Goal: Transaction & Acquisition: Download file/media

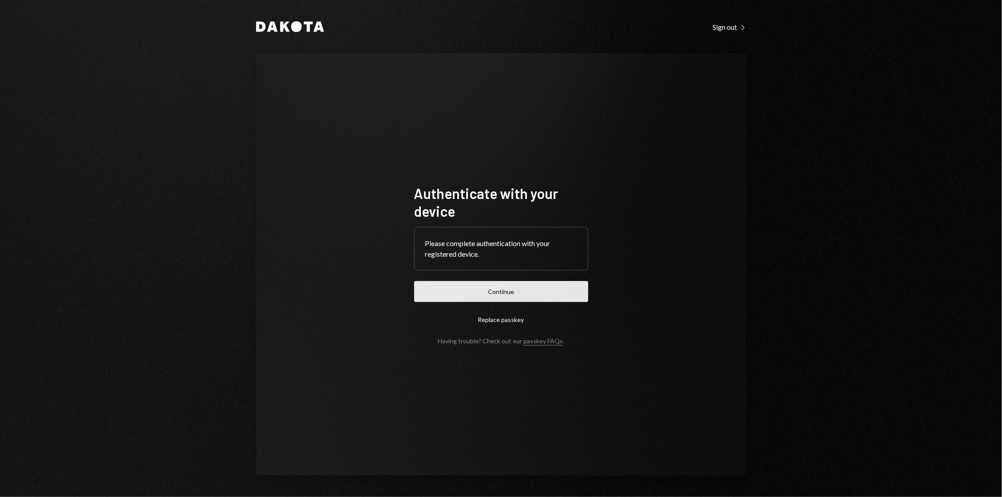
click at [556, 287] on button "Continue" at bounding box center [501, 291] width 174 height 21
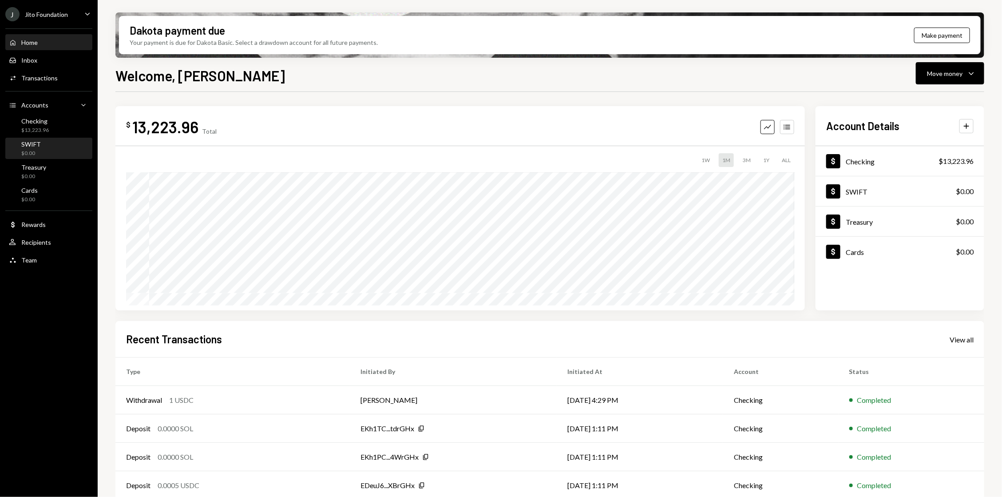
click at [63, 140] on div "SWIFT $0.00" at bounding box center [49, 149] width 80 height 20
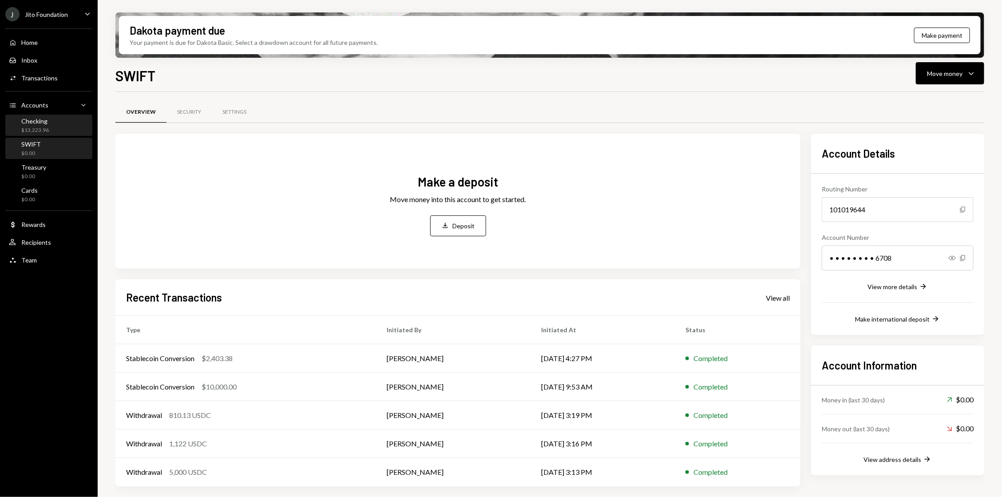
click at [58, 125] on div "Checking $13,223.96" at bounding box center [49, 125] width 80 height 17
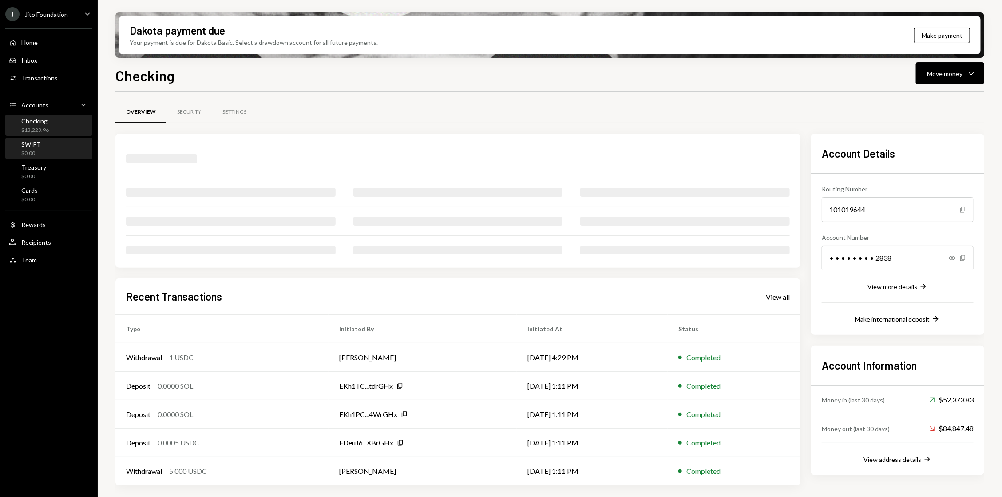
click at [59, 151] on div "SWIFT $0.00" at bounding box center [49, 148] width 80 height 17
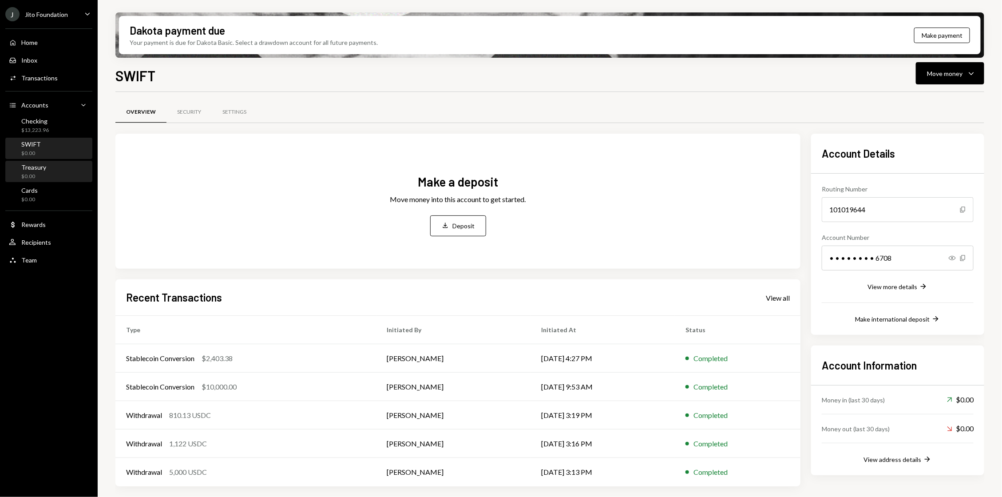
click at [15, 164] on div "Treasury $0.00" at bounding box center [27, 171] width 37 height 17
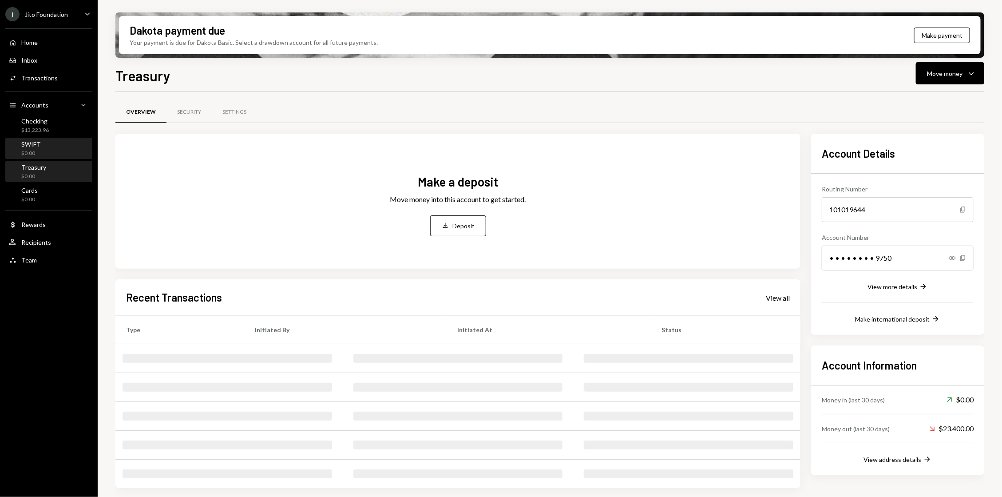
click at [55, 147] on div "SWIFT $0.00" at bounding box center [49, 148] width 80 height 17
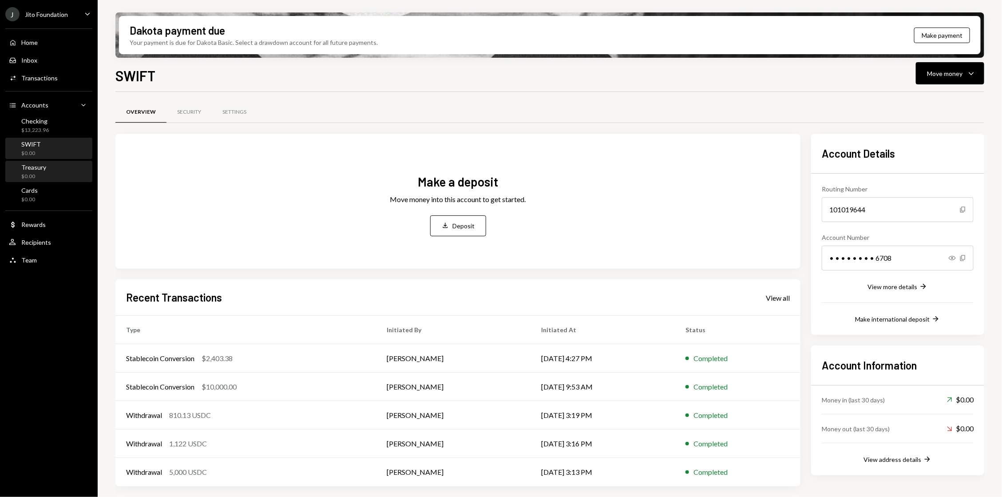
click at [63, 174] on div "Treasury $0.00" at bounding box center [49, 171] width 80 height 17
click at [978, 74] on button "Move money Caret Down" at bounding box center [950, 73] width 68 height 22
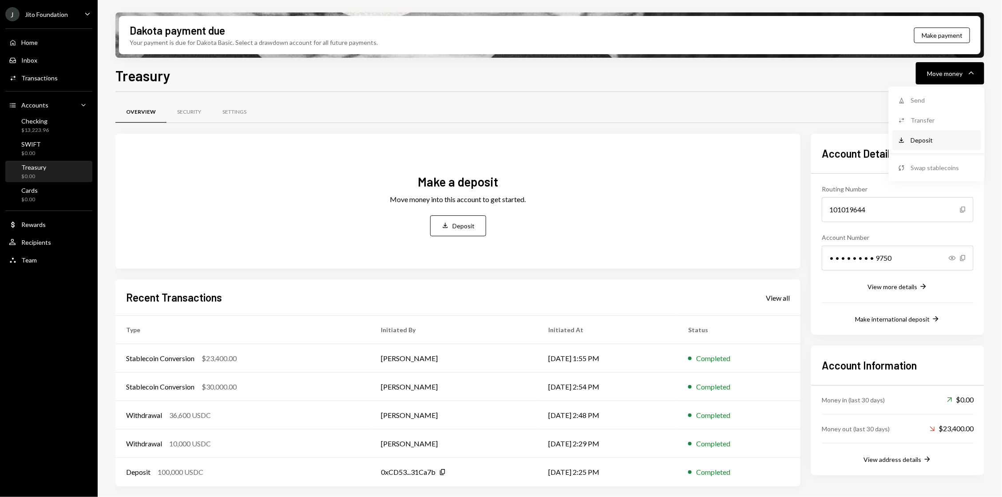
click at [910, 146] on div "Deposit Deposit" at bounding box center [936, 140] width 89 height 20
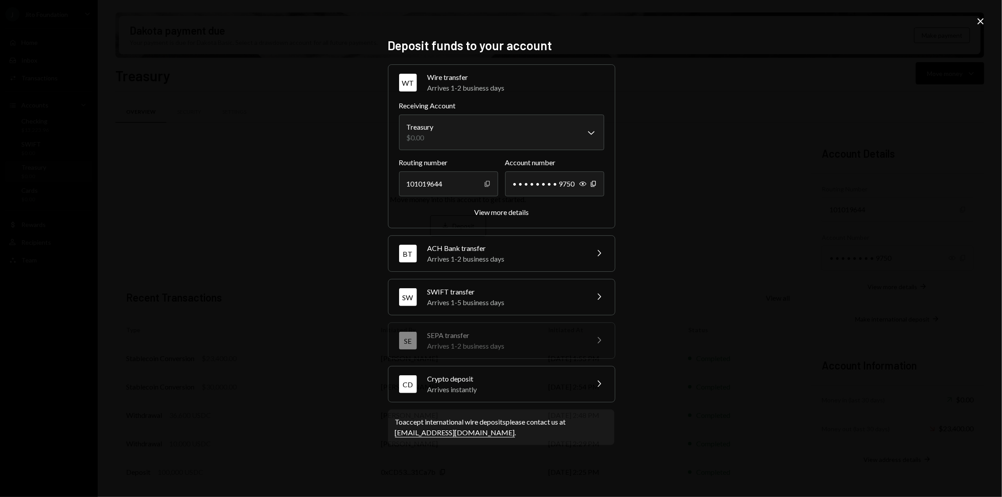
click at [485, 185] on icon "Copy" at bounding box center [487, 183] width 7 height 7
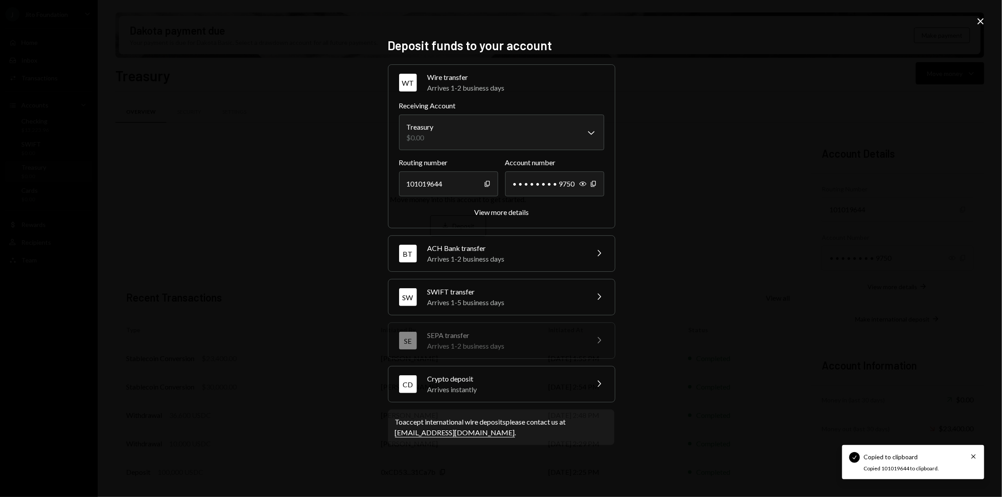
click at [979, 23] on icon at bounding box center [981, 21] width 6 height 6
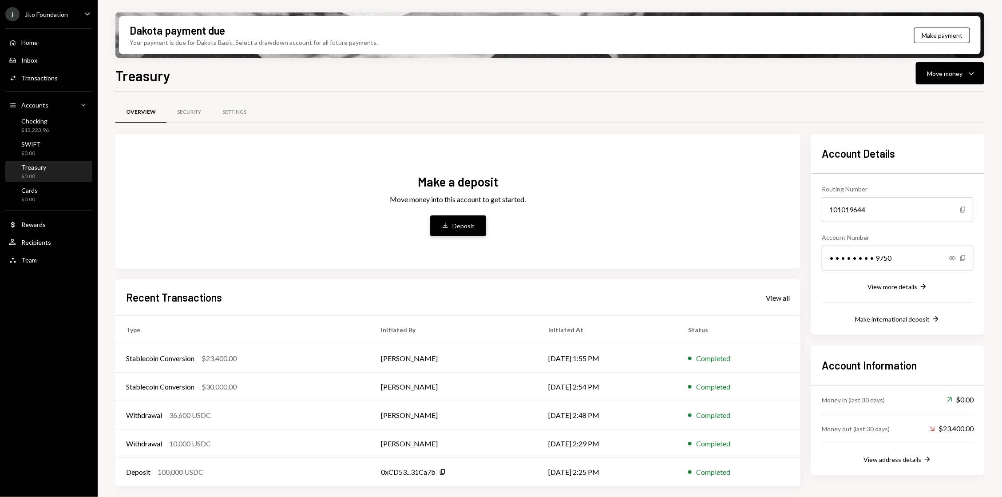
click at [450, 235] on button "Deposit Deposit" at bounding box center [458, 225] width 56 height 21
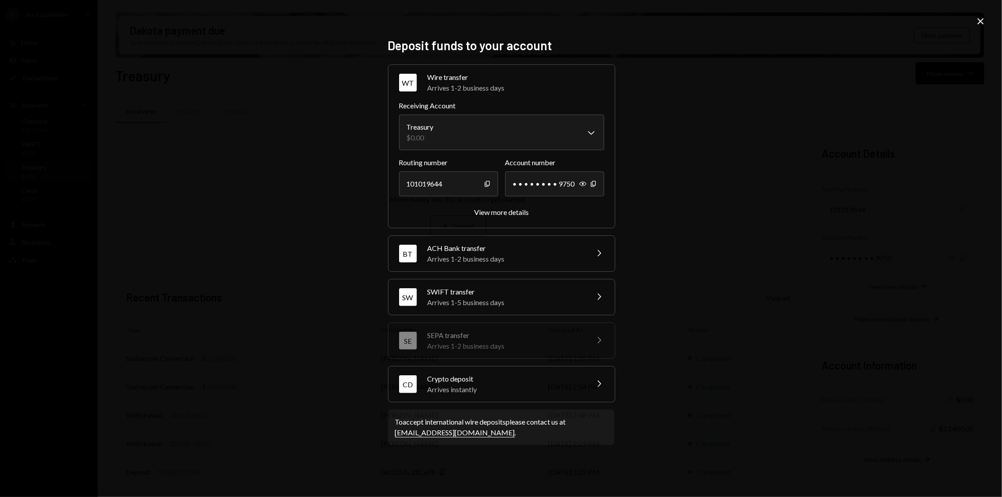
click at [499, 380] on div "Crypto deposit" at bounding box center [505, 378] width 155 height 11
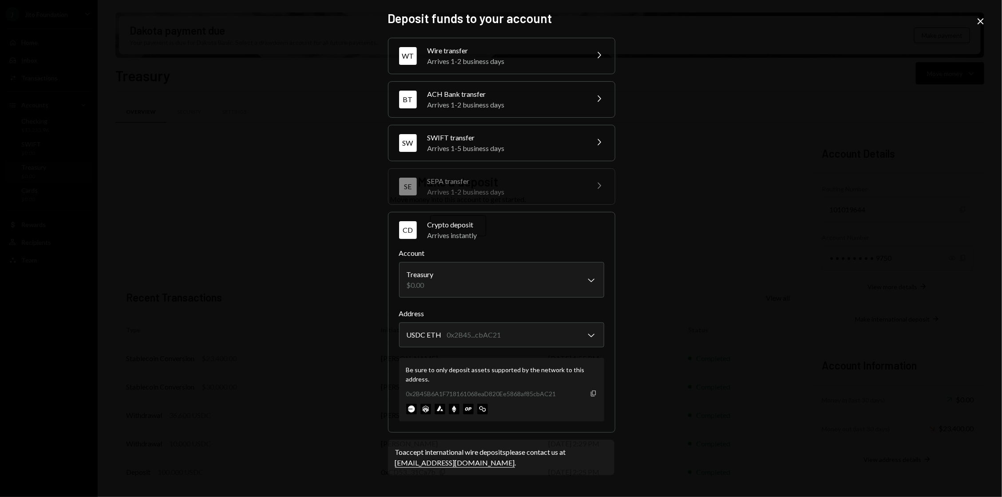
click at [593, 393] on icon "Copy" at bounding box center [593, 393] width 7 height 7
click at [523, 284] on body "J Jito Foundation Caret Down Home Home Inbox Inbox Activities Transactions Acco…" at bounding box center [501, 248] width 1002 height 497
click at [519, 337] on body "J Jito Foundation Caret Down Home Home Inbox Inbox Activities Transactions Acco…" at bounding box center [501, 248] width 1002 height 497
click at [597, 390] on div "Copy" at bounding box center [593, 393] width 7 height 7
click at [593, 396] on div "Copy" at bounding box center [593, 393] width 7 height 7
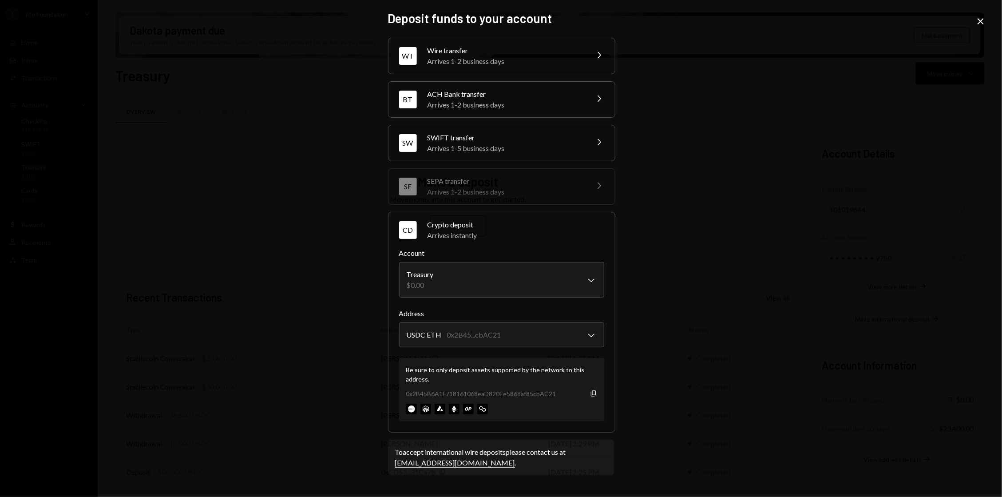
click at [309, 73] on div "**********" at bounding box center [501, 248] width 1002 height 497
click at [981, 20] on icon "Close" at bounding box center [980, 21] width 11 height 11
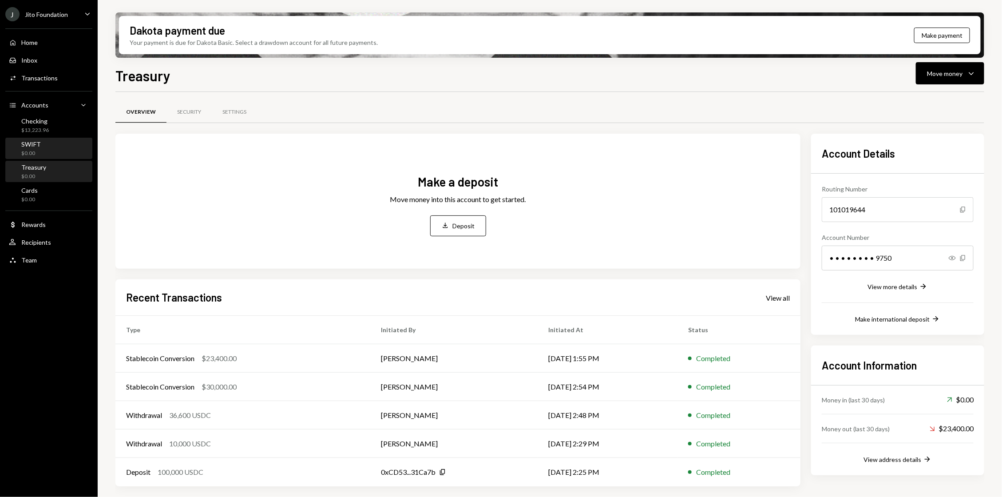
click at [52, 139] on div "SWIFT $0.00" at bounding box center [49, 149] width 80 height 20
click at [52, 173] on div "Treasury $0.00" at bounding box center [49, 171] width 80 height 17
click at [54, 119] on div "Checking $13,224.31" at bounding box center [49, 125] width 80 height 17
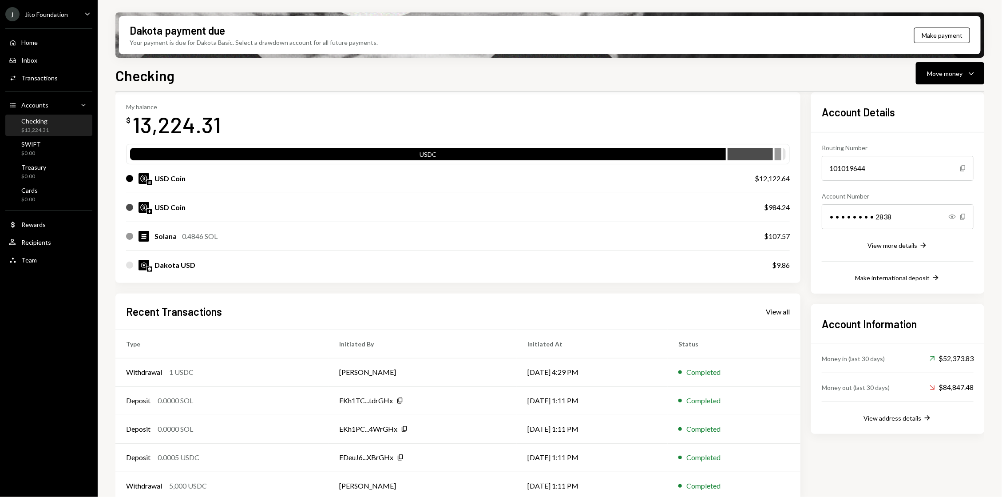
scroll to position [51, 0]
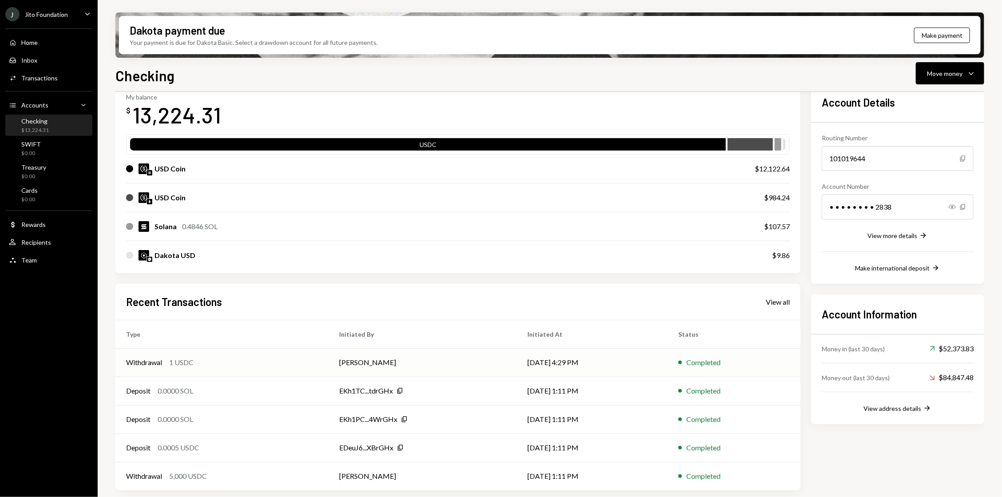
click at [259, 362] on div "Withdrawal 1 USDC" at bounding box center [222, 362] width 192 height 11
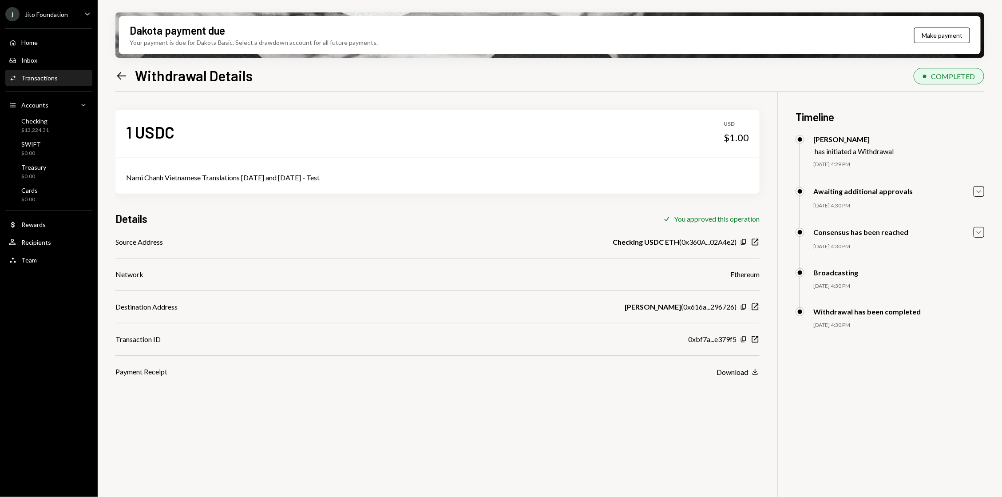
click at [179, 188] on div "Nami Chanh Vietnamese Translations September and October 2025 - Test" at bounding box center [437, 178] width 644 height 32
click at [174, 178] on div "Nami Chanh Vietnamese Translations September and October 2025 - Test" at bounding box center [437, 177] width 623 height 11
copy div "Nami Chanh Vietnamese Translations September and October 2025 - Test"
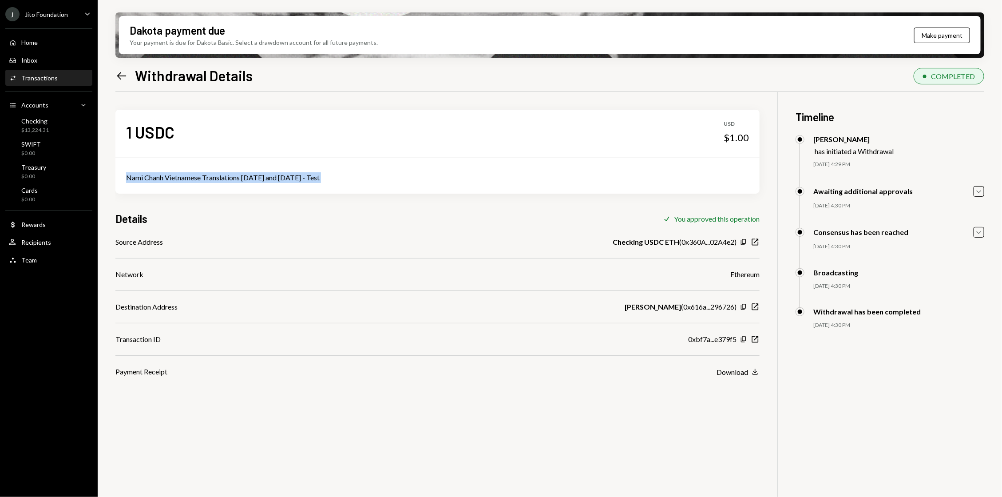
copy div "Nami Chanh Vietnamese Translations September and October 2025 - Test"
click at [66, 43] on div "Home Home" at bounding box center [49, 43] width 80 height 8
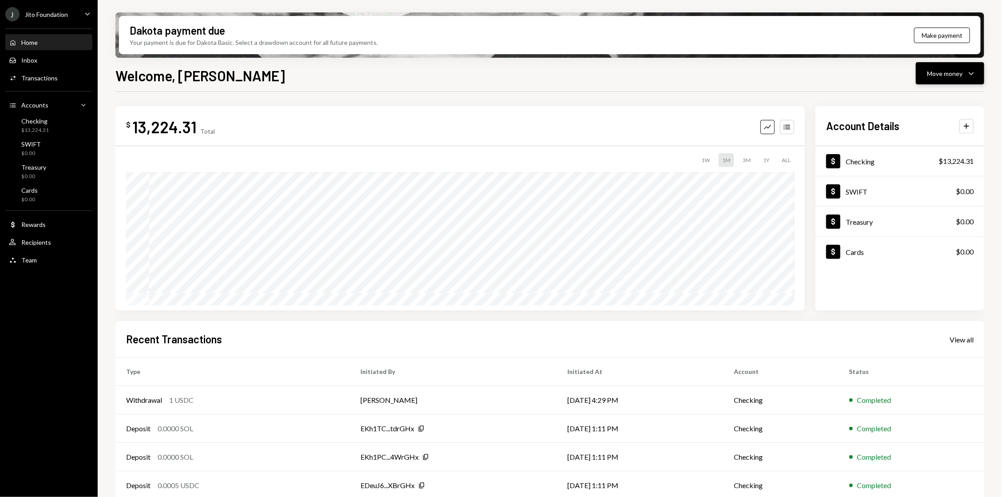
click at [970, 71] on icon "Caret Down" at bounding box center [971, 73] width 11 height 11
click at [923, 99] on div "Send" at bounding box center [943, 99] width 65 height 9
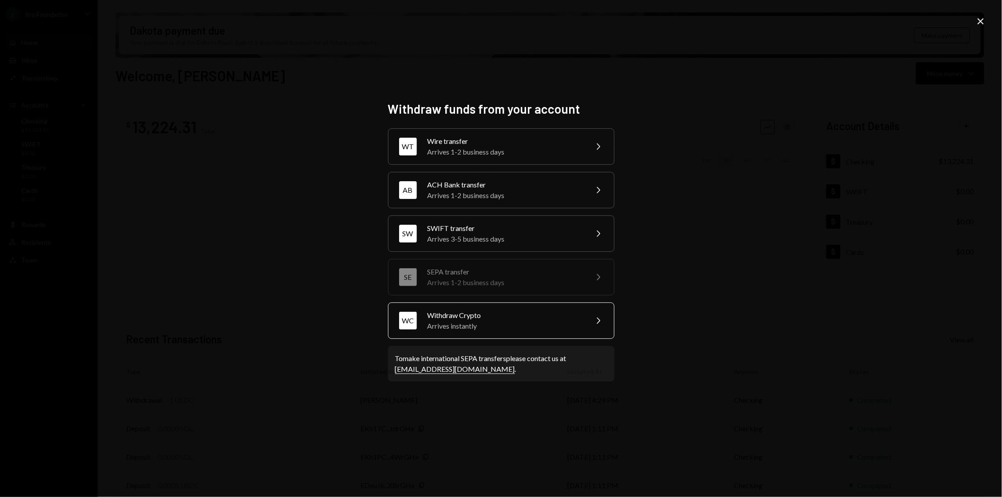
click at [487, 306] on div "WC Withdraw Crypto Arrives instantly Chevron Right" at bounding box center [501, 320] width 226 height 36
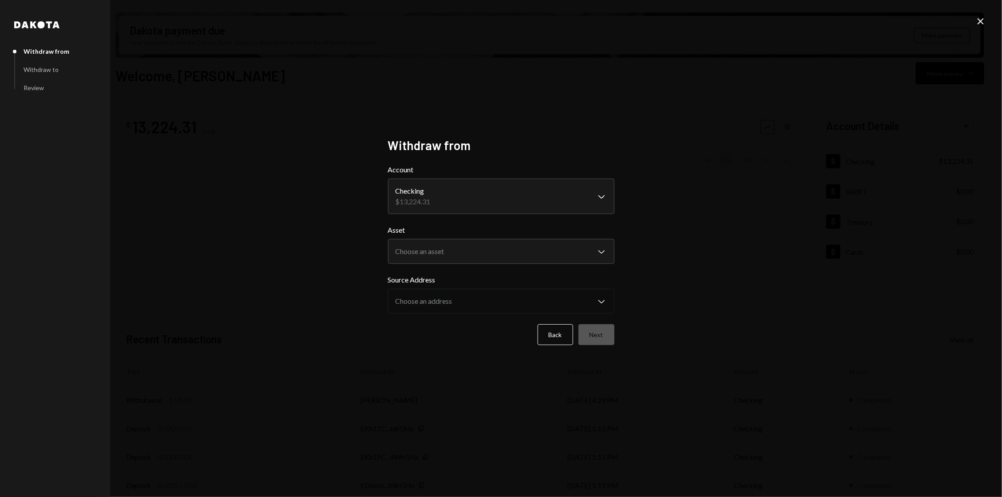
click at [483, 197] on body "J Jito Foundation Caret Down Home Home Inbox Inbox Activities Transactions Acco…" at bounding box center [501, 248] width 1002 height 497
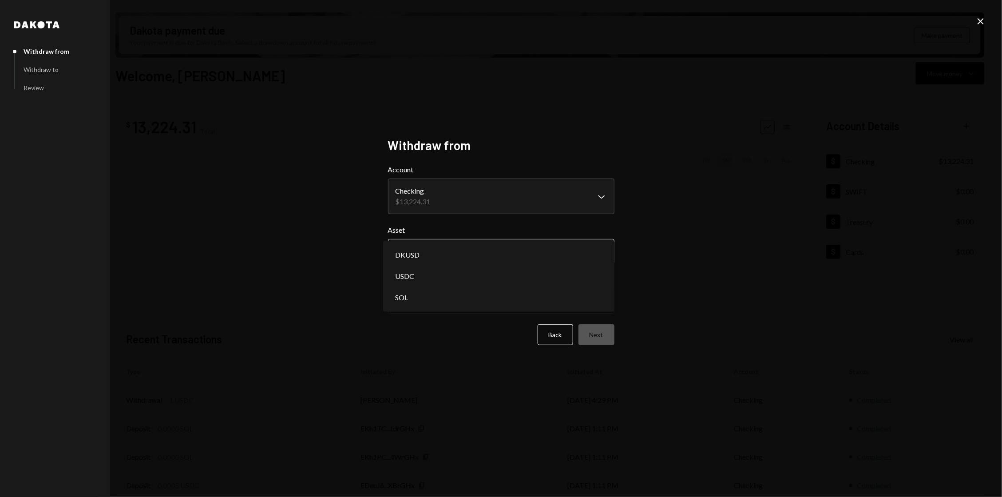
click at [482, 255] on body "J Jito Foundation Caret Down Home Home Inbox Inbox Activities Transactions Acco…" at bounding box center [501, 248] width 1002 height 497
select select "****"
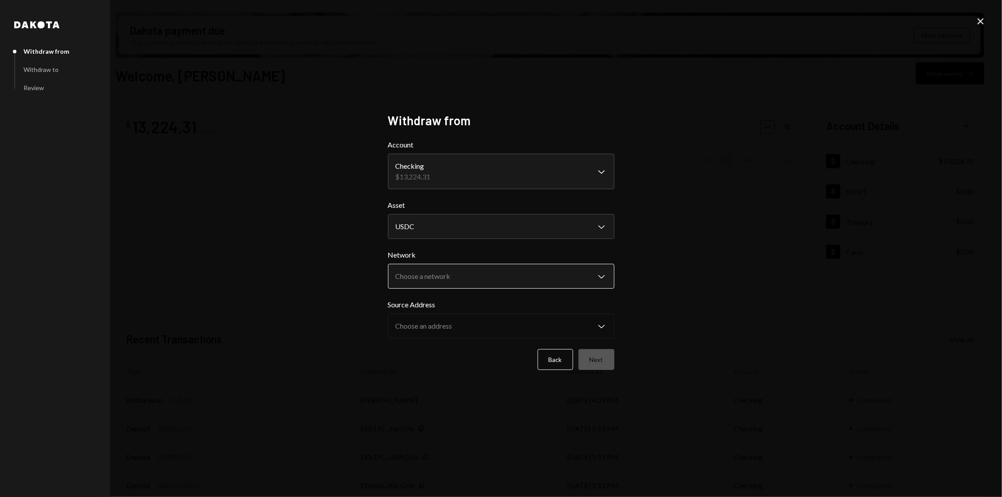
click at [437, 282] on body "J Jito Foundation Caret Down Home Home Inbox Inbox Activities Transactions Acco…" at bounding box center [501, 248] width 1002 height 497
select select "**********"
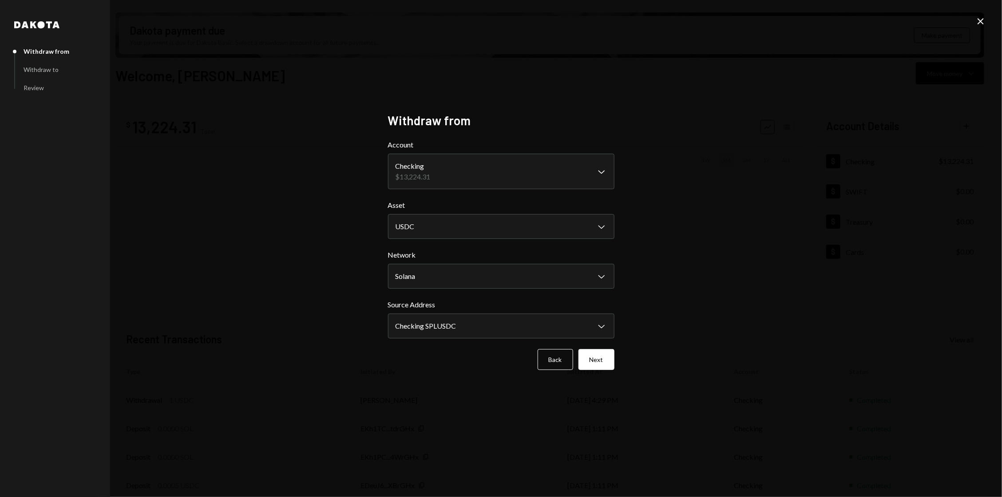
click at [440, 347] on form "**********" at bounding box center [501, 254] width 226 height 230
click at [595, 360] on button "Next" at bounding box center [597, 359] width 36 height 21
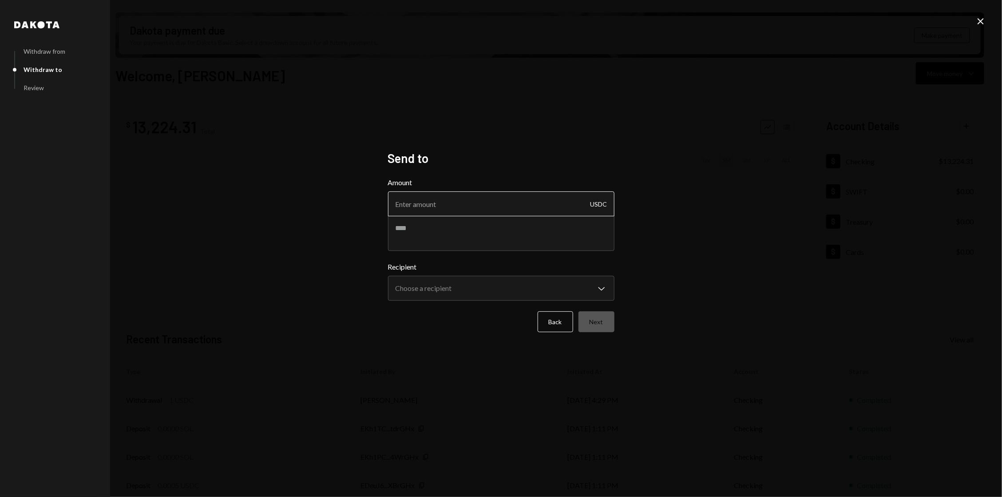
click at [472, 211] on input "Amount" at bounding box center [501, 203] width 226 height 25
click at [462, 229] on textarea at bounding box center [501, 233] width 226 height 36
paste textarea "**********"
click at [464, 217] on textarea "**********" at bounding box center [501, 233] width 226 height 36
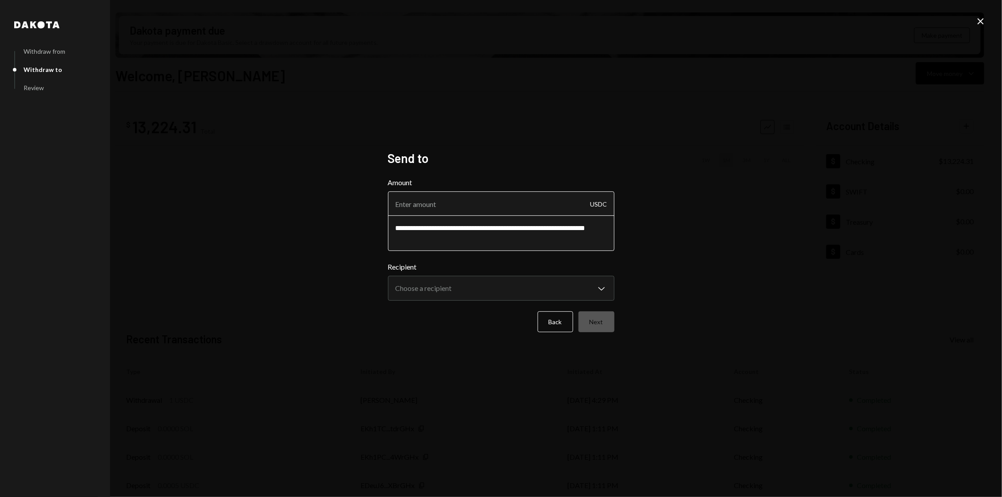
type textarea "**********"
click at [455, 192] on input "Amount" at bounding box center [501, 203] width 226 height 25
type input "27"
click at [482, 286] on body "J Jito Foundation Caret Down Home Home Inbox Inbox Activities Transactions Acco…" at bounding box center [501, 248] width 1002 height 497
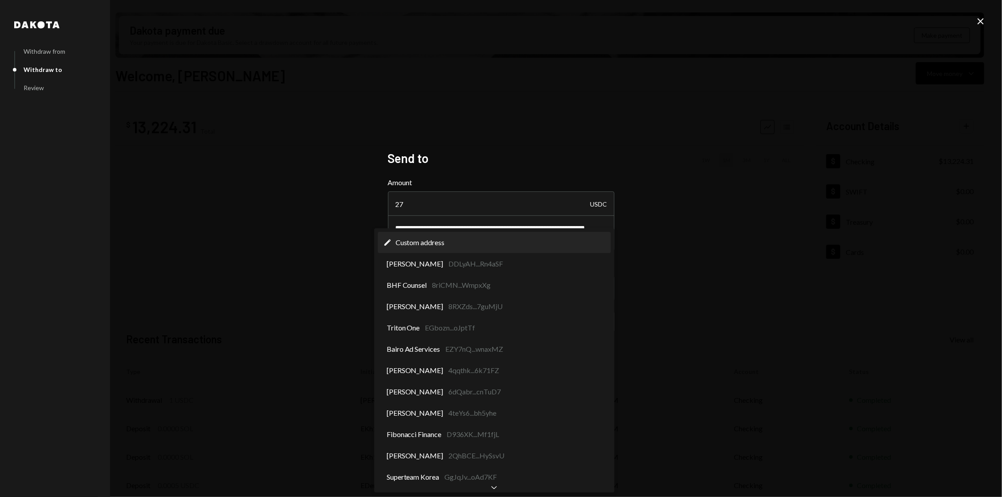
scroll to position [41, 0]
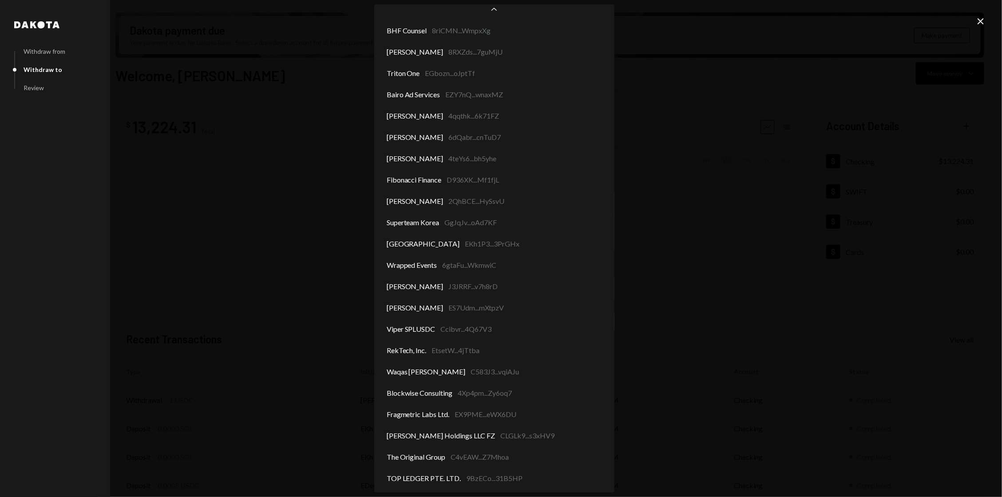
click at [629, 335] on div "**********" at bounding box center [501, 248] width 1002 height 497
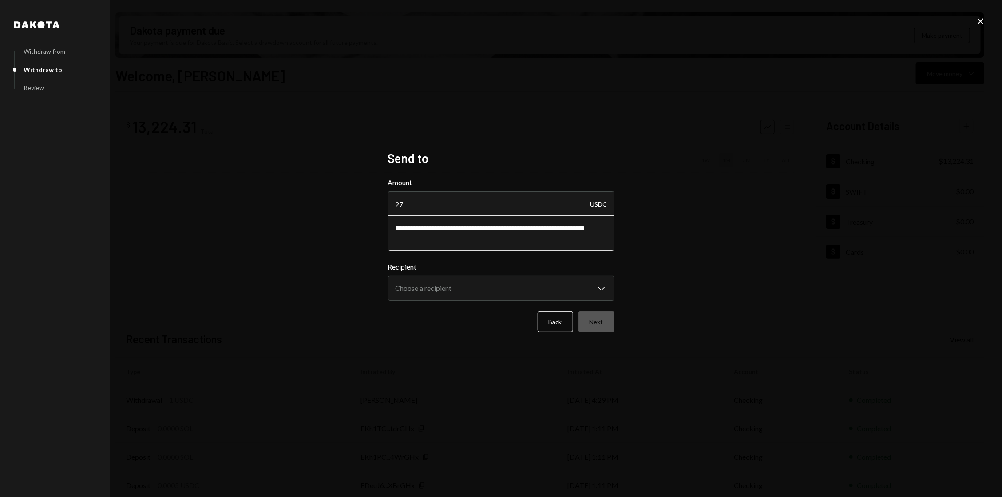
click at [465, 232] on textarea "**********" at bounding box center [501, 233] width 226 height 36
click at [576, 319] on div "Back Next" at bounding box center [501, 321] width 226 height 21
click at [560, 319] on button "Back" at bounding box center [556, 321] width 36 height 21
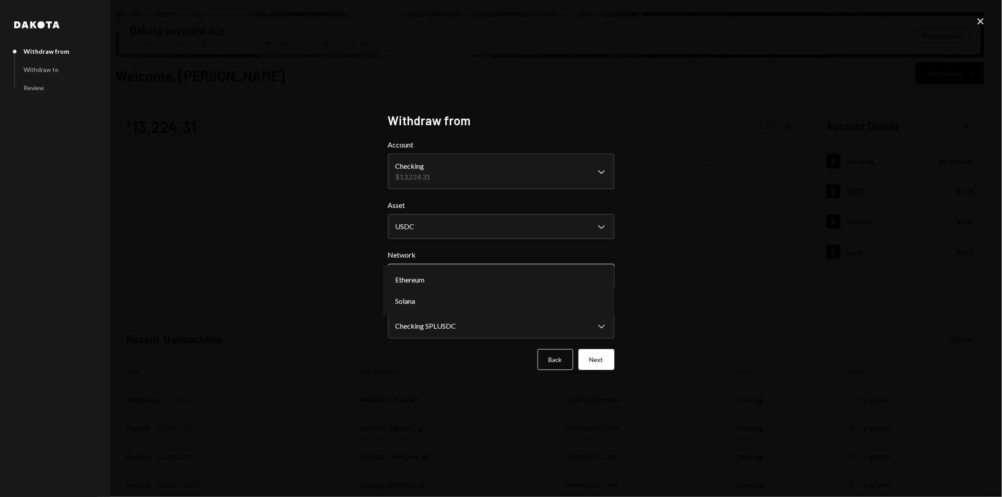
click at [454, 285] on body "J Jito Foundation Caret Down Home Home Inbox Inbox Activities Transactions Acco…" at bounding box center [501, 248] width 1002 height 497
select select "**********"
click at [606, 361] on button "Next" at bounding box center [597, 359] width 36 height 21
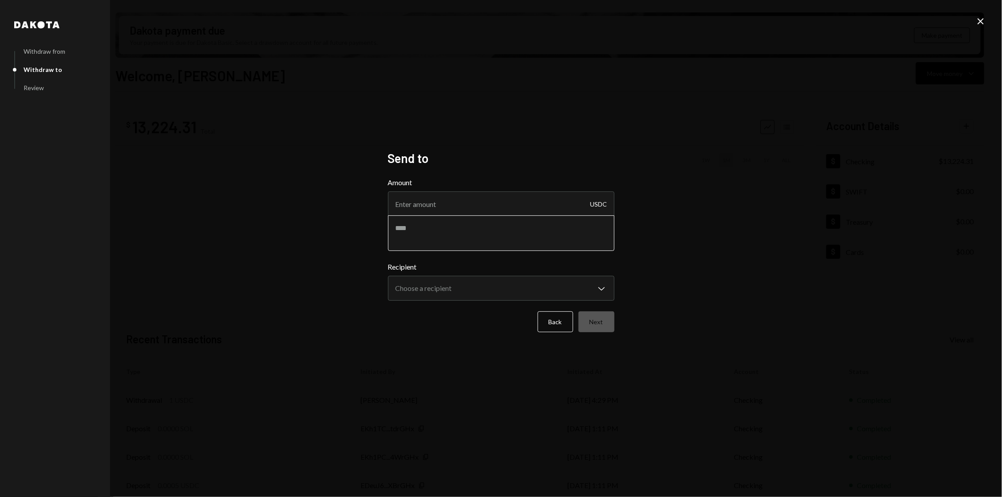
click at [462, 229] on textarea at bounding box center [501, 233] width 226 height 36
paste textarea "**********"
type textarea "**********"
click at [440, 209] on input "Amount" at bounding box center [501, 203] width 226 height 25
type input "27"
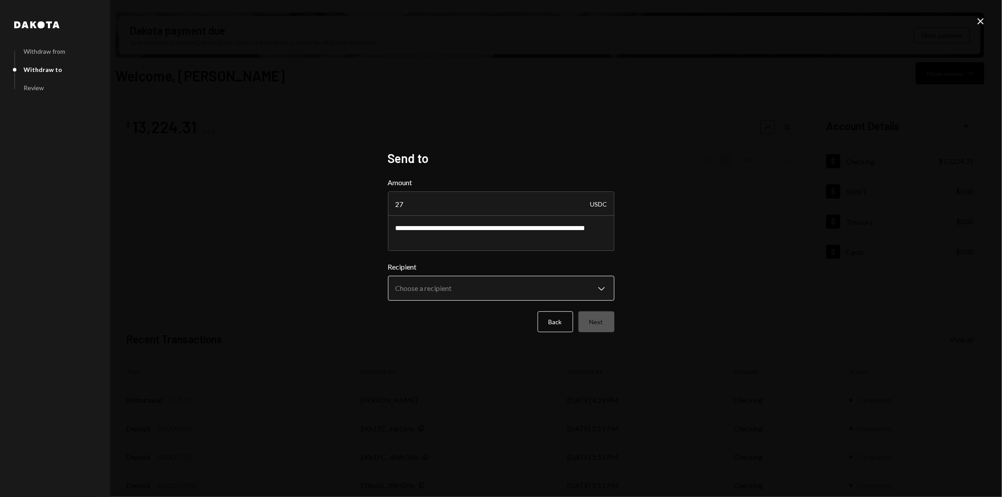
click at [450, 293] on body "J Jito Foundation Caret Down Home Home Inbox Inbox Activities Transactions Acco…" at bounding box center [501, 248] width 1002 height 497
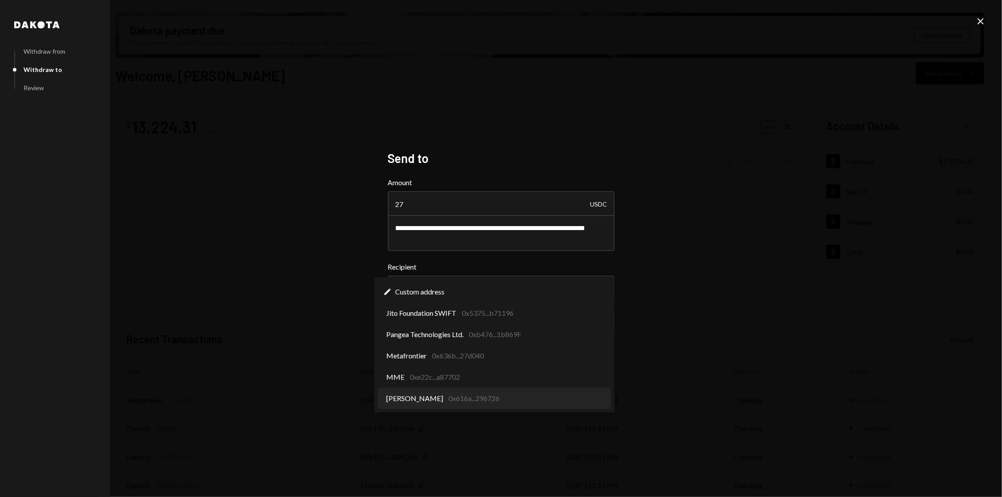
select select "**********"
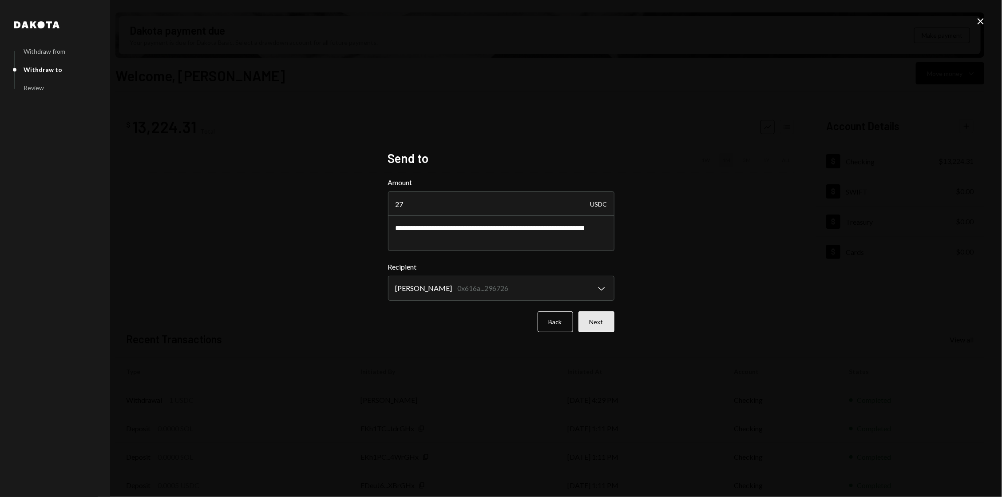
click at [600, 320] on button "Next" at bounding box center [597, 321] width 36 height 21
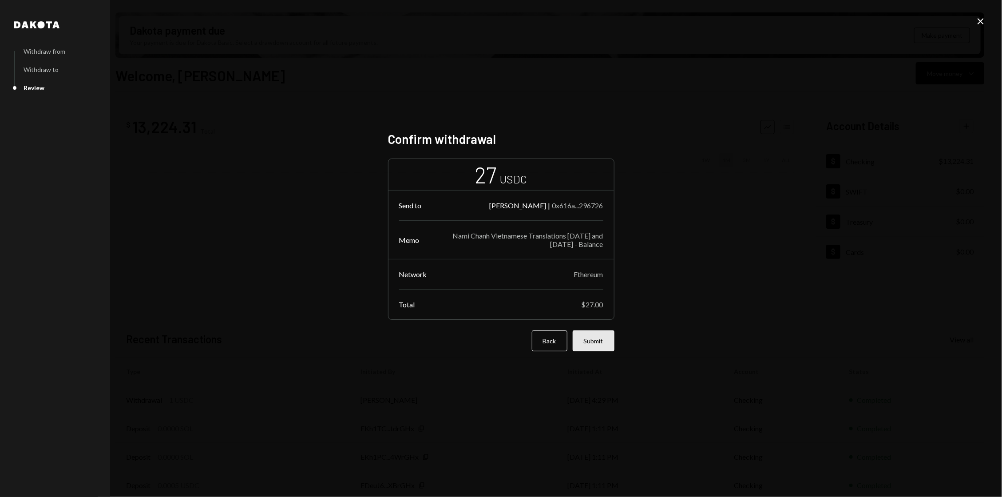
click at [597, 342] on button "Submit" at bounding box center [594, 340] width 42 height 21
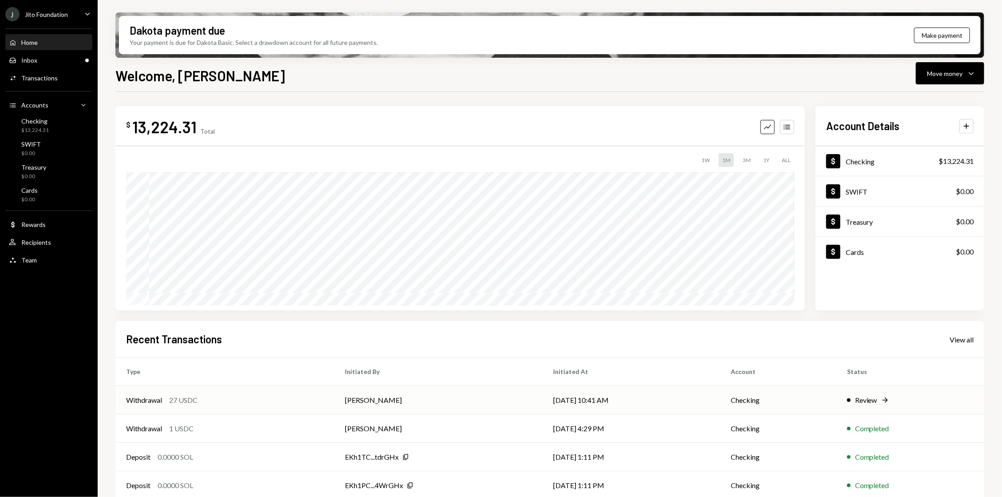
click at [627, 402] on td "10/08/25 10:41 AM" at bounding box center [632, 400] width 178 height 28
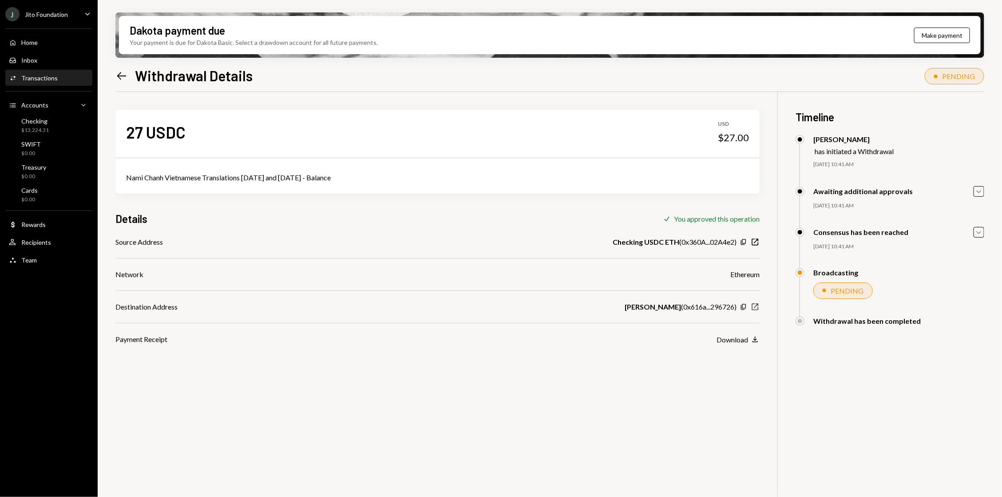
click at [755, 308] on icon "New Window" at bounding box center [755, 306] width 9 height 9
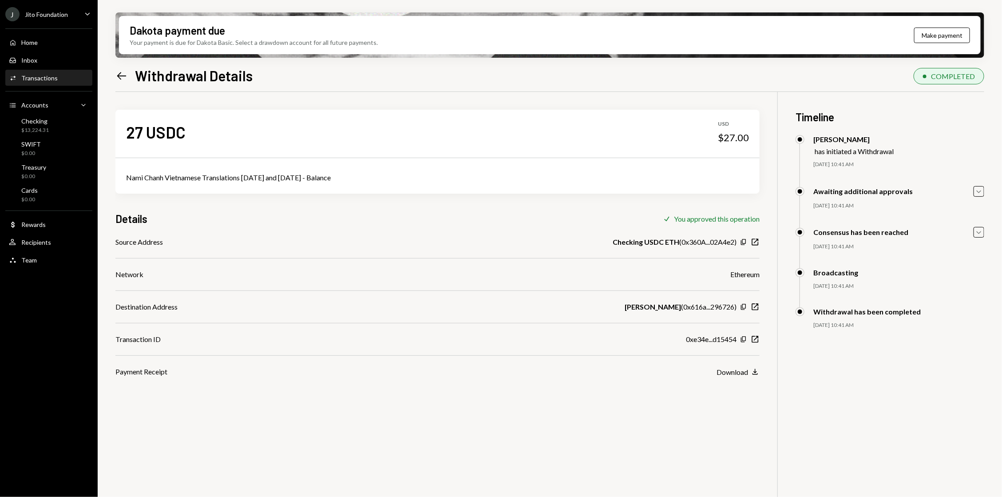
click at [82, 14] on div "J Jito Foundation Caret Down" at bounding box center [49, 14] width 98 height 14
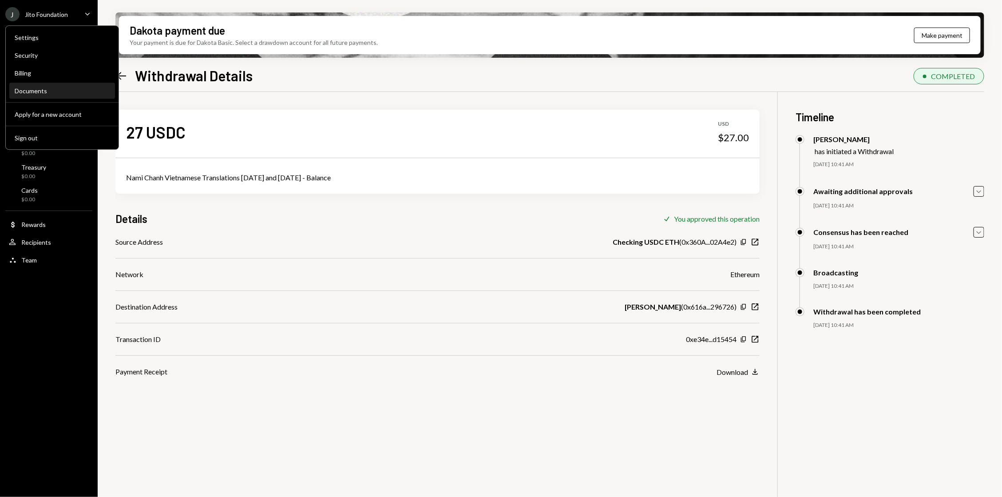
click at [65, 96] on div "Documents" at bounding box center [62, 90] width 95 height 15
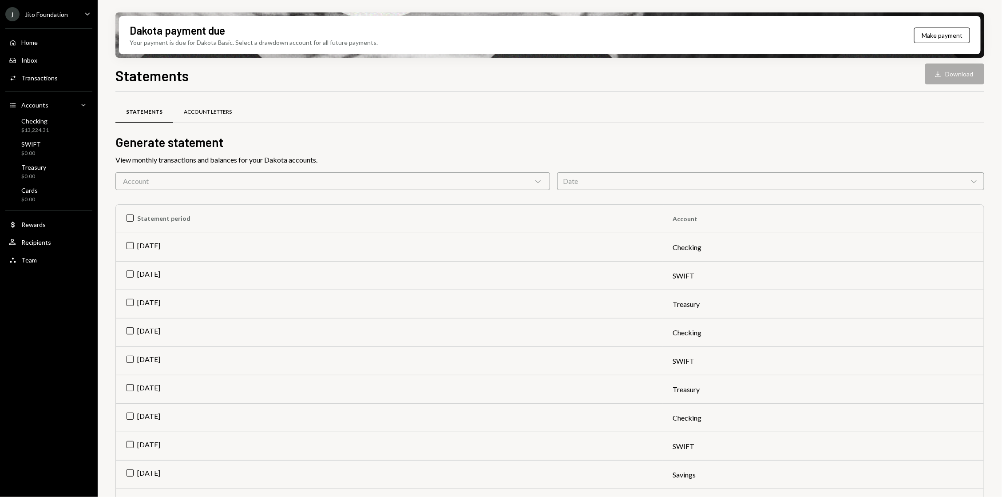
click at [194, 111] on div "Account Letters" at bounding box center [208, 112] width 48 height 8
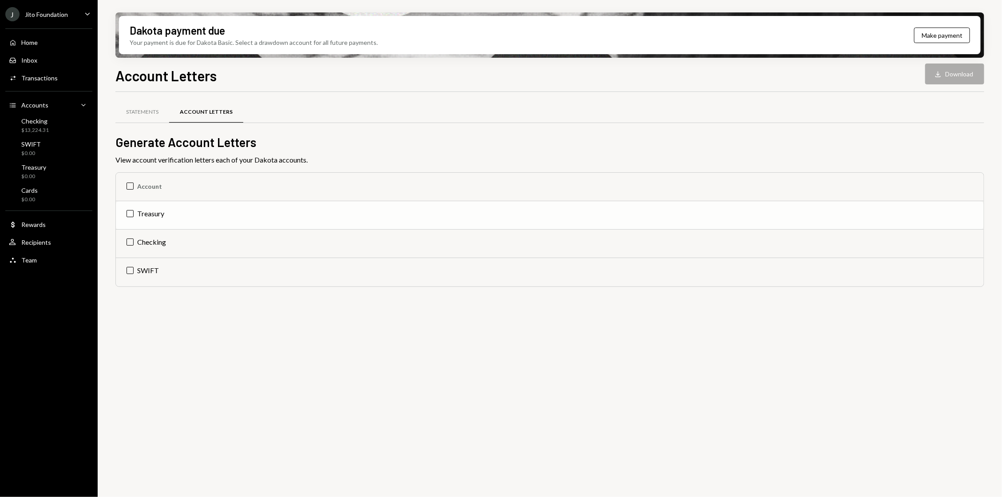
click at [135, 208] on td "Treasury" at bounding box center [550, 215] width 868 height 28
click at [963, 77] on button "Download Download" at bounding box center [954, 73] width 59 height 21
click at [204, 364] on div "Statements Account Letters Generate Account Letters View account verification l…" at bounding box center [549, 299] width 869 height 415
click at [156, 122] on div "Statements" at bounding box center [142, 112] width 54 height 21
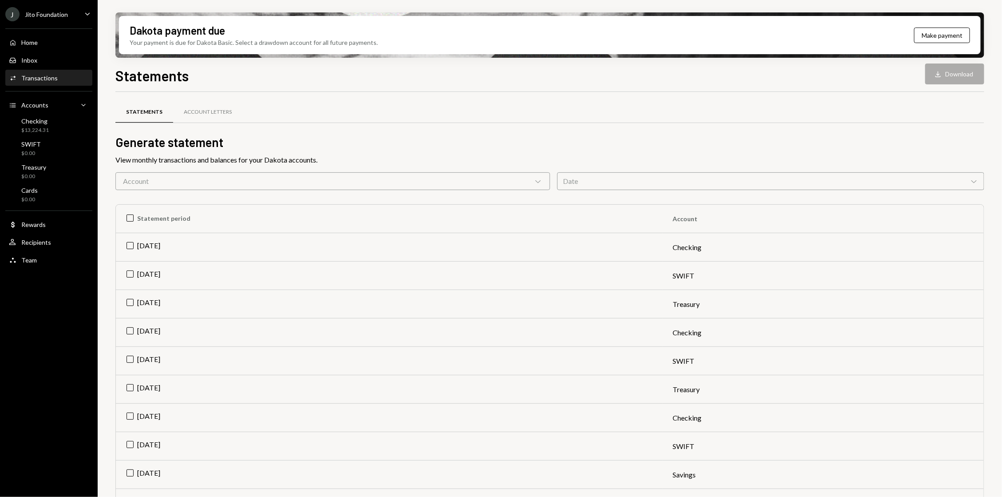
click at [56, 81] on div "Activities Transactions" at bounding box center [49, 78] width 80 height 8
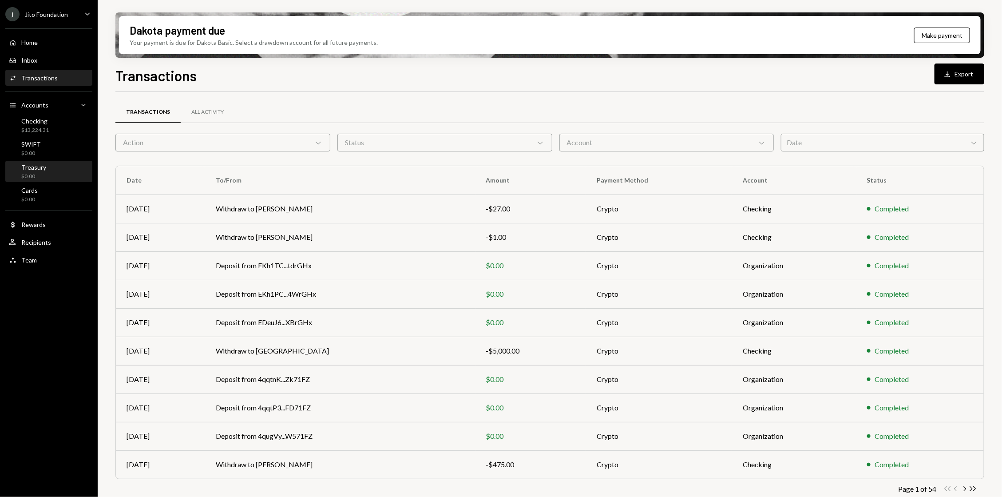
click at [48, 172] on div "Treasury $0.00" at bounding box center [49, 171] width 80 height 17
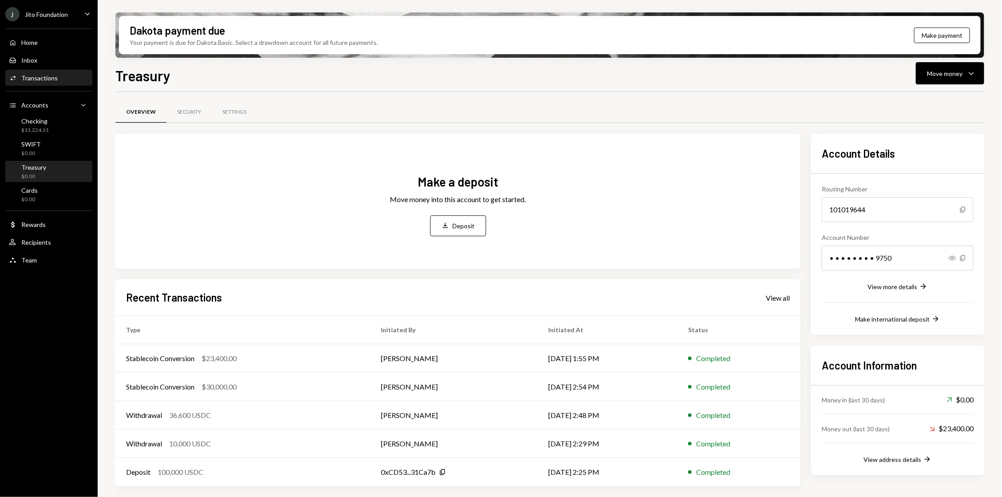
click at [67, 81] on div "Activities Transactions" at bounding box center [49, 78] width 80 height 8
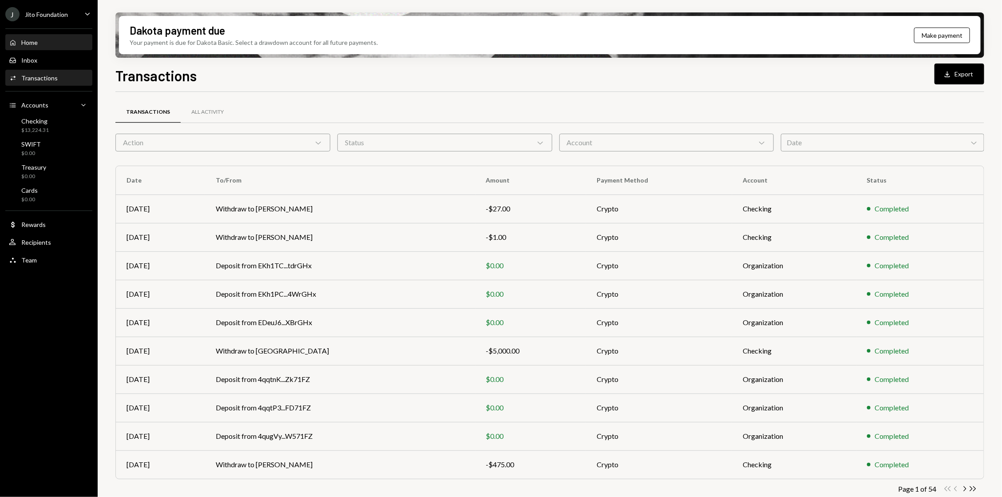
click at [50, 45] on div "Home Home" at bounding box center [49, 43] width 80 height 8
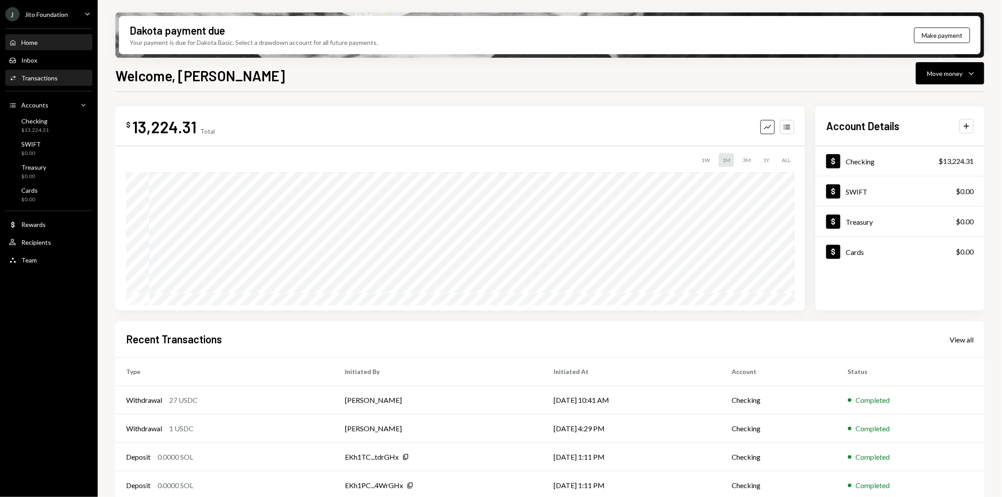
click at [45, 82] on div "Activities Transactions" at bounding box center [33, 78] width 49 height 8
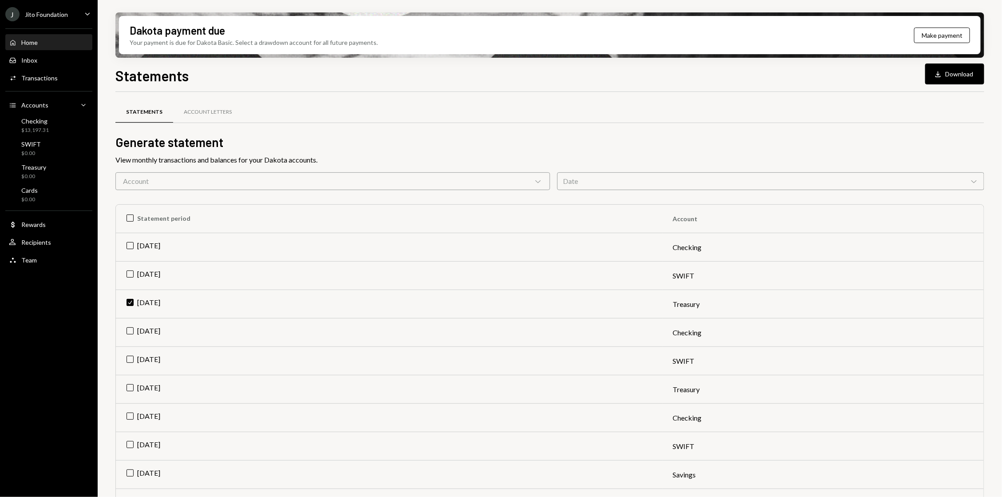
click at [20, 34] on link "Home Home" at bounding box center [48, 42] width 87 height 16
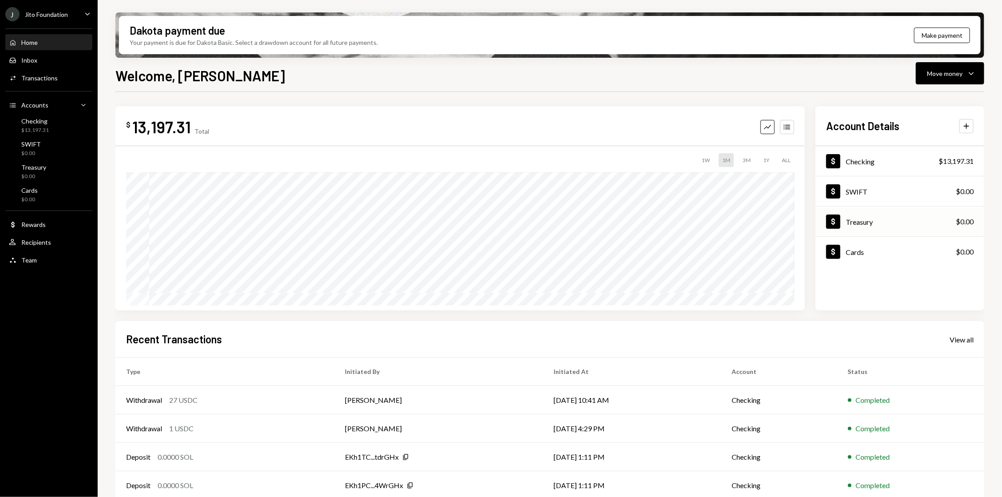
click at [929, 212] on div "Dollar Treasury $0.00" at bounding box center [900, 221] width 169 height 29
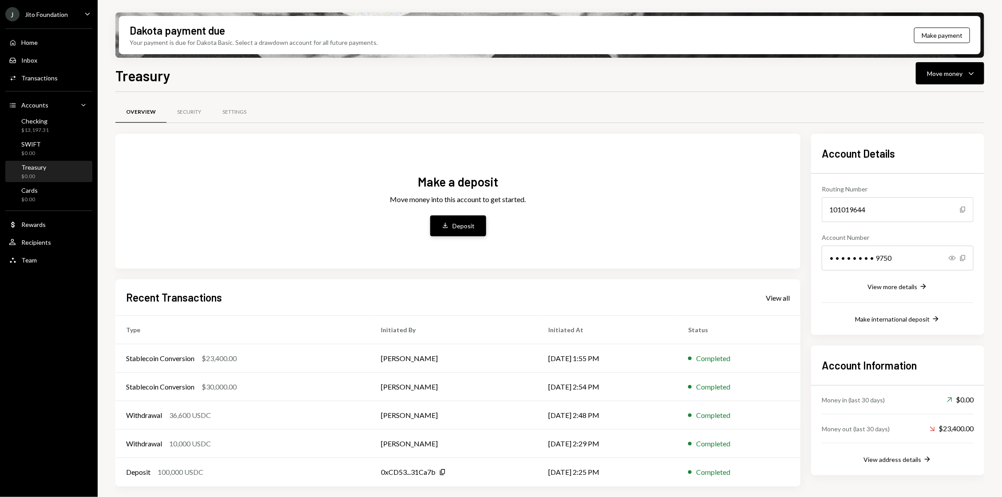
click at [457, 224] on div "Deposit" at bounding box center [464, 225] width 22 height 9
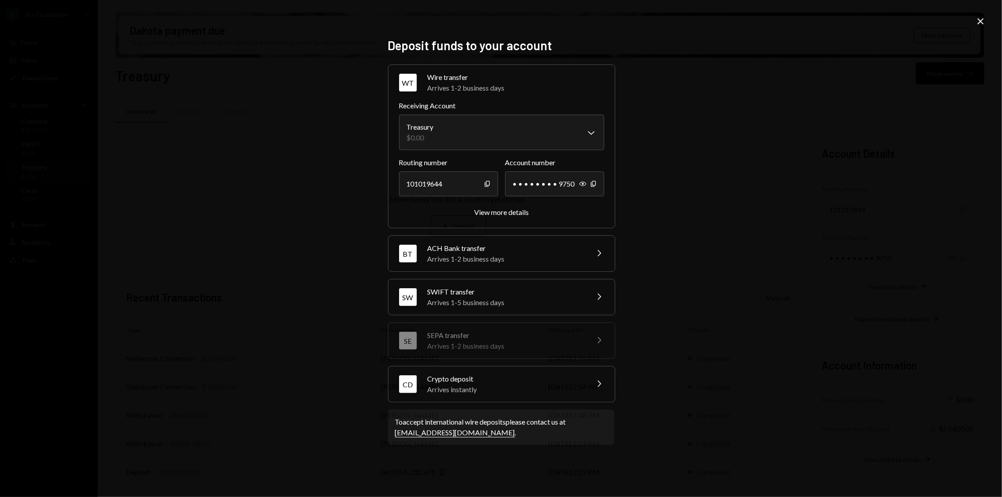
click at [523, 387] on div "Arrives instantly" at bounding box center [505, 389] width 155 height 11
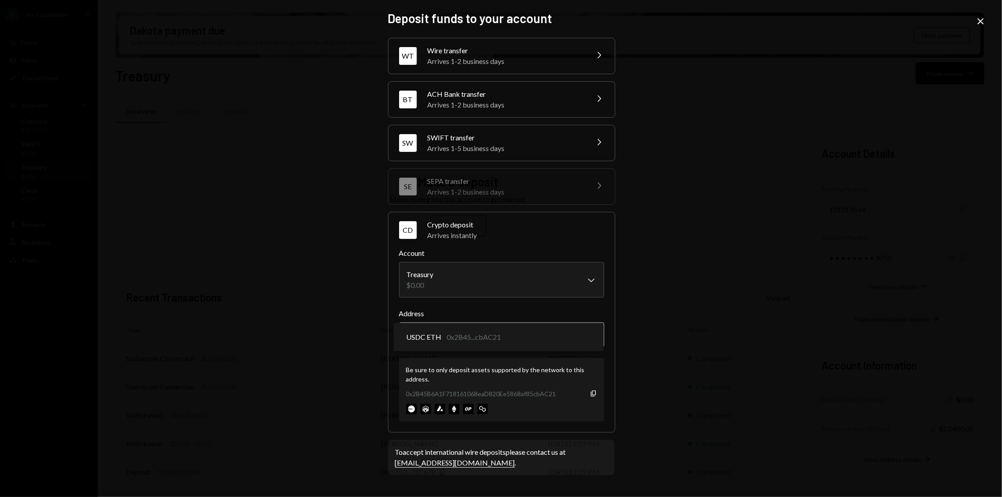
click at [584, 334] on body "J Jito Foundation Caret Down Home Home Inbox Inbox Activities Transactions Acco…" at bounding box center [501, 248] width 1002 height 497
click at [750, 219] on div "**********" at bounding box center [501, 248] width 1002 height 497
click at [972, 22] on div "**********" at bounding box center [501, 248] width 1002 height 497
click at [983, 22] on icon at bounding box center [981, 21] width 6 height 6
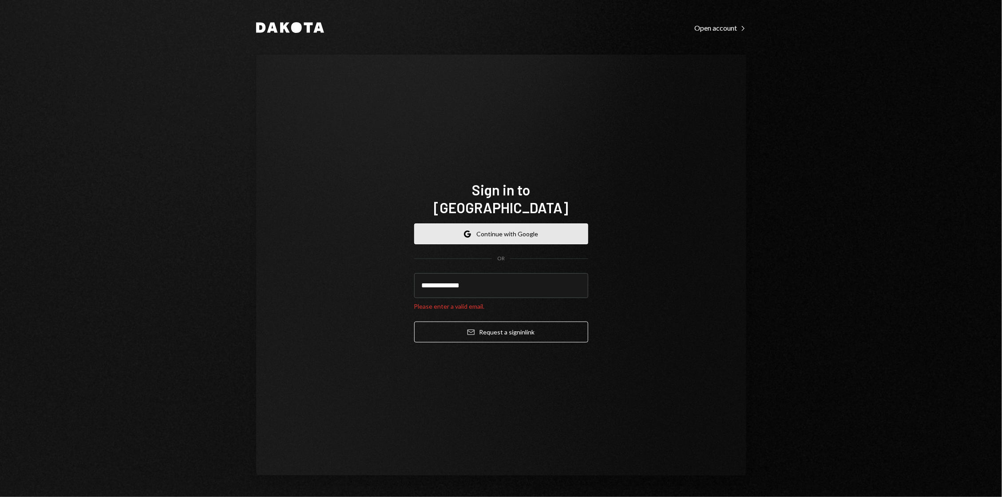
type input "**********"
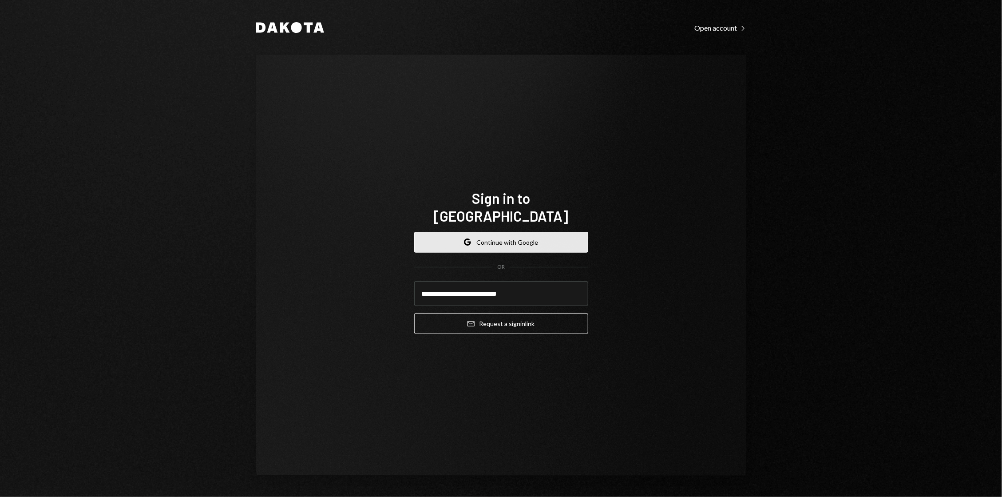
click at [414, 313] on button "Email Request a sign in link" at bounding box center [501, 323] width 174 height 21
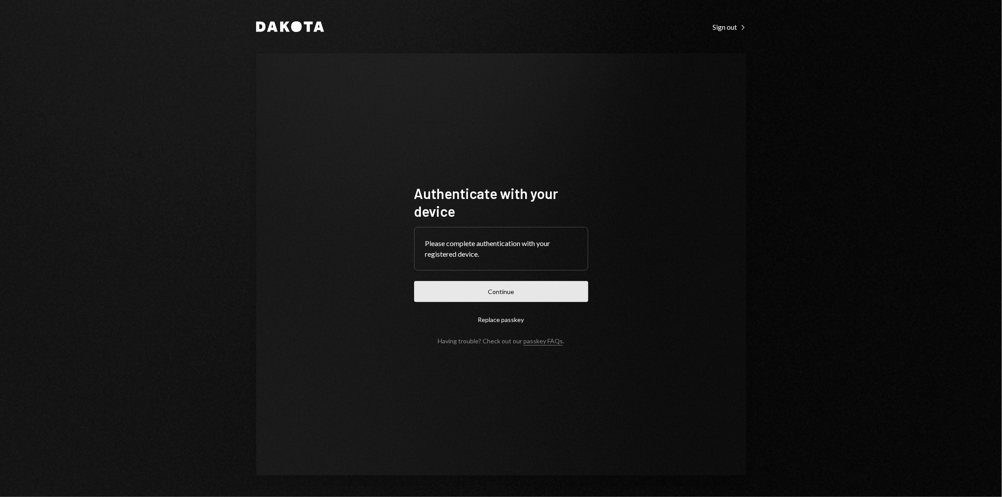
click at [463, 289] on button "Continue" at bounding box center [501, 291] width 174 height 21
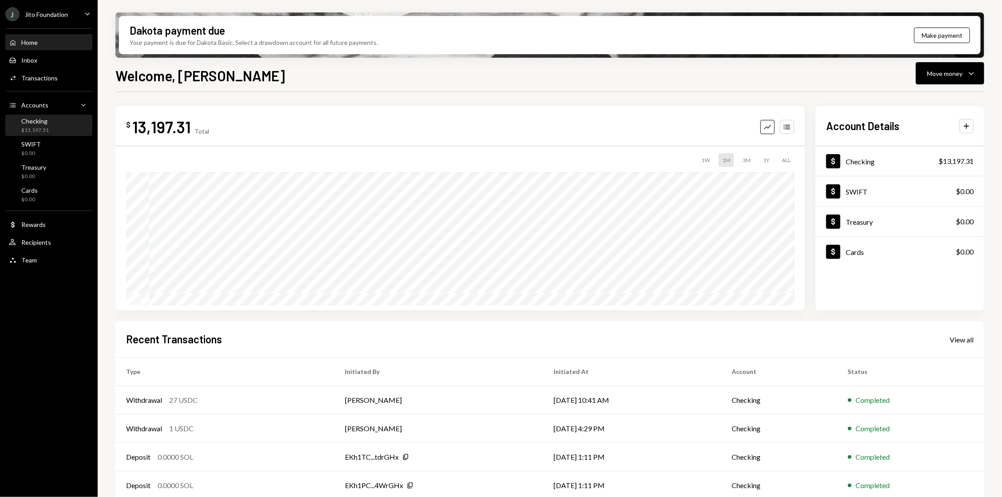
click at [46, 119] on div "Checking" at bounding box center [35, 121] width 28 height 8
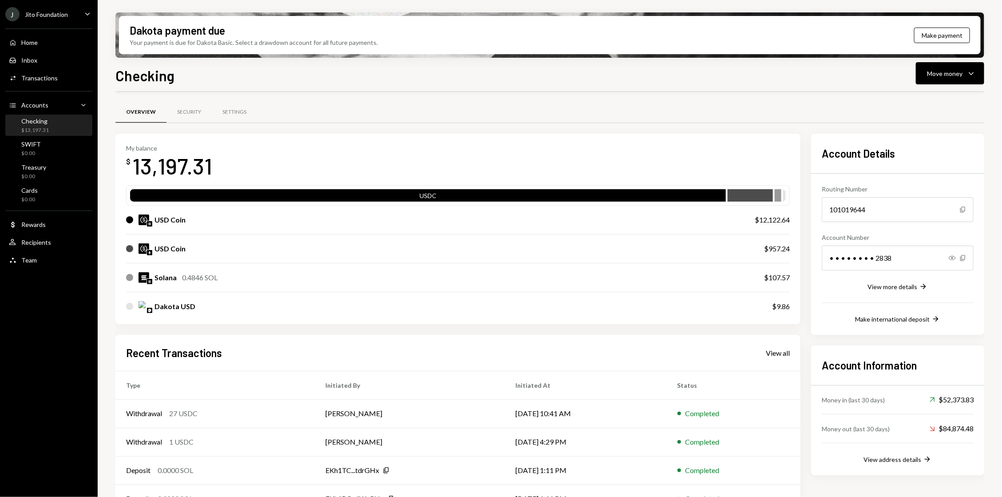
scroll to position [51, 0]
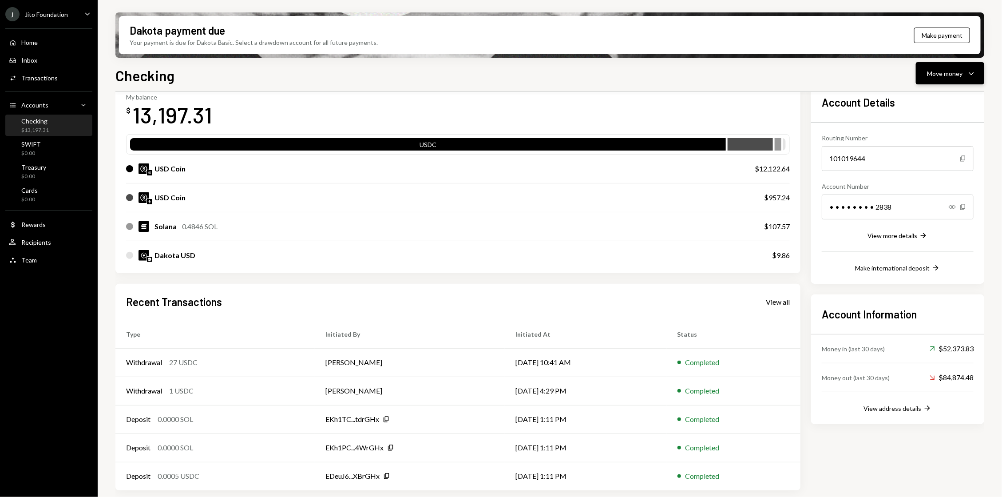
click at [983, 76] on button "Move money Caret Down" at bounding box center [950, 73] width 68 height 22
click at [908, 99] on div "Withdraw Send" at bounding box center [937, 99] width 78 height 9
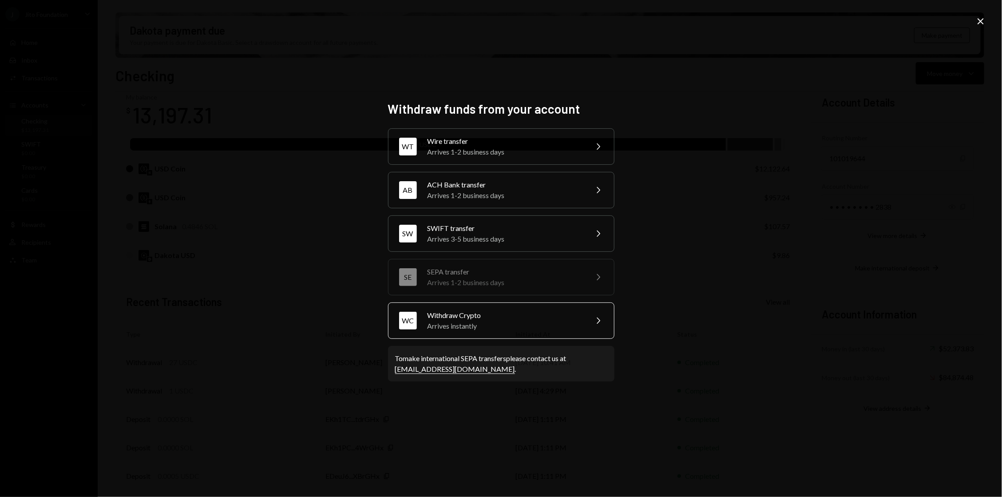
click at [523, 306] on div "WC Withdraw Crypto Arrives instantly Chevron Right" at bounding box center [501, 320] width 226 height 36
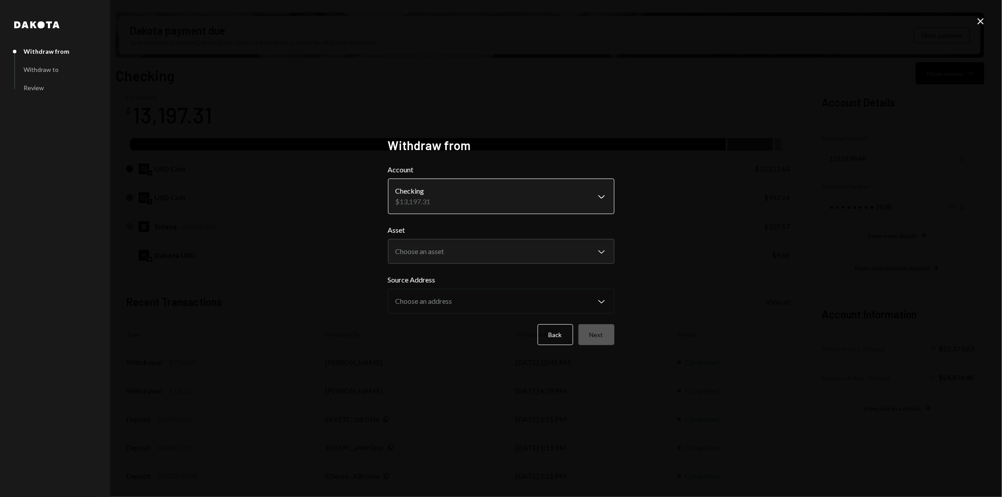
click at [498, 189] on body "J Jito Foundation Caret Down Home Home Inbox Inbox Activities Transactions Acco…" at bounding box center [501, 248] width 1002 height 497
click at [482, 252] on body "J Jito Foundation Caret Down Home Home Inbox Inbox Activities Transactions Acco…" at bounding box center [501, 248] width 1002 height 497
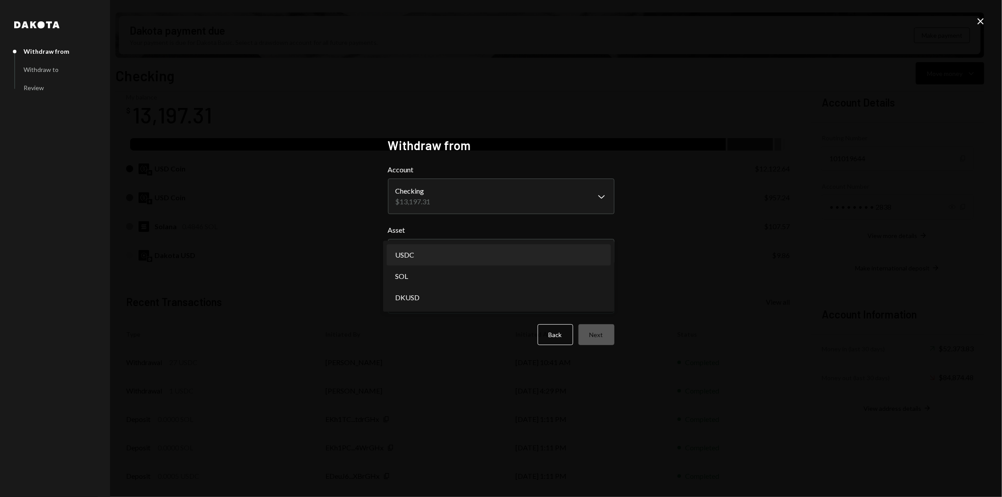
select select "****"
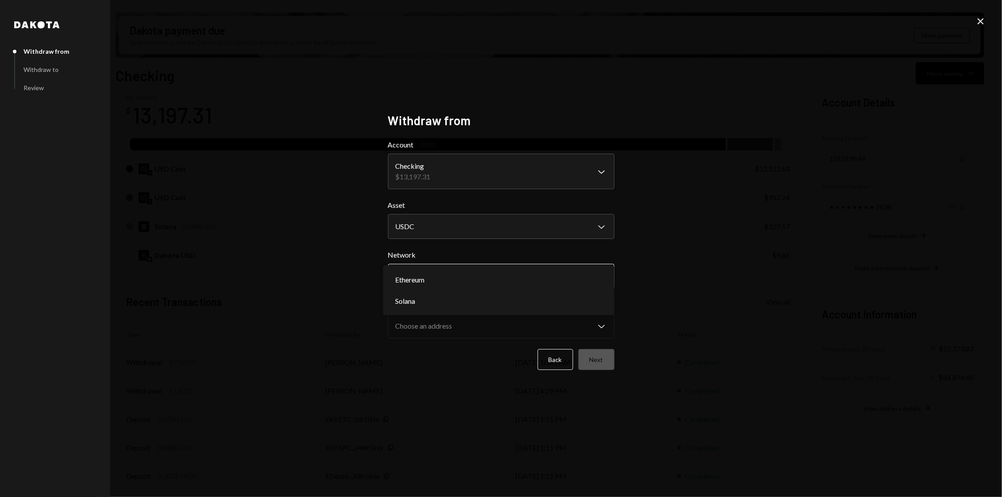
click at [478, 280] on body "J Jito Foundation Caret Down Home Home Inbox Inbox Activities Transactions Acco…" at bounding box center [501, 248] width 1002 height 497
select select "**********"
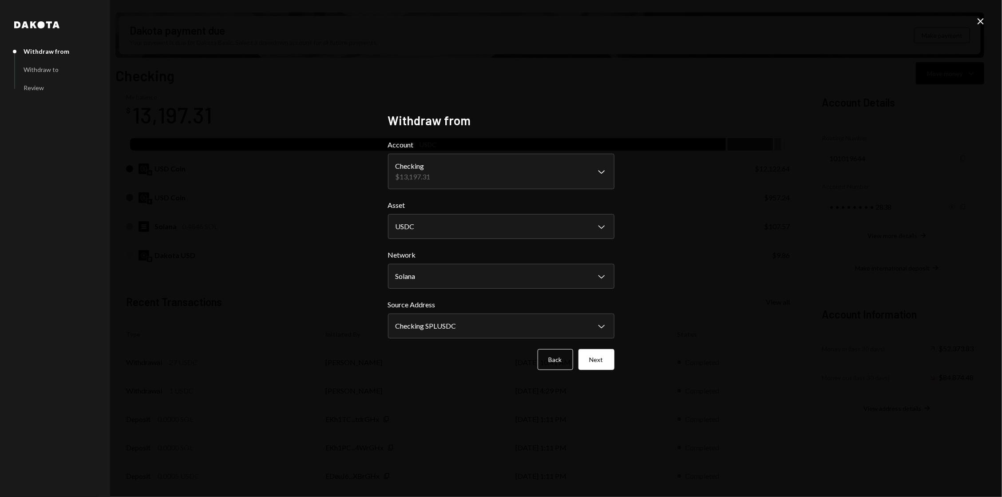
click at [452, 341] on form "**********" at bounding box center [501, 254] width 226 height 230
click at [479, 323] on body "J Jito Foundation Caret Down Home Home Inbox Inbox Activities Transactions Acco…" at bounding box center [501, 248] width 1002 height 497
click at [598, 357] on button "Next" at bounding box center [597, 359] width 36 height 21
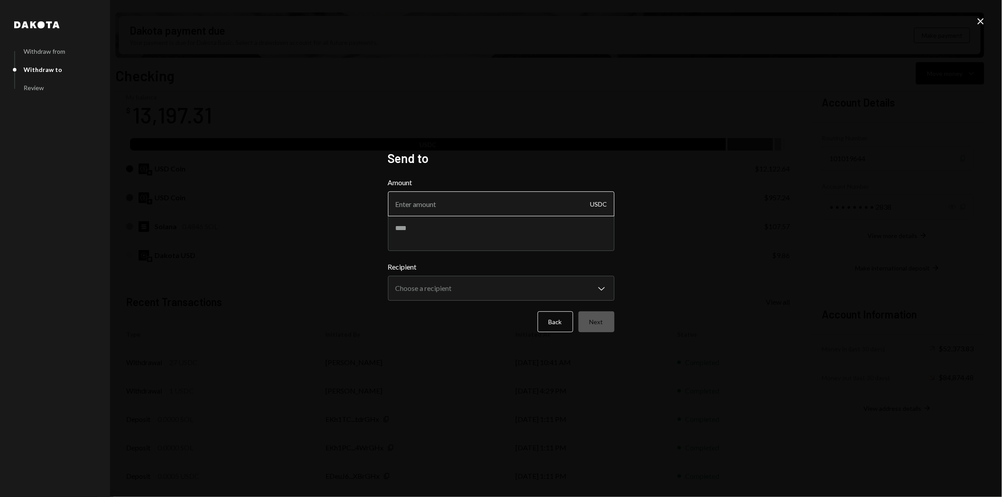
click at [441, 207] on input "Amount" at bounding box center [501, 203] width 226 height 25
click at [440, 234] on textarea at bounding box center [501, 233] width 226 height 36
paste textarea "******"
type textarea "******"
click at [428, 208] on input "Amount" at bounding box center [501, 203] width 226 height 25
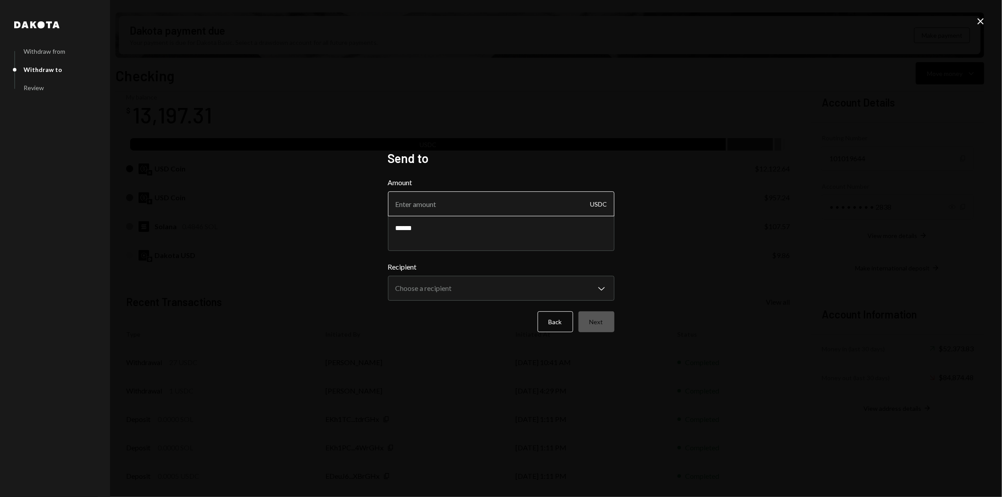
paste input "326.08"
type input "326.08"
click at [442, 229] on textarea "******" at bounding box center [501, 233] width 226 height 36
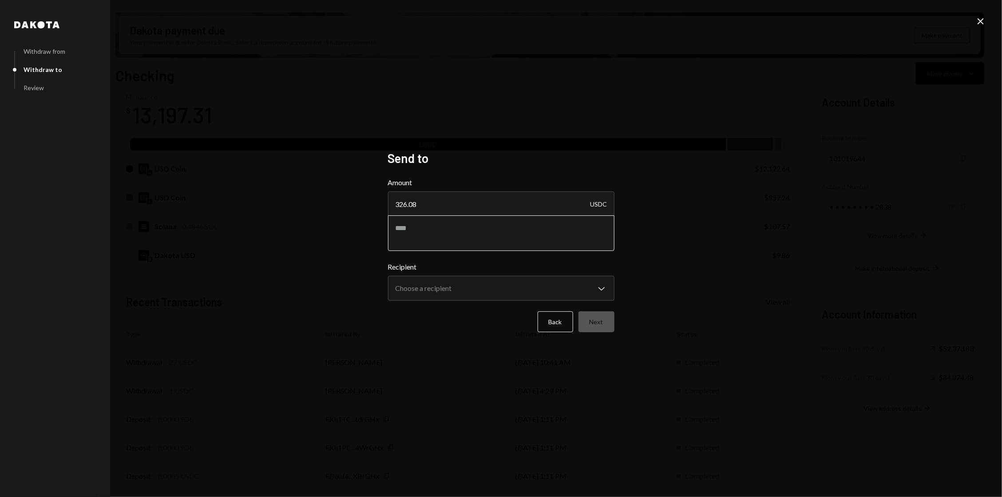
paste textarea "**********"
paste textarea "*****"
type textarea "**********"
click at [472, 208] on input "326.08" at bounding box center [501, 203] width 226 height 25
click at [445, 283] on body "J Jito Foundation Caret Down Home Home Inbox Inbox Activities Transactions Acco…" at bounding box center [501, 248] width 1002 height 497
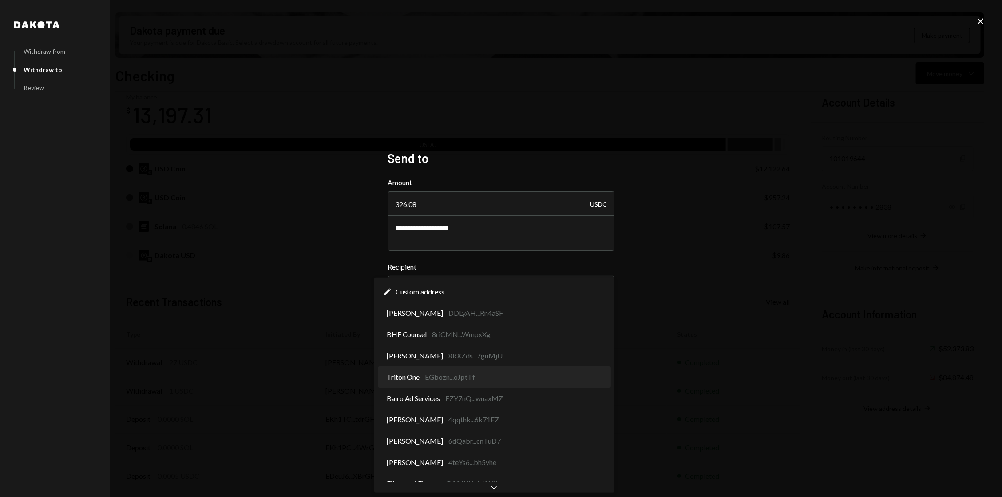
select select "**********"
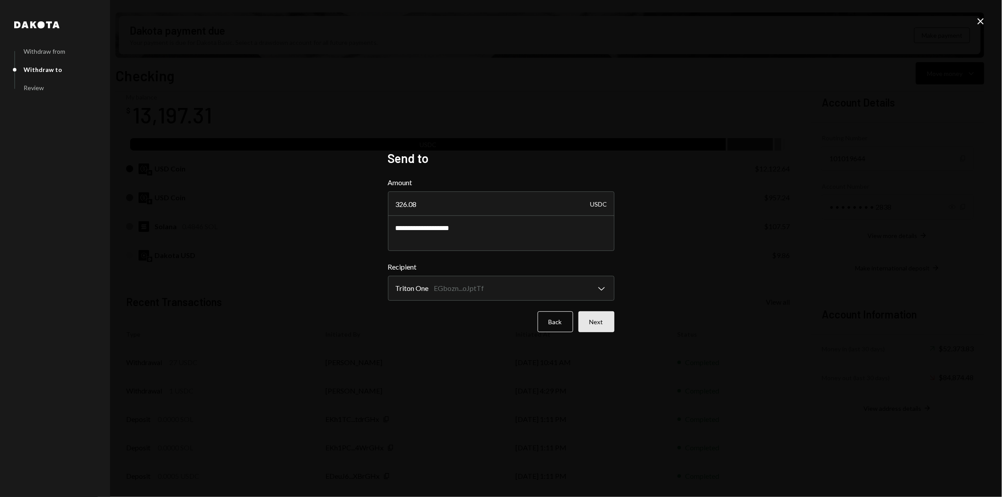
click at [609, 320] on button "Next" at bounding box center [597, 321] width 36 height 21
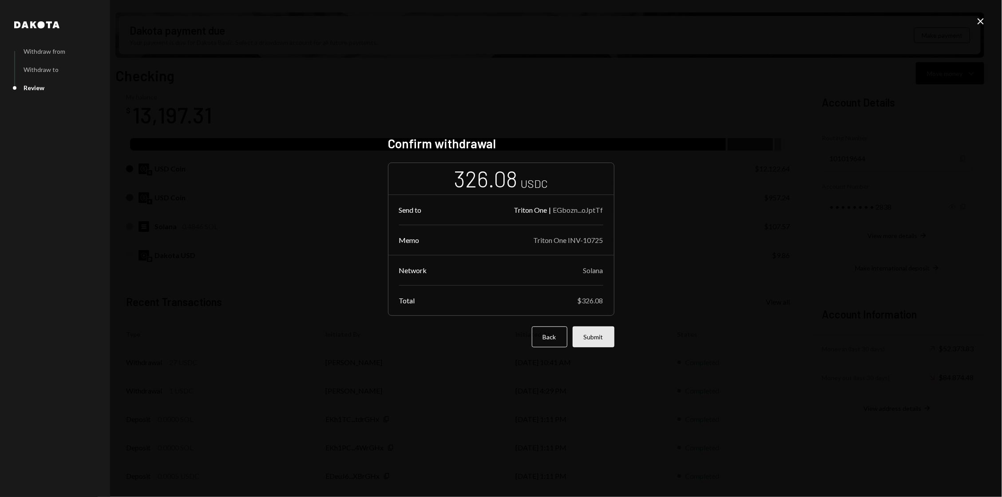
click at [602, 341] on button "Submit" at bounding box center [594, 336] width 42 height 21
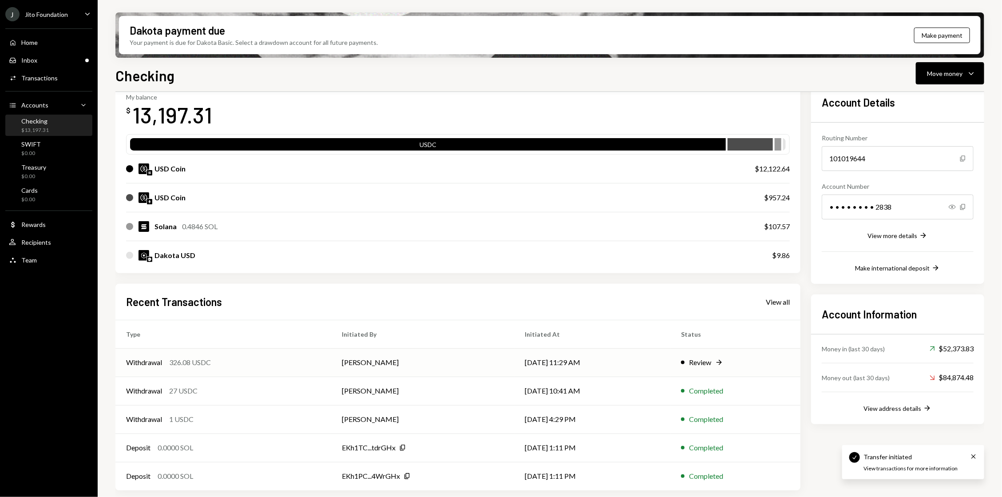
click at [231, 365] on div "Withdrawal 326.08 USDC" at bounding box center [223, 362] width 194 height 11
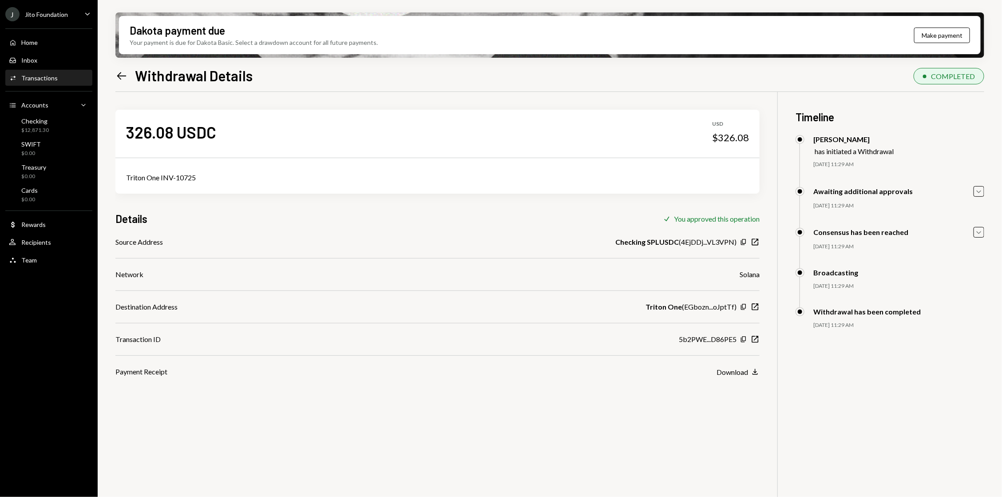
click at [729, 365] on div "Source Address Checking SPLUSDC ( 4EjDDj...VL3VPN ) Copy New Window Network Sol…" at bounding box center [437, 307] width 644 height 140
click at [729, 372] on div "Download" at bounding box center [733, 372] width 32 height 8
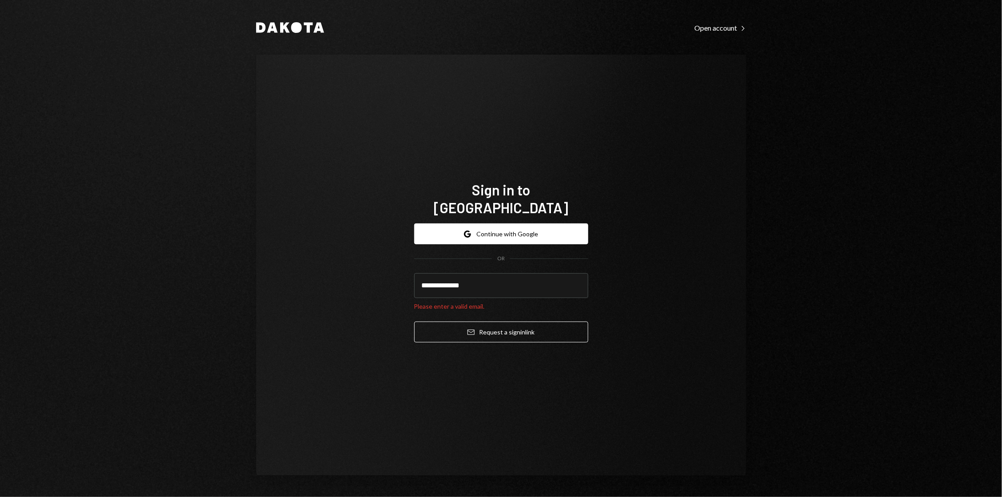
type input "**********"
click at [414, 321] on button "Email Request a sign in link" at bounding box center [501, 331] width 174 height 21
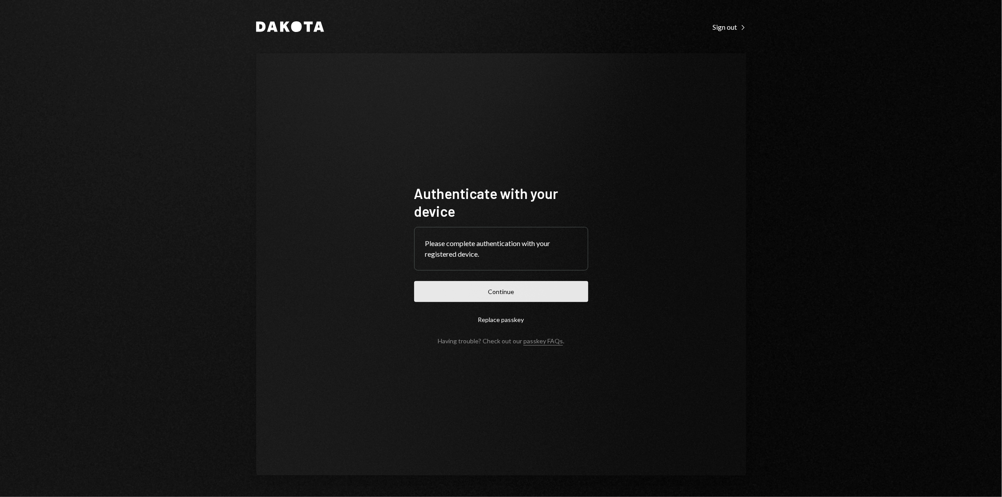
click at [481, 294] on button "Continue" at bounding box center [501, 291] width 174 height 21
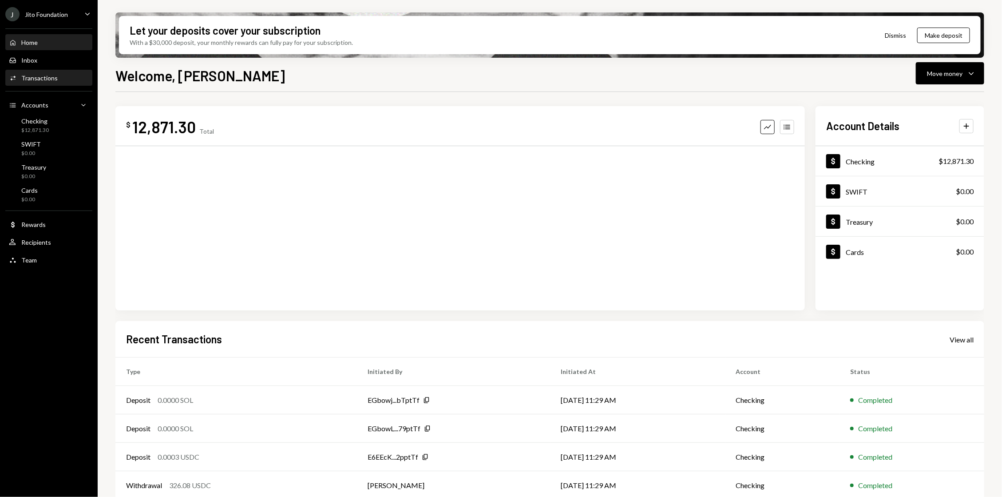
click at [63, 80] on div "Activities Transactions" at bounding box center [49, 78] width 80 height 8
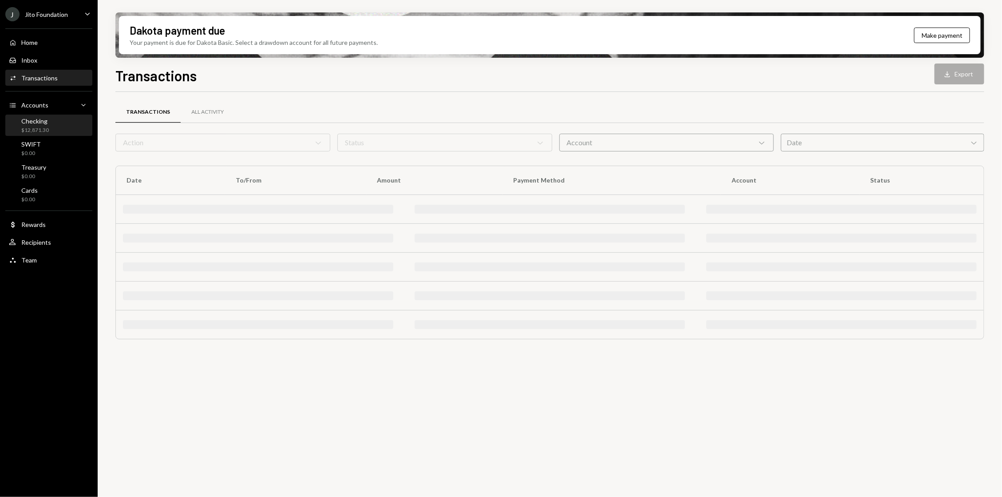
click at [49, 127] on div "Checking $12,871.30" at bounding box center [49, 125] width 80 height 17
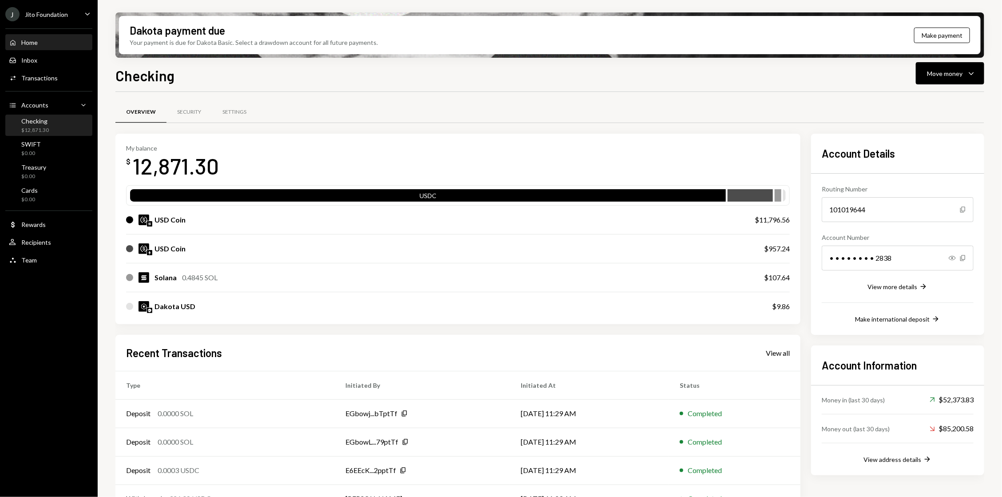
click at [54, 41] on div "Home Home" at bounding box center [49, 43] width 80 height 8
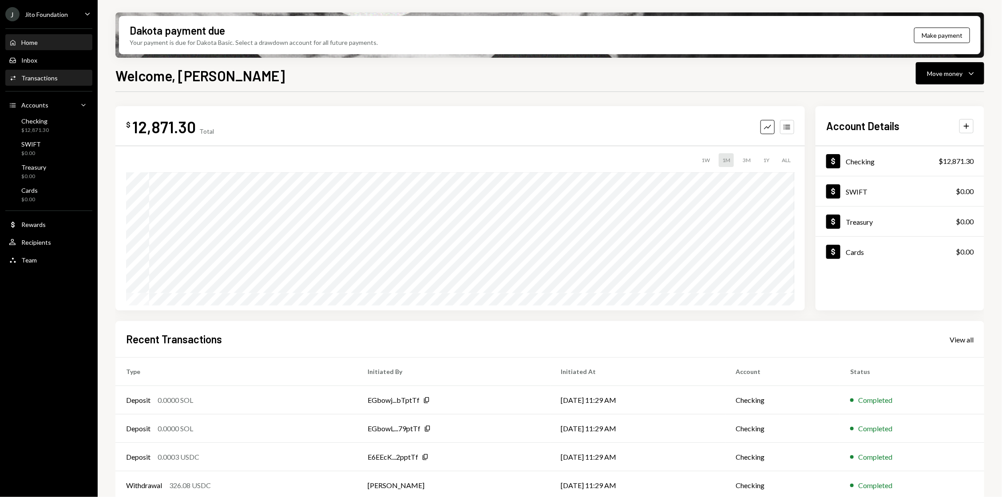
click at [30, 76] on div "Transactions" at bounding box center [39, 78] width 36 height 8
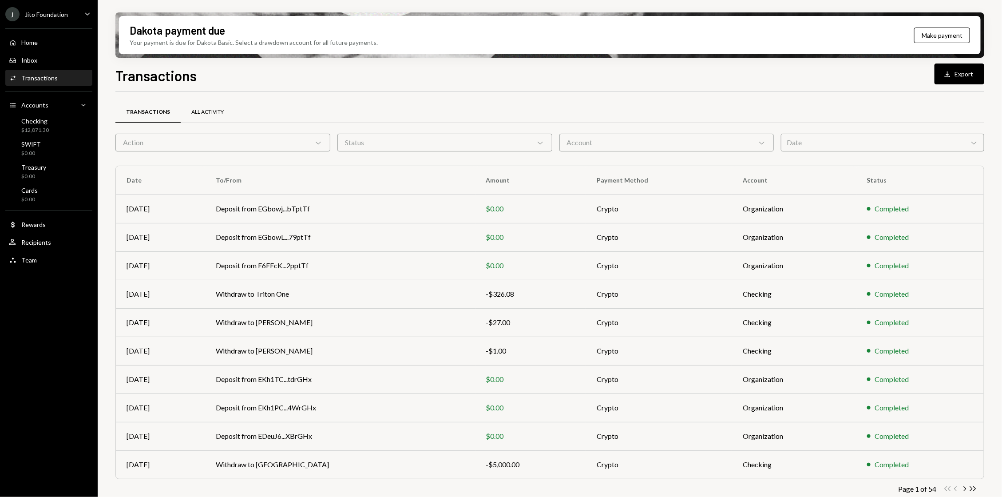
click at [210, 107] on div "All Activity" at bounding box center [208, 112] width 54 height 21
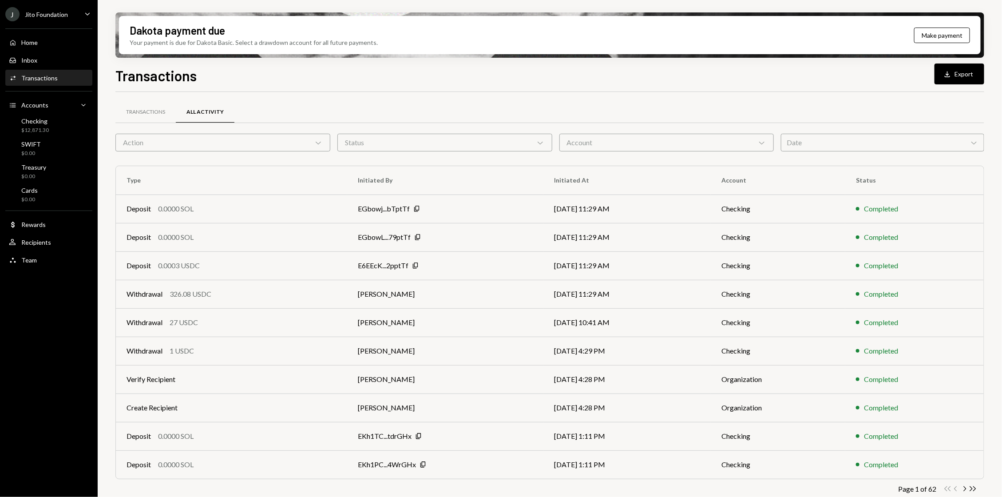
click at [678, 159] on div "Transactions All Activity Action Chevron Down Status Chevron Down Account Chevr…" at bounding box center [549, 311] width 869 height 410
click at [639, 136] on div "Account Chevron Down" at bounding box center [666, 143] width 215 height 18
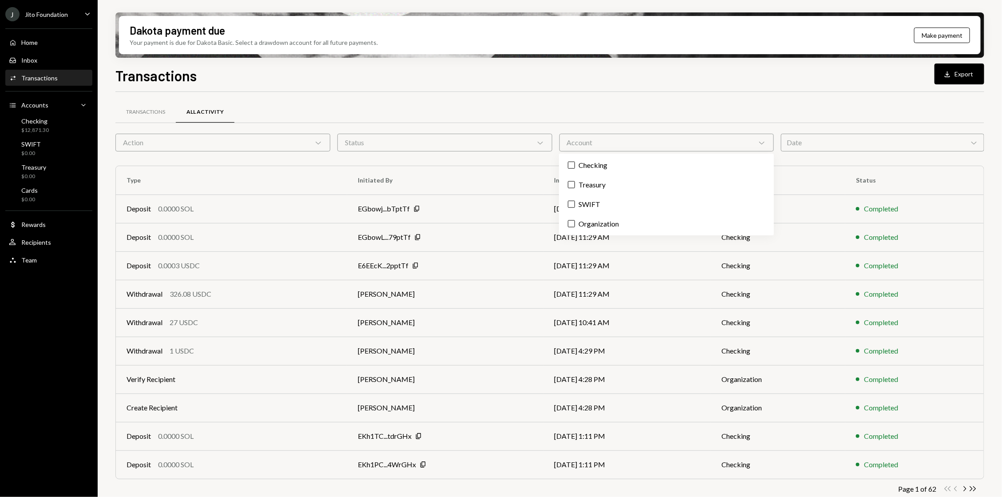
click at [576, 109] on div "Transactions All Activity" at bounding box center [549, 112] width 869 height 23
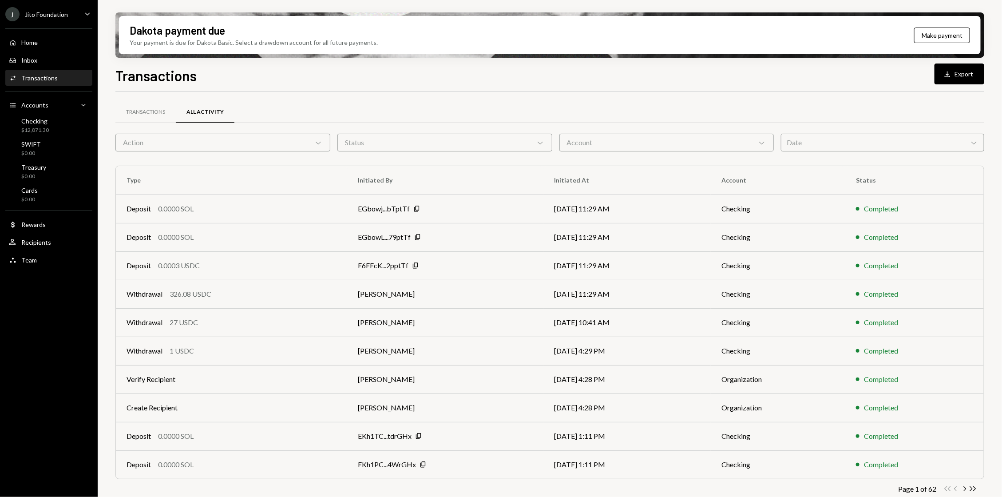
click at [409, 142] on div "Status Chevron Down" at bounding box center [444, 143] width 215 height 18
click at [391, 162] on label "Completed" at bounding box center [445, 165] width 208 height 16
click at [353, 162] on button "Completed" at bounding box center [349, 165] width 7 height 7
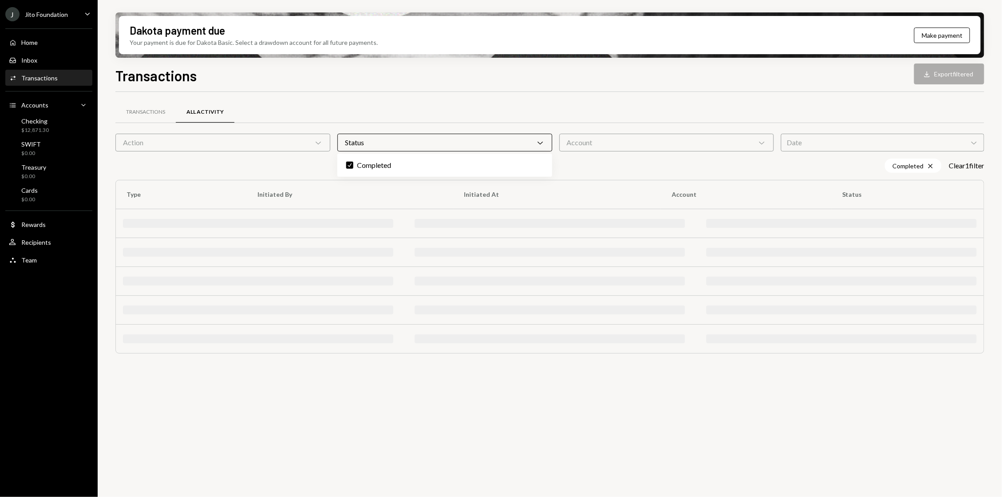
click at [359, 85] on div "Transactions Download Export filtered Transactions All Activity Action Chevron …" at bounding box center [549, 307] width 869 height 484
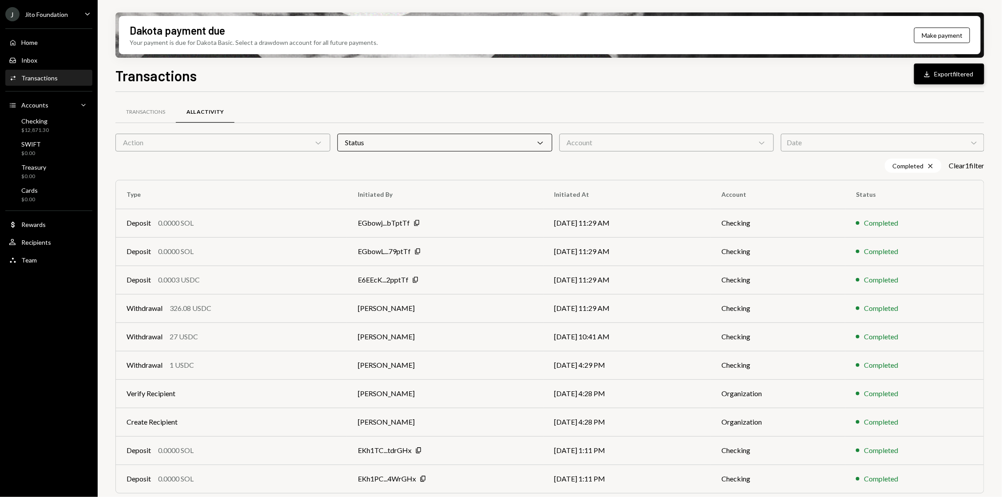
click at [954, 69] on button "Download Export filtered" at bounding box center [949, 73] width 70 height 21
click at [544, 108] on div "Transactions All Activity" at bounding box center [549, 112] width 869 height 23
click at [603, 138] on div "Account Chevron Down" at bounding box center [666, 143] width 215 height 18
click at [366, 99] on div "Transactions All Activity Action Chevron Down Status Chevron Down Account Chevr…" at bounding box center [549, 311] width 869 height 438
click at [262, 143] on div "Action Chevron Down" at bounding box center [222, 143] width 215 height 18
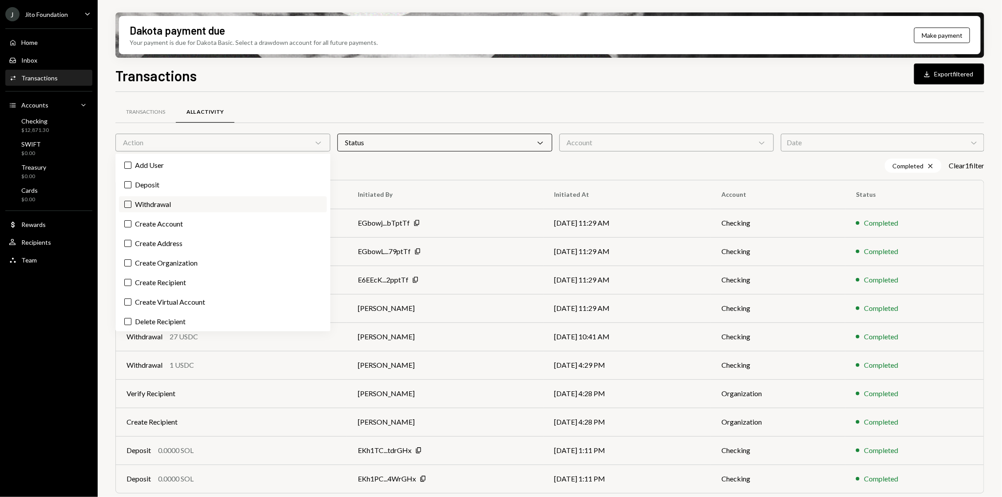
click at [188, 211] on label "Withdrawal" at bounding box center [223, 204] width 208 height 16
click at [131, 208] on button "Withdrawal" at bounding box center [127, 204] width 7 height 7
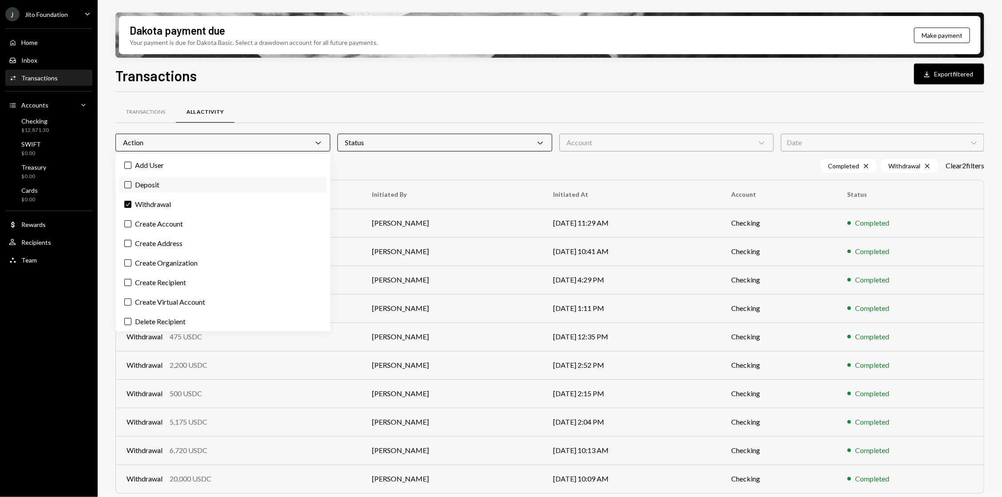
click at [179, 184] on label "Deposit" at bounding box center [223, 185] width 208 height 16
click at [131, 184] on button "Deposit" at bounding box center [127, 184] width 7 height 7
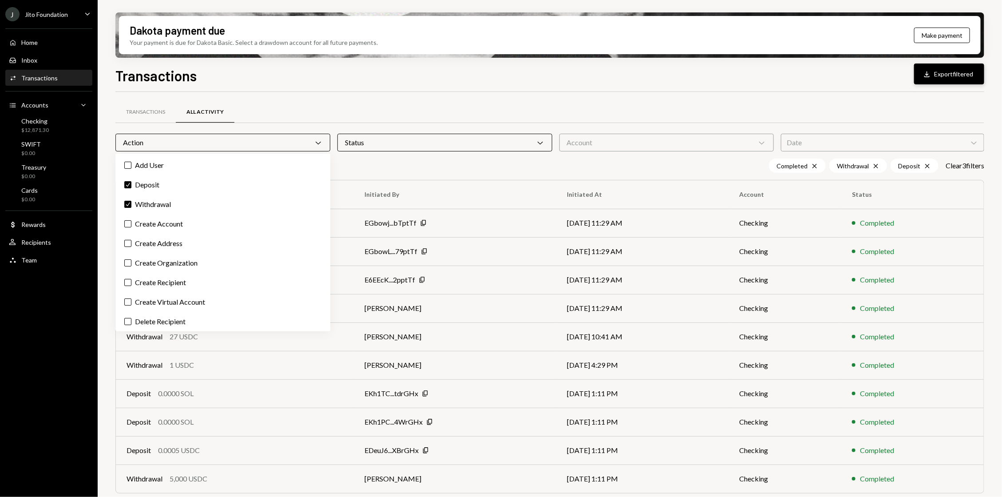
click at [940, 78] on button "Download Export filtered" at bounding box center [949, 73] width 70 height 21
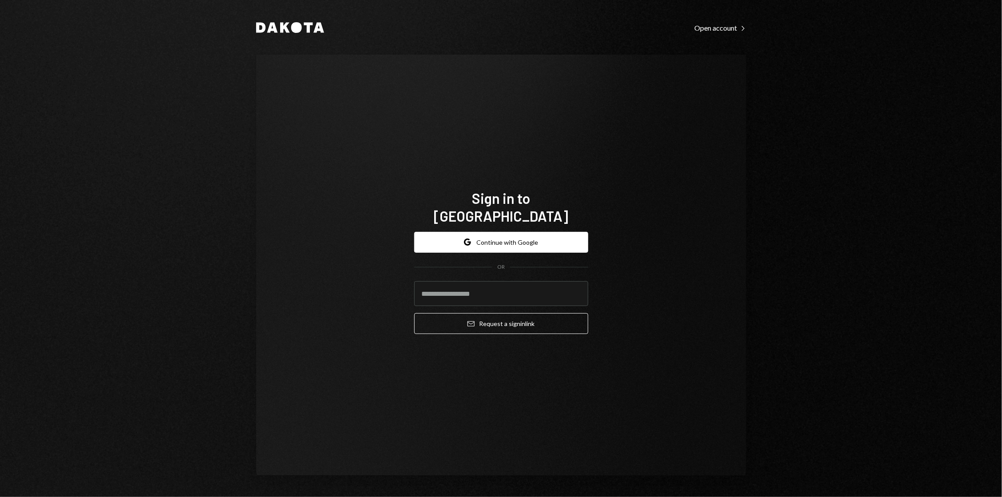
type input "**********"
click at [434, 315] on button "Email Request a sign in link" at bounding box center [501, 323] width 174 height 21
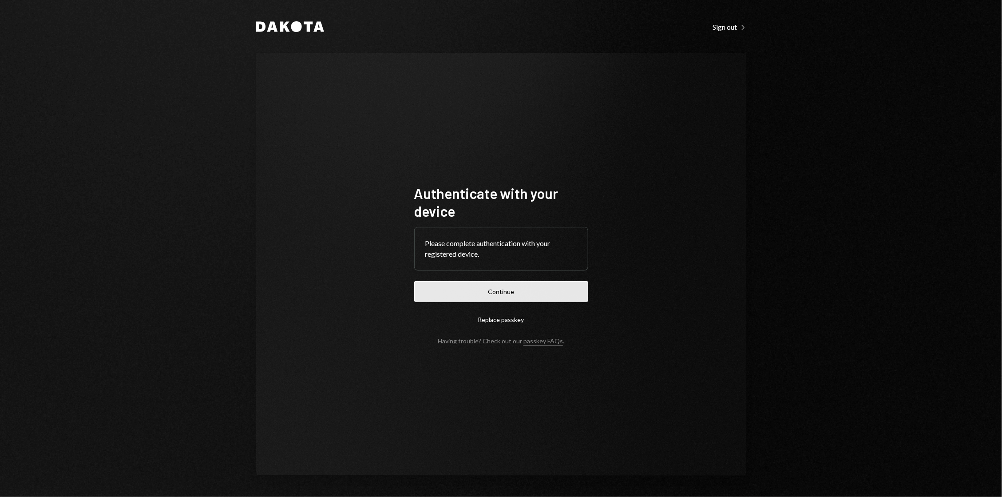
click at [490, 287] on button "Continue" at bounding box center [501, 291] width 174 height 21
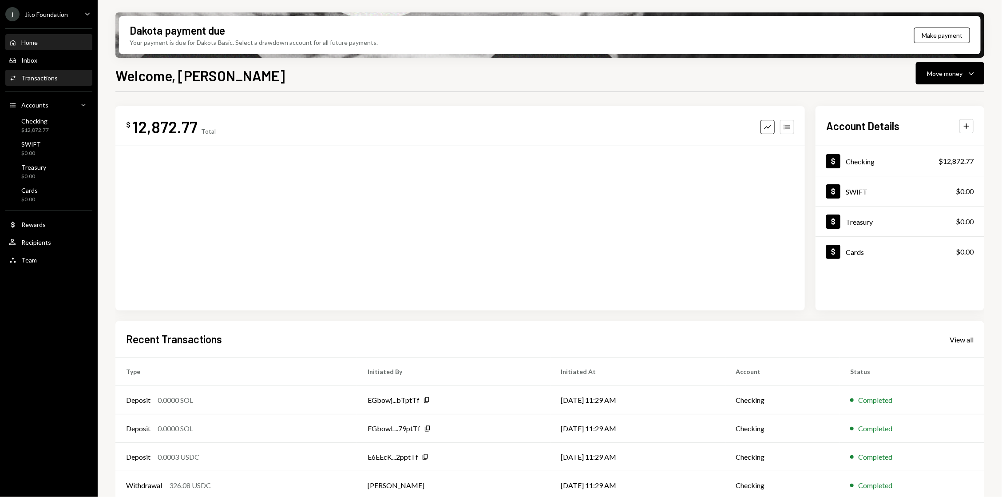
click at [56, 81] on div "Activities Transactions" at bounding box center [49, 78] width 80 height 8
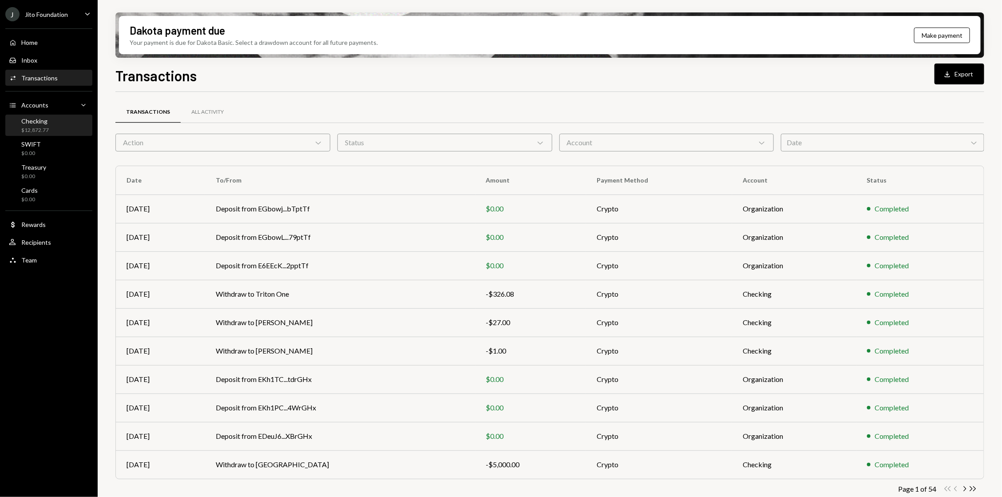
click at [54, 129] on div "Checking $12,872.77" at bounding box center [49, 125] width 80 height 17
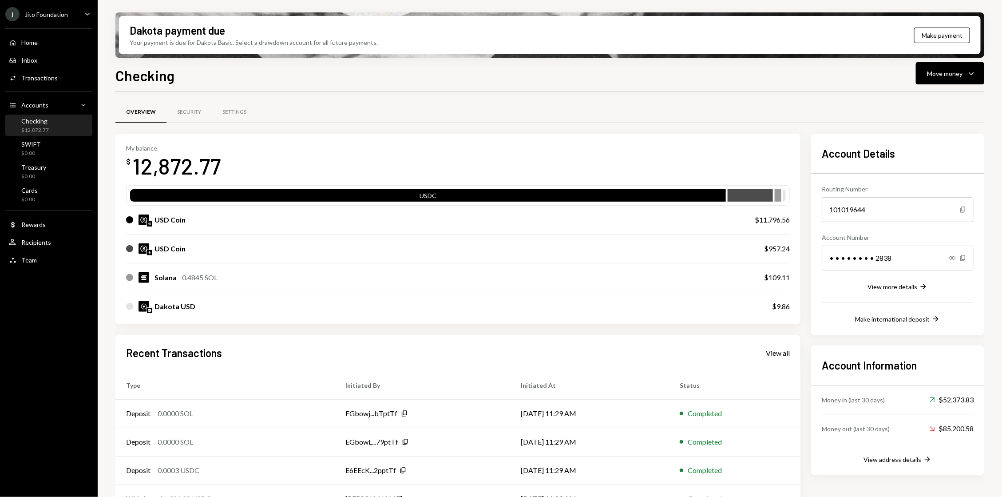
scroll to position [51, 0]
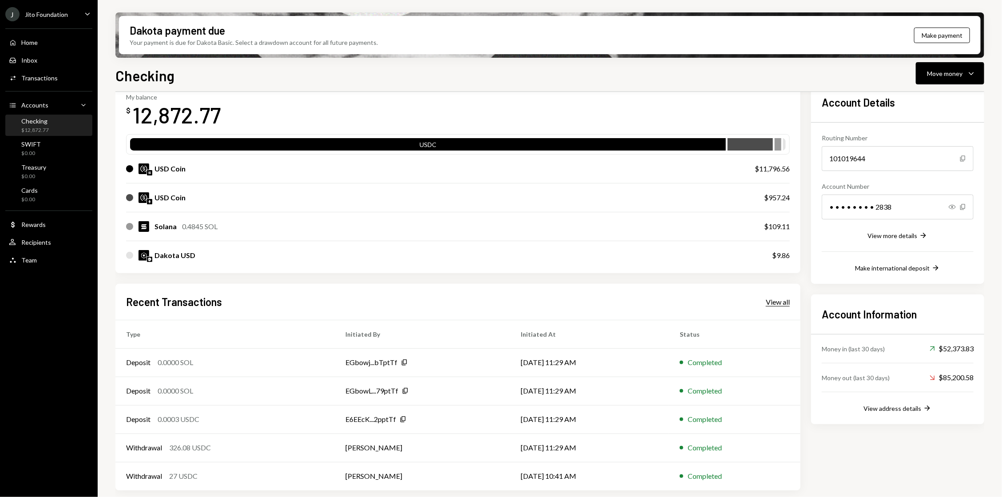
click at [772, 303] on div "View all" at bounding box center [778, 301] width 24 height 9
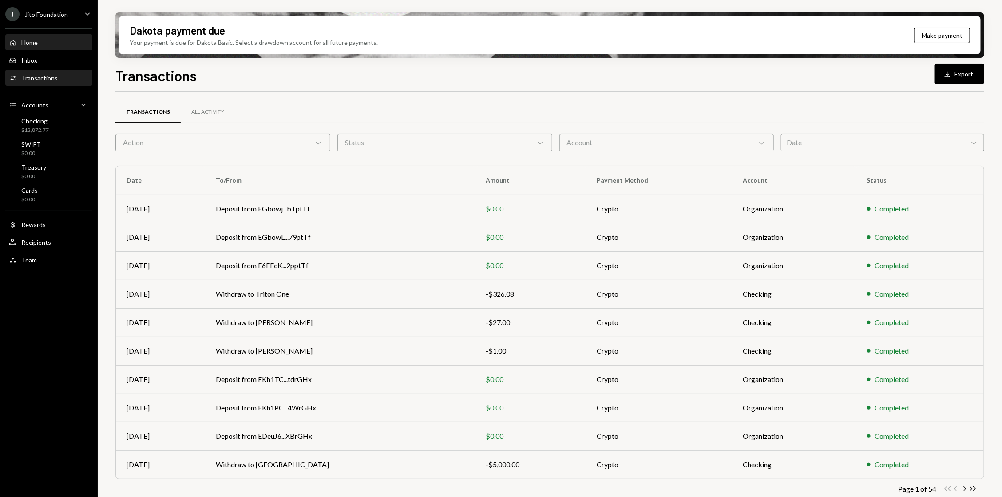
click at [35, 43] on div "Home" at bounding box center [29, 43] width 16 height 8
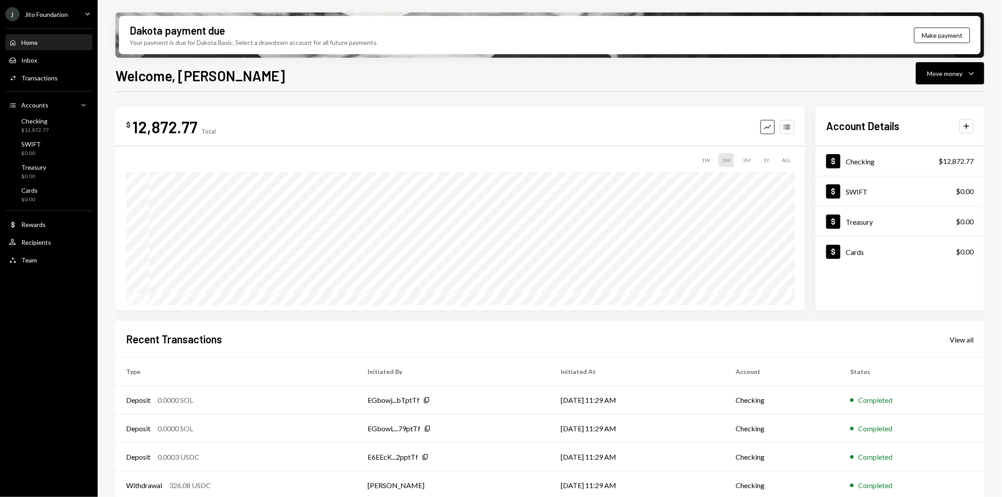
click at [146, 134] on div "12,872.77" at bounding box center [164, 127] width 65 height 20
click at [785, 125] on icon "button" at bounding box center [787, 126] width 6 height 5
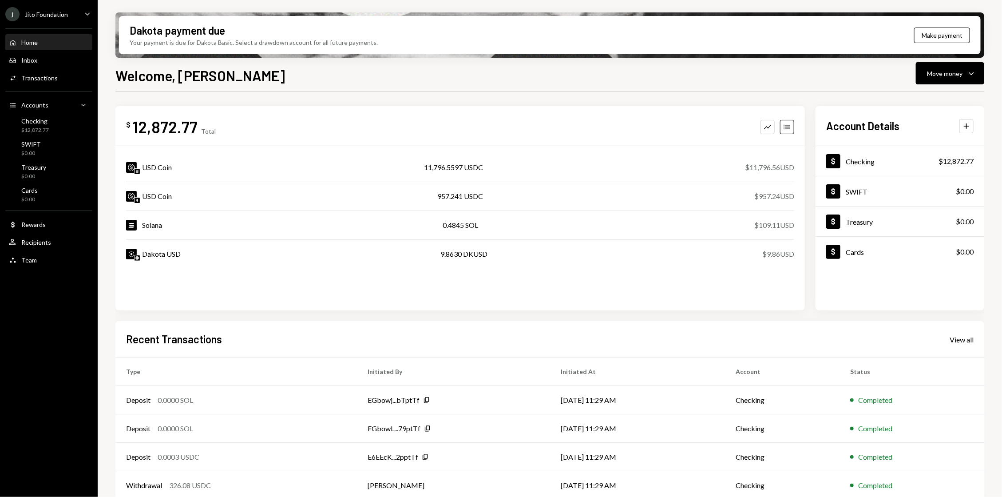
click at [438, 166] on div "11,796.5597 USDC" at bounding box center [453, 167] width 59 height 11
copy div "11,796.5597"
click at [953, 335] on div "View all" at bounding box center [962, 339] width 24 height 9
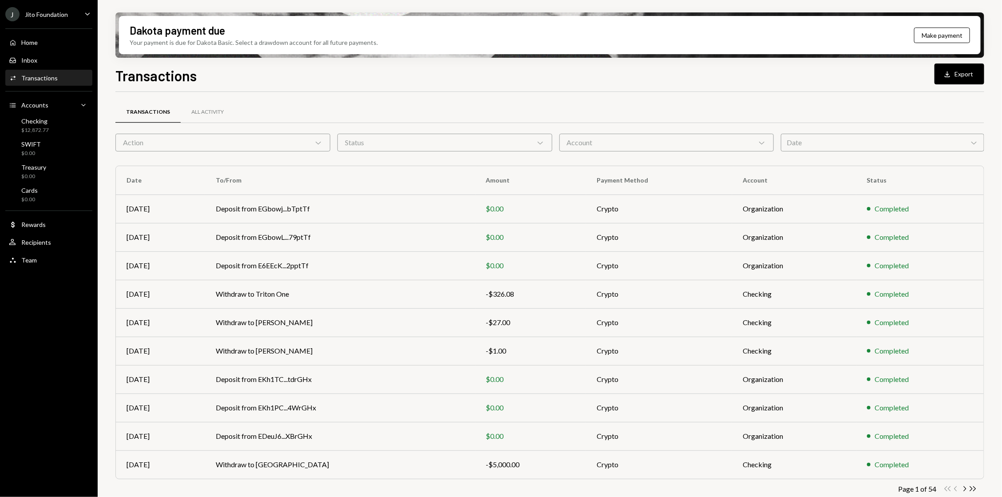
click at [309, 138] on div "Action Chevron Down" at bounding box center [222, 143] width 215 height 18
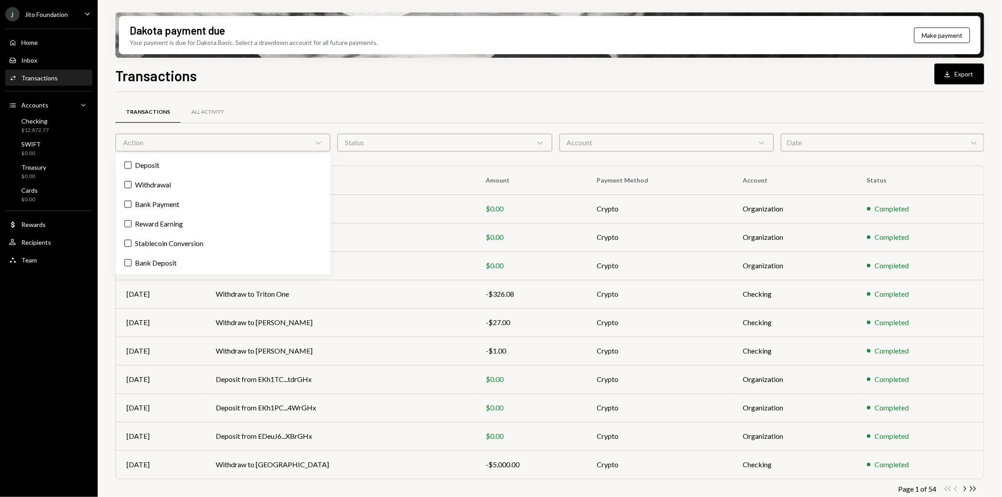
click at [276, 96] on div "Transactions All Activity Action Chevron Down Status Chevron Down Account Chevr…" at bounding box center [549, 304] width 869 height 424
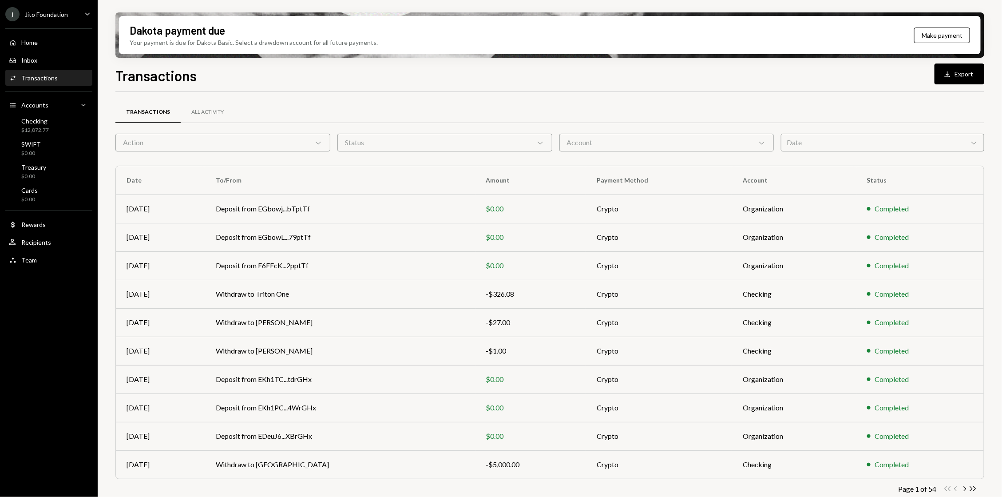
click at [194, 151] on div "Action Chevron Down" at bounding box center [222, 143] width 215 height 18
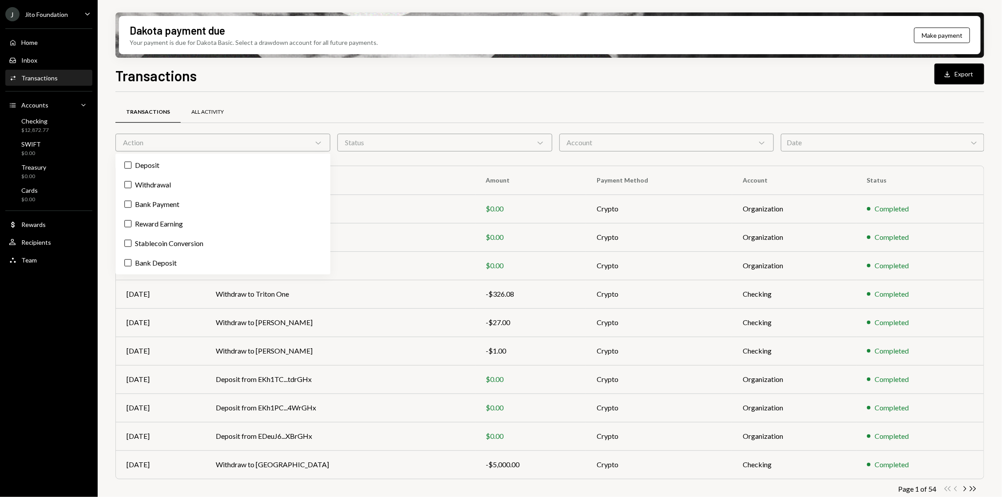
click at [219, 108] on div "All Activity" at bounding box center [207, 112] width 32 height 8
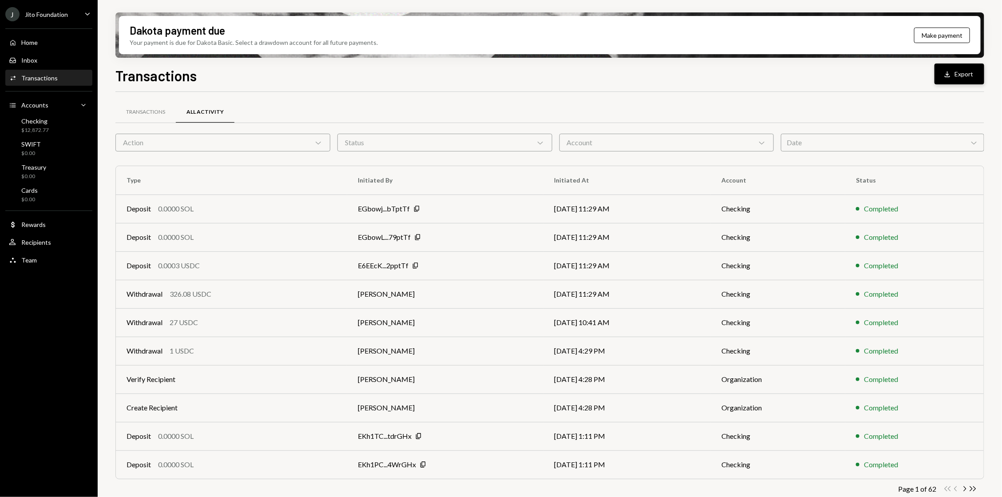
click at [957, 77] on button "Download Export" at bounding box center [960, 73] width 50 height 21
click at [305, 135] on div "Action Chevron Down" at bounding box center [222, 143] width 215 height 18
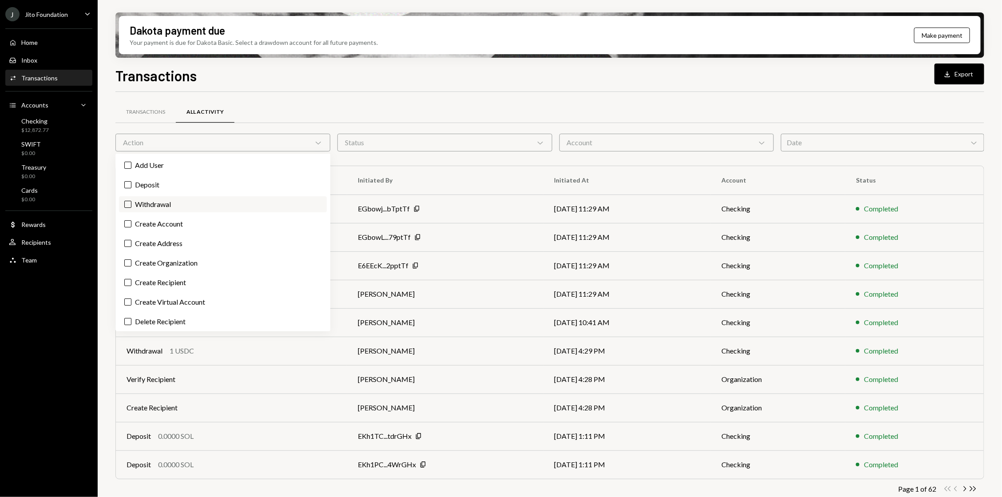
click at [155, 204] on label "Withdrawal" at bounding box center [223, 204] width 208 height 16
click at [131, 204] on button "Withdrawal" at bounding box center [127, 204] width 7 height 7
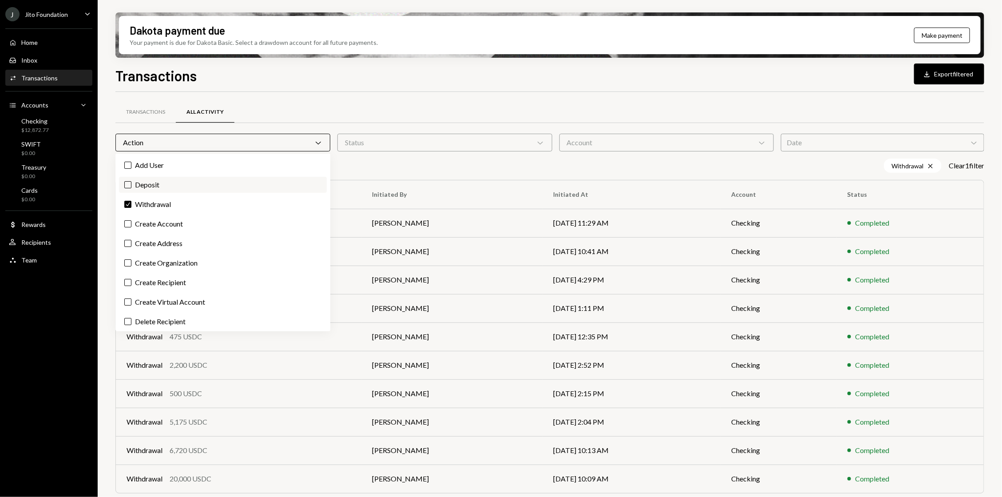
click at [161, 184] on label "Deposit" at bounding box center [223, 185] width 208 height 16
click at [131, 184] on button "Deposit" at bounding box center [127, 184] width 7 height 7
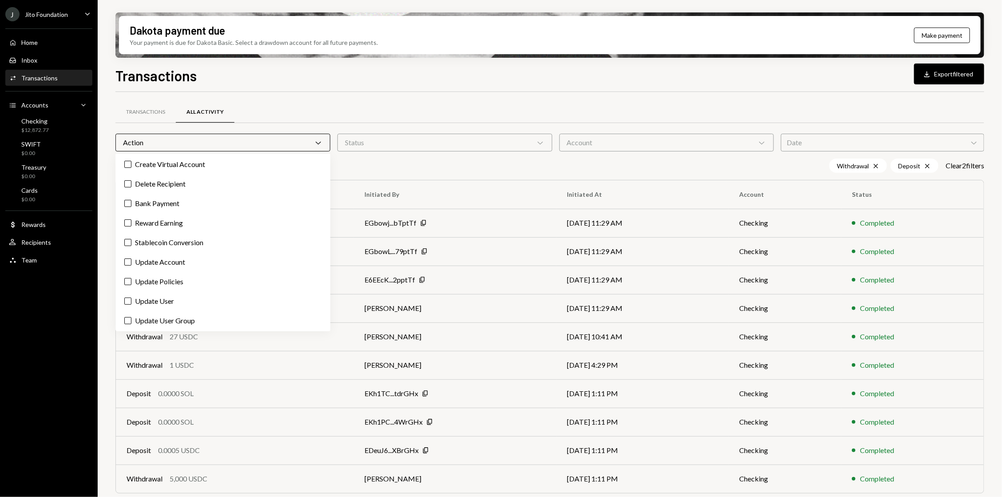
scroll to position [177, 0]
click at [143, 206] on label "Stablecoin Conversion" at bounding box center [223, 203] width 208 height 16
click at [131, 206] on button "Stablecoin Conversion" at bounding box center [127, 202] width 7 height 7
click at [254, 98] on div "Transactions All Activity Action Chevron Down Status Chevron Down Account Chevr…" at bounding box center [549, 311] width 869 height 438
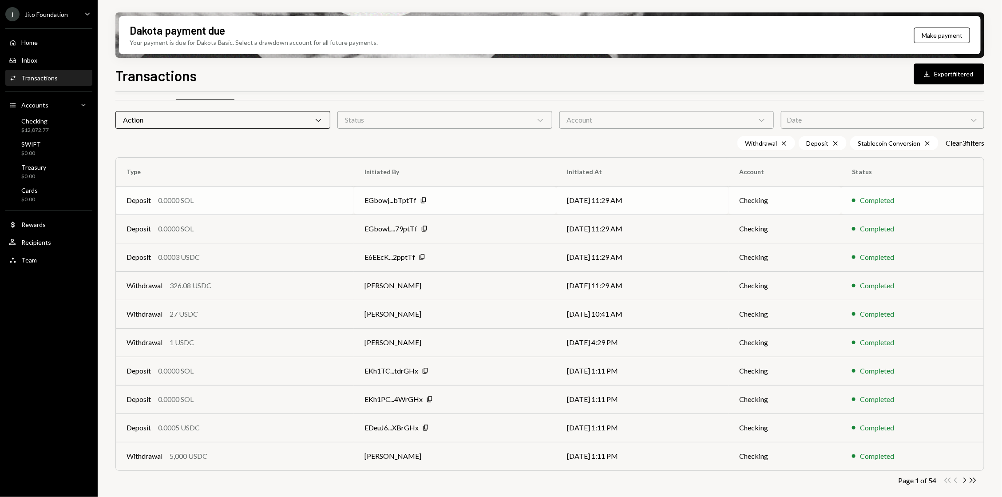
scroll to position [0, 0]
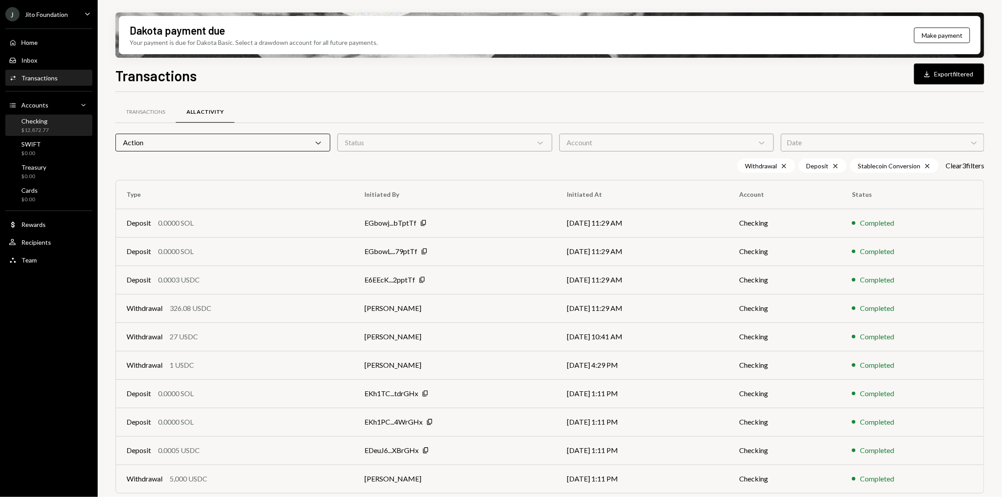
click at [69, 128] on div "Checking $12,872.77" at bounding box center [49, 125] width 80 height 17
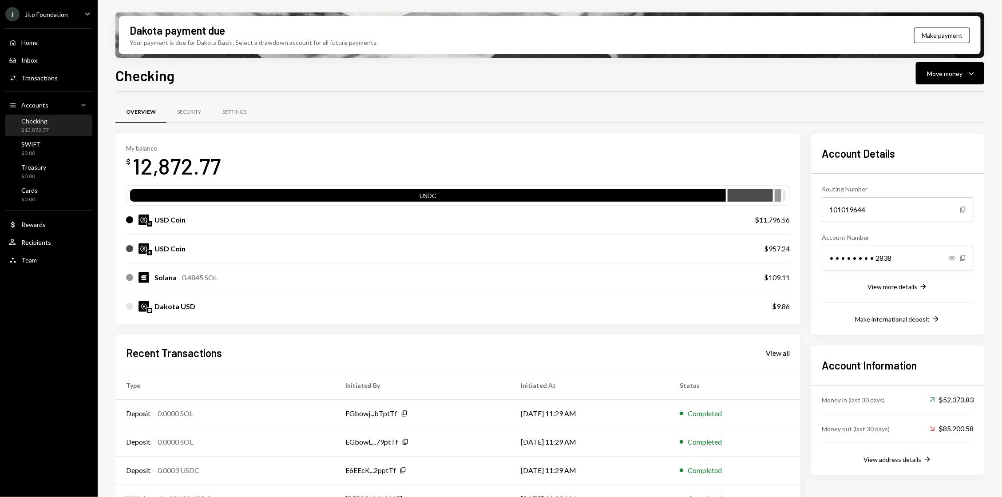
scroll to position [51, 0]
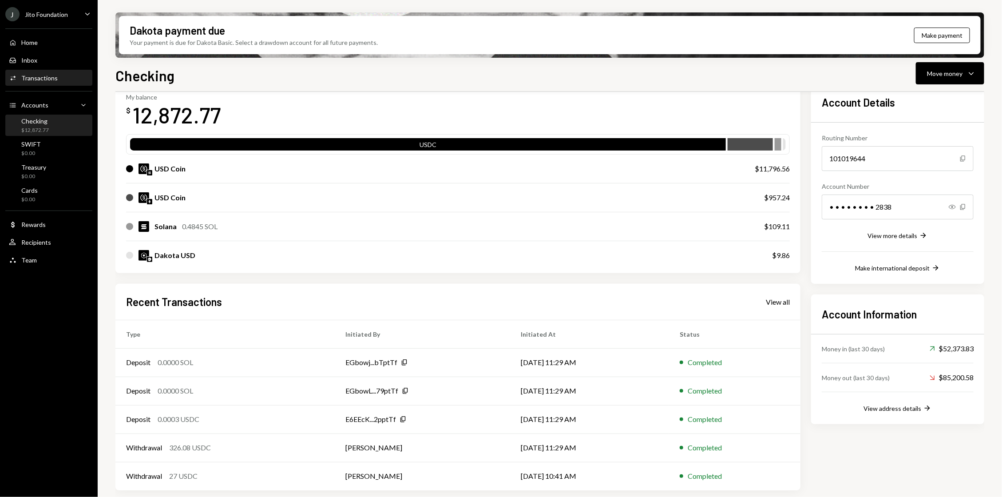
click at [47, 80] on div "Transactions" at bounding box center [39, 78] width 36 height 8
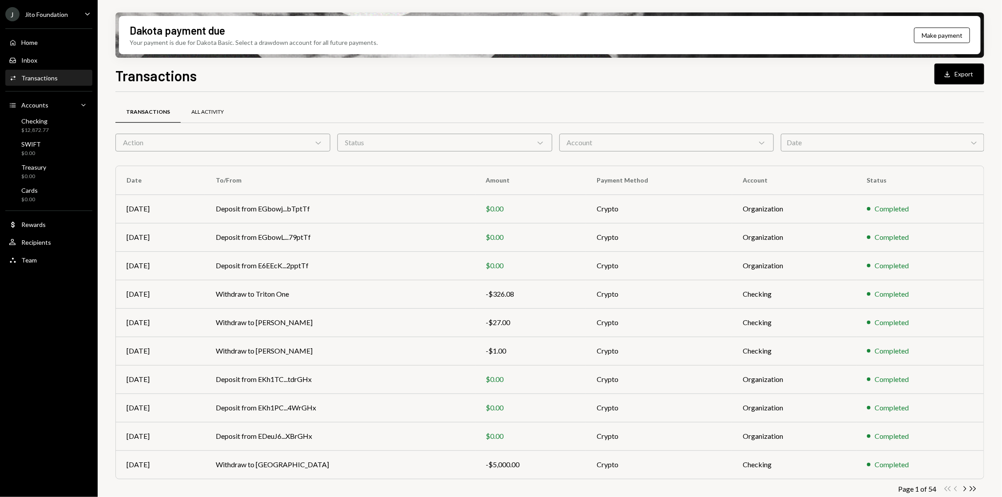
click at [198, 116] on div "All Activity" at bounding box center [208, 112] width 54 height 21
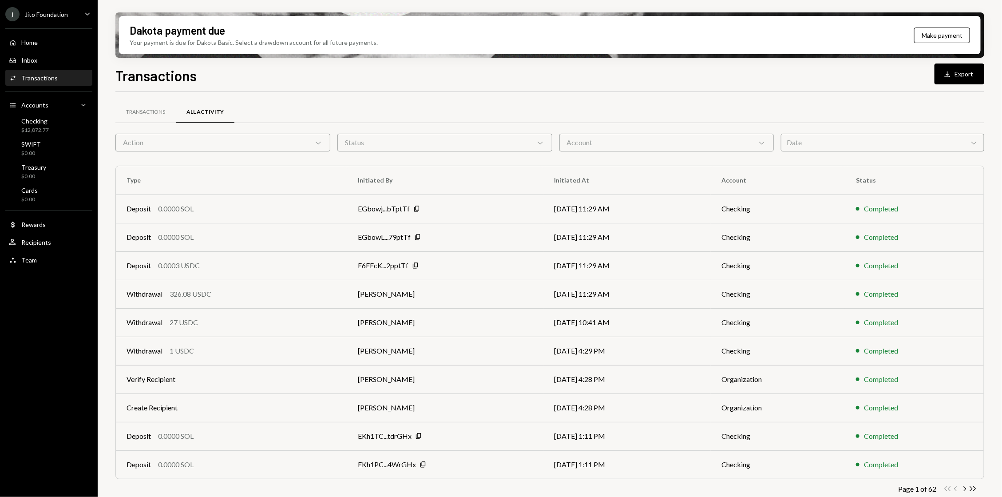
click at [297, 141] on div "Action Chevron Down" at bounding box center [222, 143] width 215 height 18
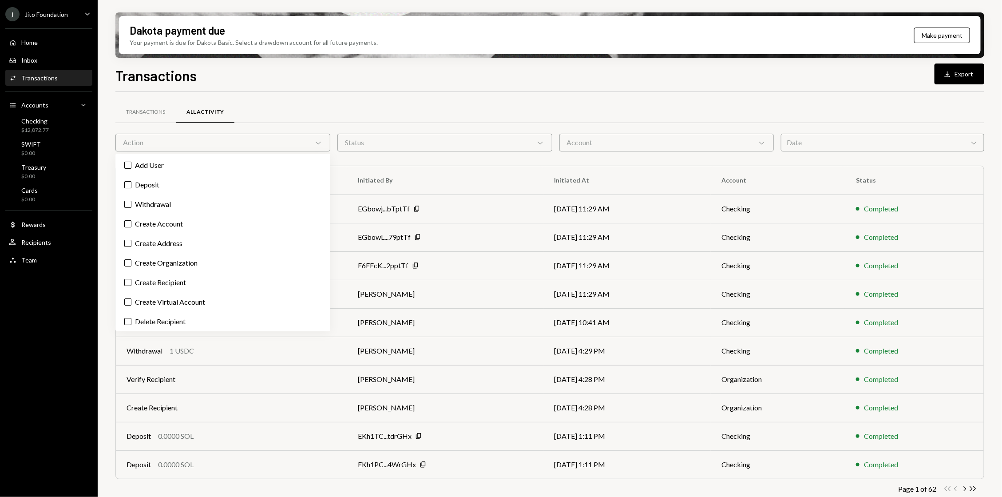
click at [297, 141] on div "Action Chevron Down" at bounding box center [222, 143] width 215 height 18
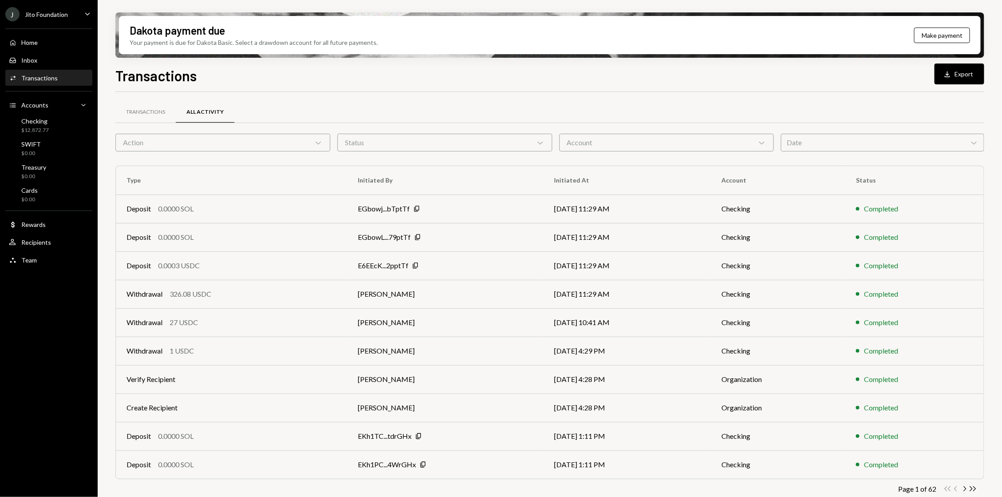
click at [75, 11] on div "J Jito Foundation Caret Down" at bounding box center [49, 14] width 98 height 14
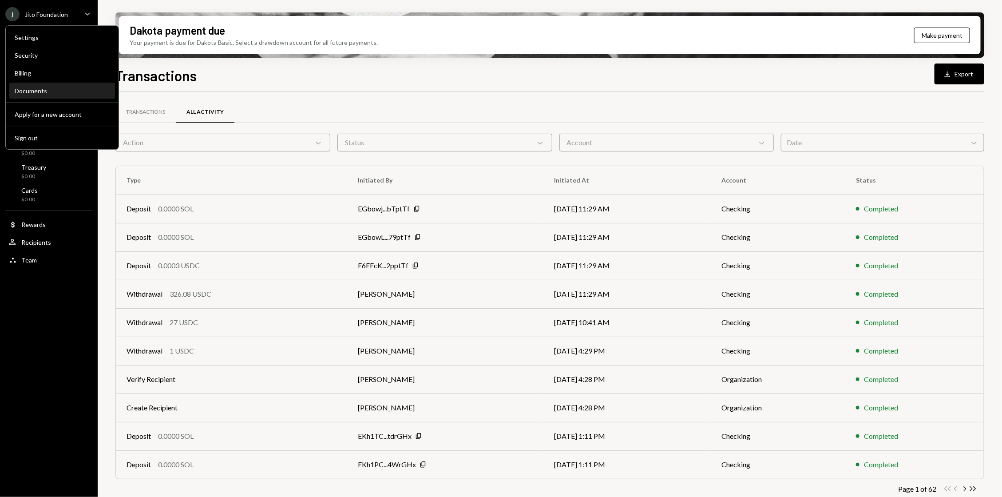
click at [72, 90] on div "Documents" at bounding box center [62, 91] width 95 height 8
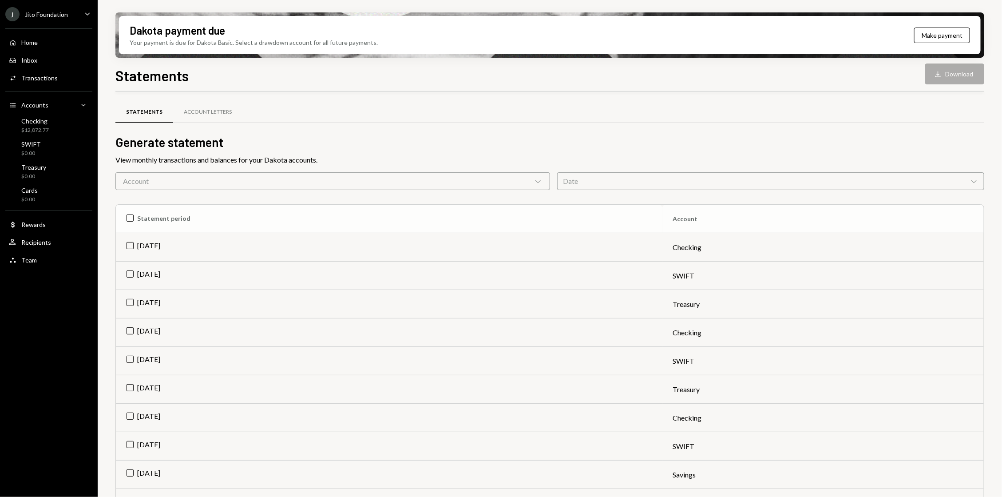
scroll to position [101, 0]
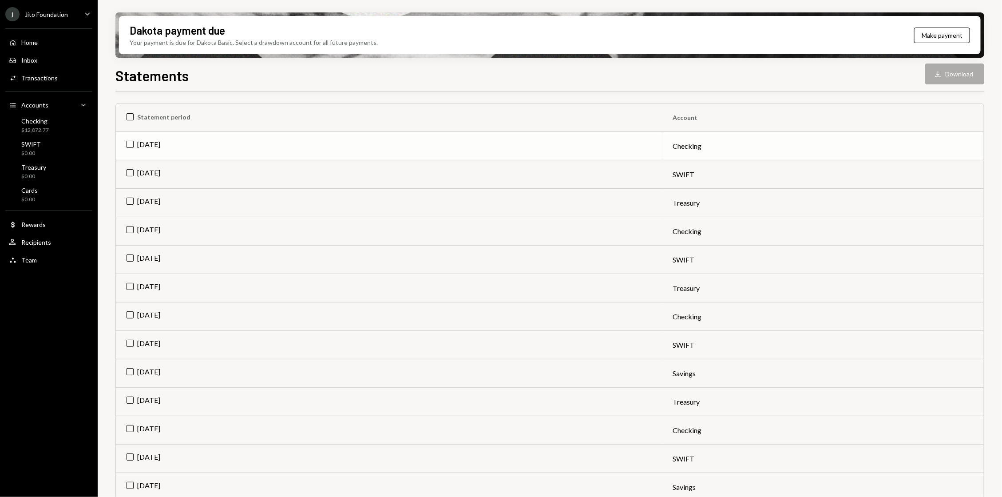
click at [128, 137] on td "[DATE]" at bounding box center [389, 146] width 547 height 28
click at [132, 170] on td "[DATE]" at bounding box center [389, 174] width 547 height 28
click at [129, 204] on td "[DATE]" at bounding box center [389, 203] width 547 height 28
click at [967, 75] on button "Download Download (3)" at bounding box center [950, 73] width 67 height 21
click at [52, 132] on div "Checking $12,872.77" at bounding box center [49, 125] width 80 height 17
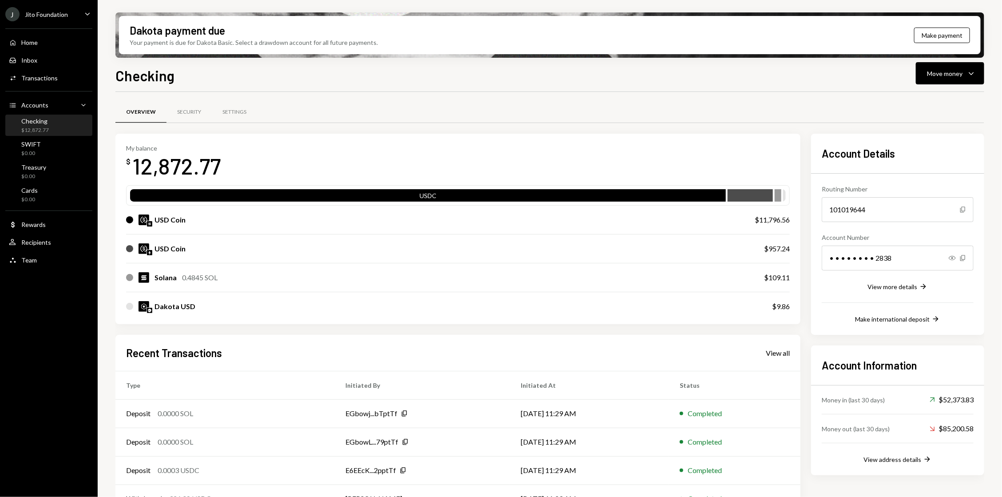
scroll to position [51, 0]
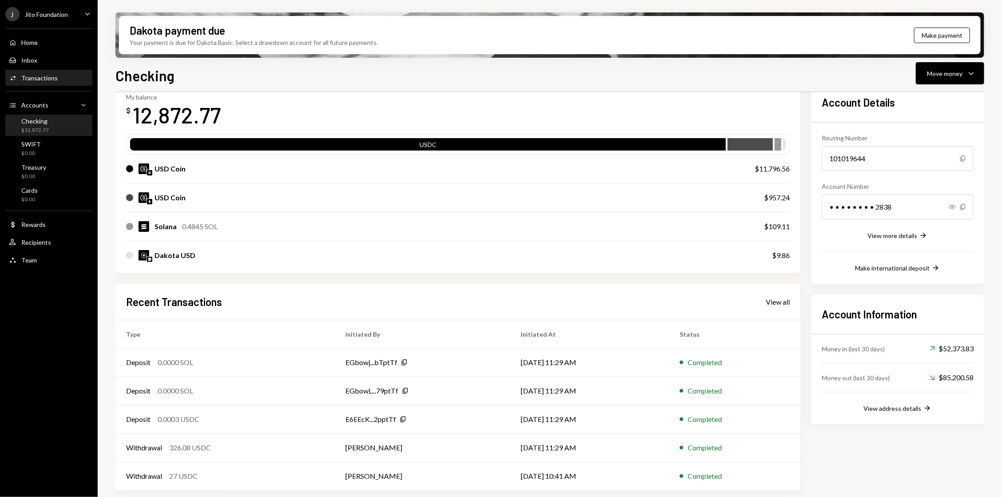
click at [57, 85] on div "Activities Transactions" at bounding box center [49, 78] width 80 height 15
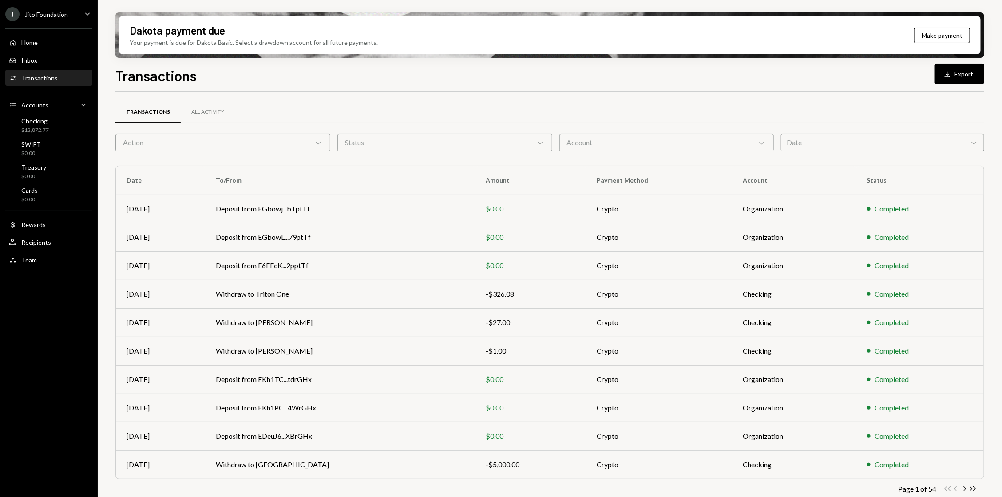
click at [750, 135] on div "Account Chevron Down" at bounding box center [666, 143] width 215 height 18
click at [610, 107] on div "Transactions All Activity" at bounding box center [549, 112] width 869 height 23
click at [418, 131] on div "Transactions All Activity" at bounding box center [549, 117] width 869 height 33
click at [406, 140] on div "Status Chevron Down" at bounding box center [444, 143] width 215 height 18
click at [388, 161] on label "Completed" at bounding box center [445, 165] width 208 height 16
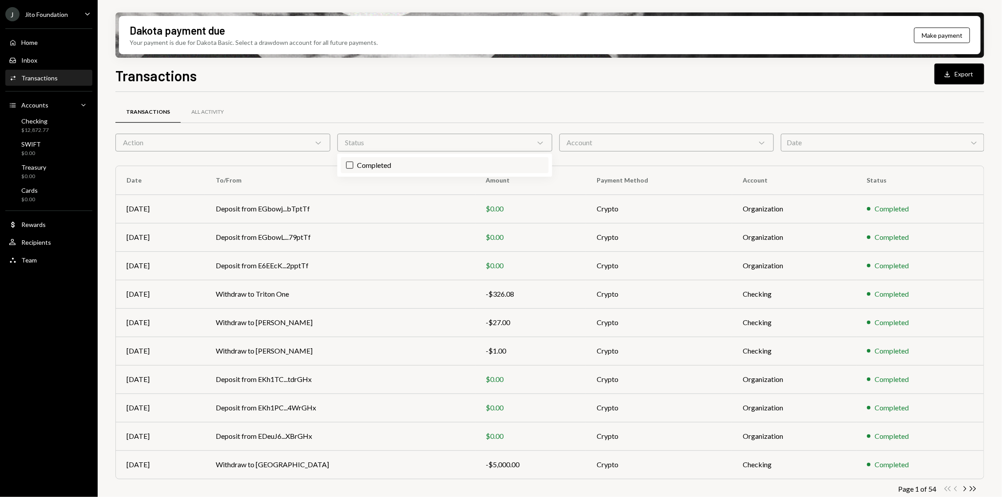
click at [353, 162] on button "Completed" at bounding box center [349, 165] width 7 height 7
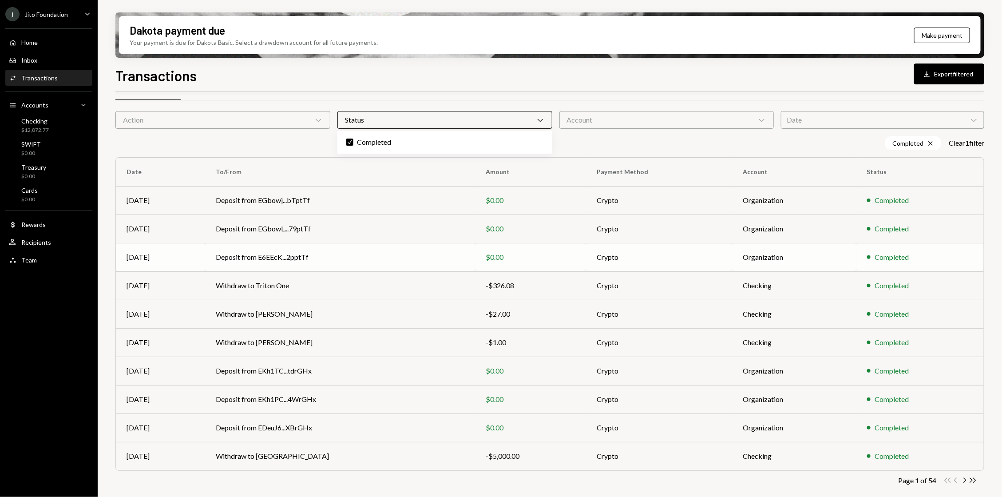
scroll to position [23, 0]
click at [969, 478] on icon "Double Arrow Right" at bounding box center [973, 480] width 8 height 8
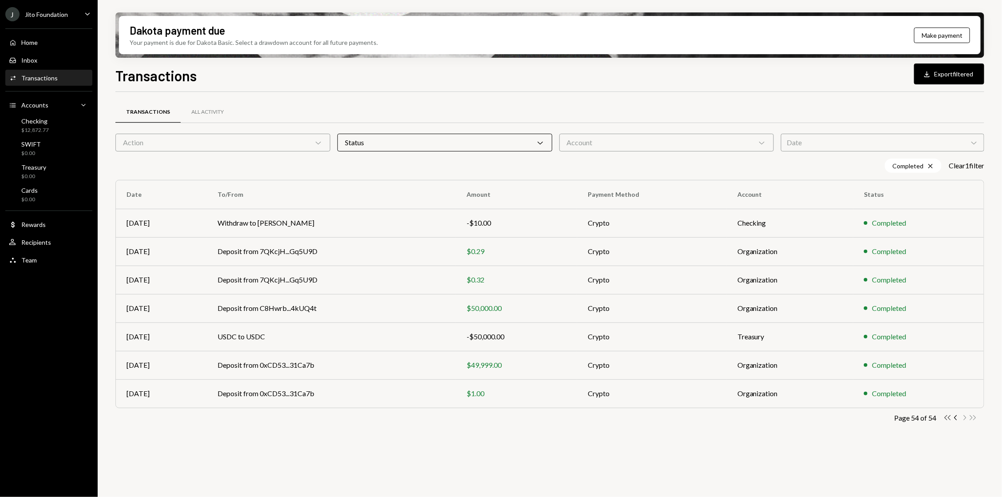
click at [951, 419] on icon "Double Arrow Left" at bounding box center [947, 417] width 8 height 8
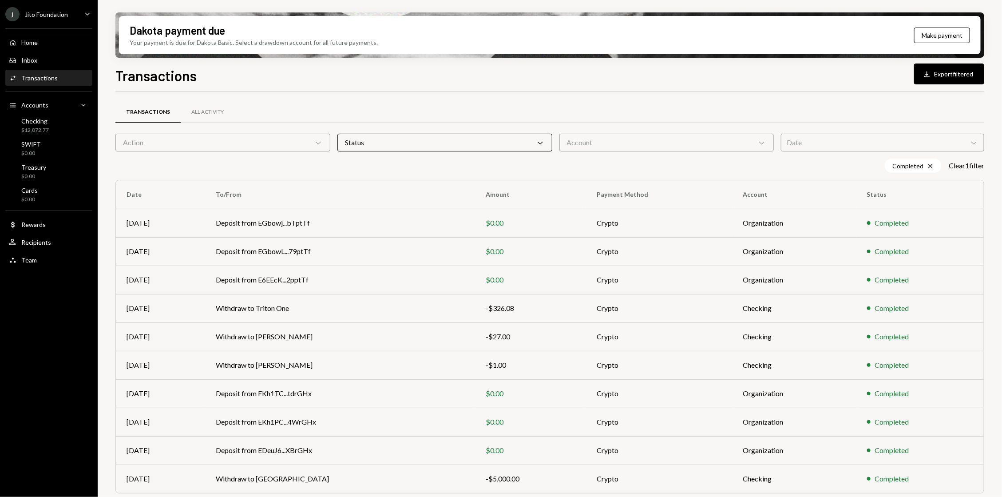
scroll to position [23, 0]
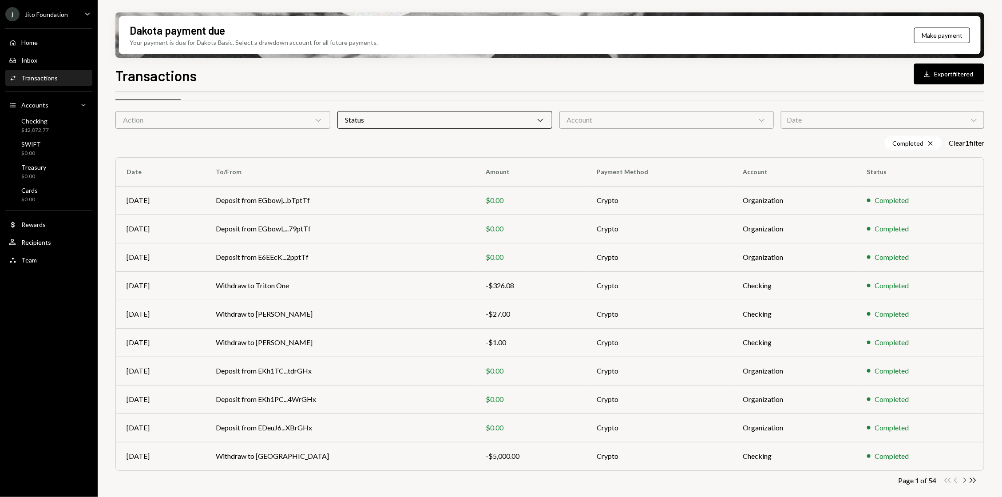
click at [966, 480] on icon "Chevron Right" at bounding box center [964, 480] width 8 height 8
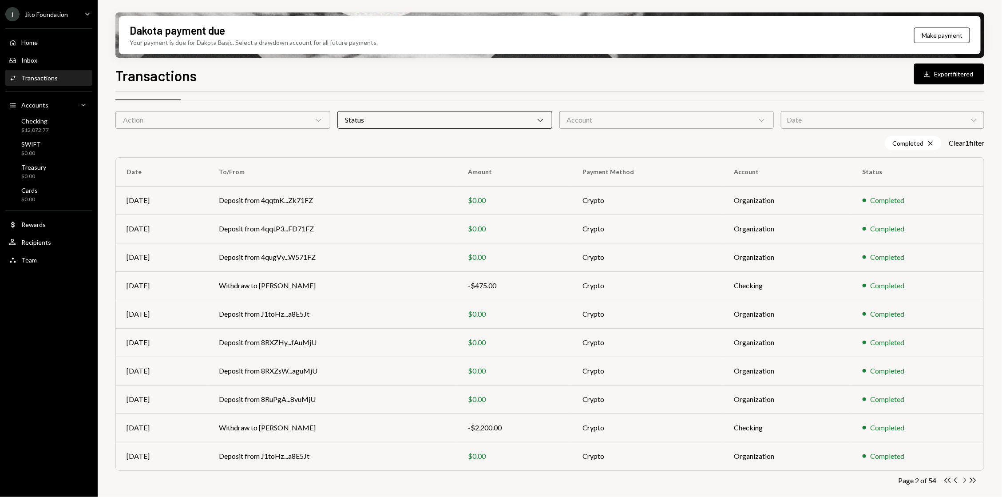
click at [963, 479] on icon "Chevron Right" at bounding box center [964, 480] width 8 height 8
click at [963, 481] on icon "Chevron Right" at bounding box center [964, 480] width 8 height 8
click at [964, 480] on icon "Chevron Right" at bounding box center [964, 480] width 8 height 8
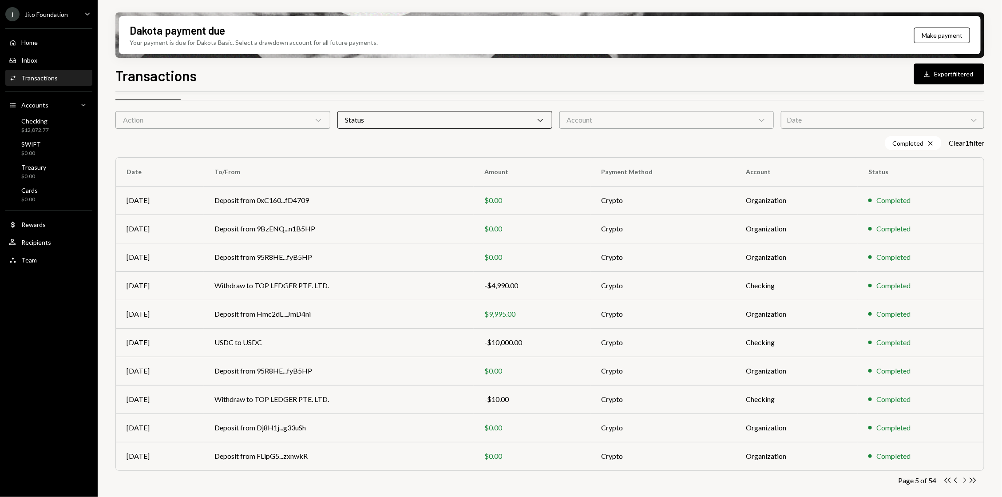
click at [963, 479] on icon "Chevron Right" at bounding box center [964, 480] width 8 height 8
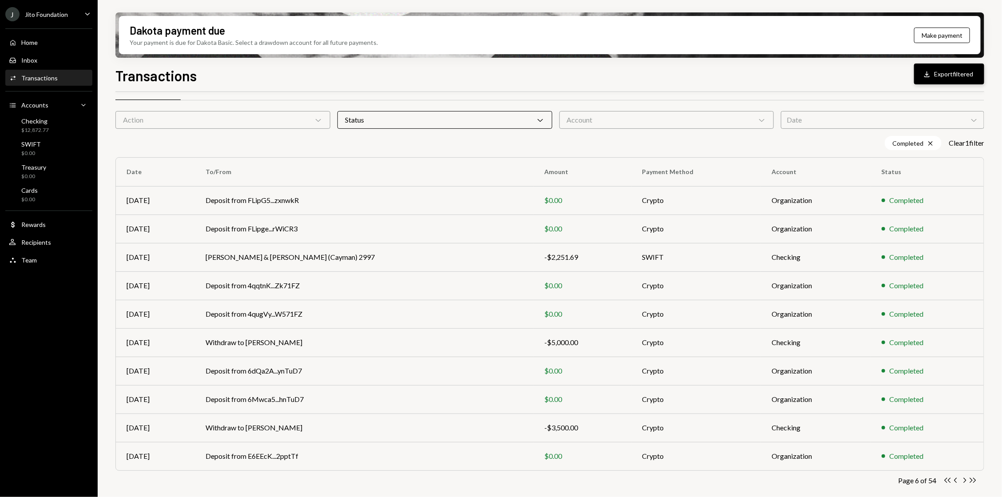
click at [970, 77] on button "Download Export filtered" at bounding box center [949, 73] width 70 height 21
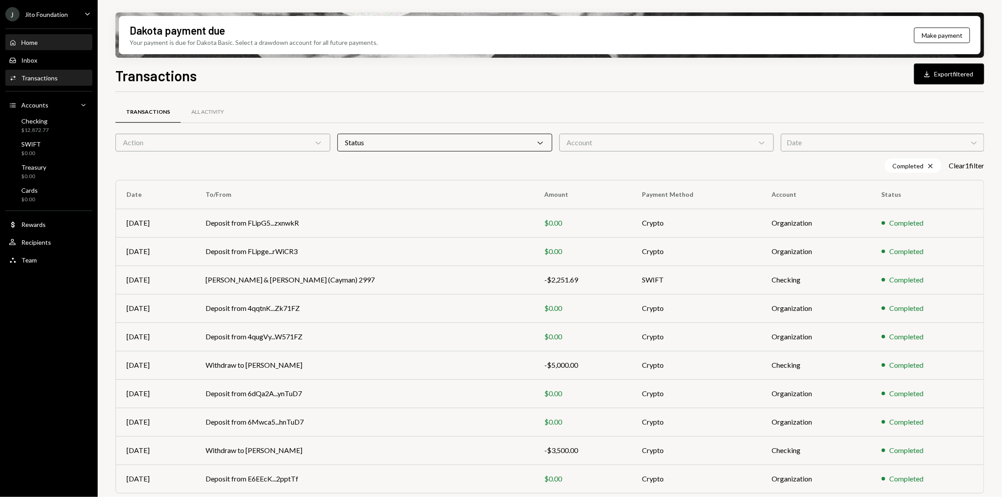
click at [62, 36] on div "Home Home" at bounding box center [49, 42] width 80 height 15
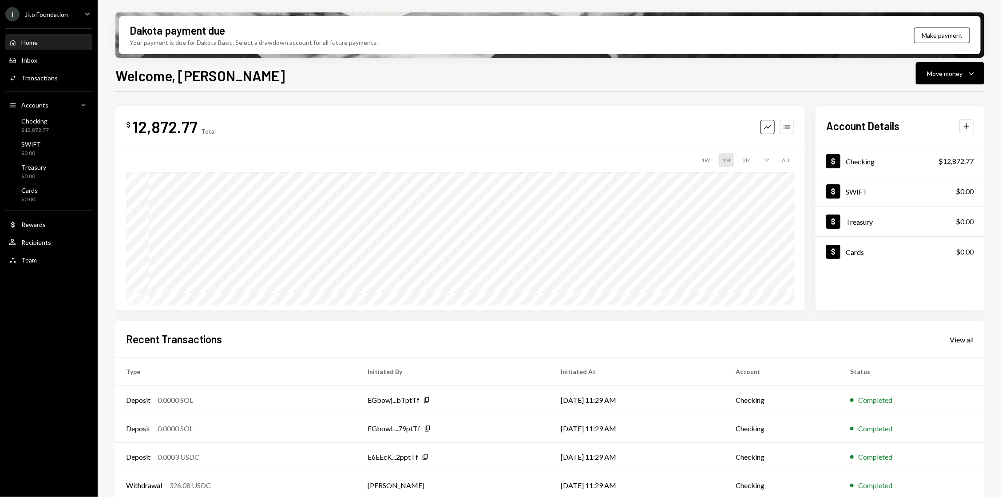
click at [45, 88] on div "Home Home Inbox Inbox Activities Transactions Accounts Accounts Caret Down Chec…" at bounding box center [49, 146] width 98 height 246
click at [47, 80] on div "Transactions" at bounding box center [39, 78] width 36 height 8
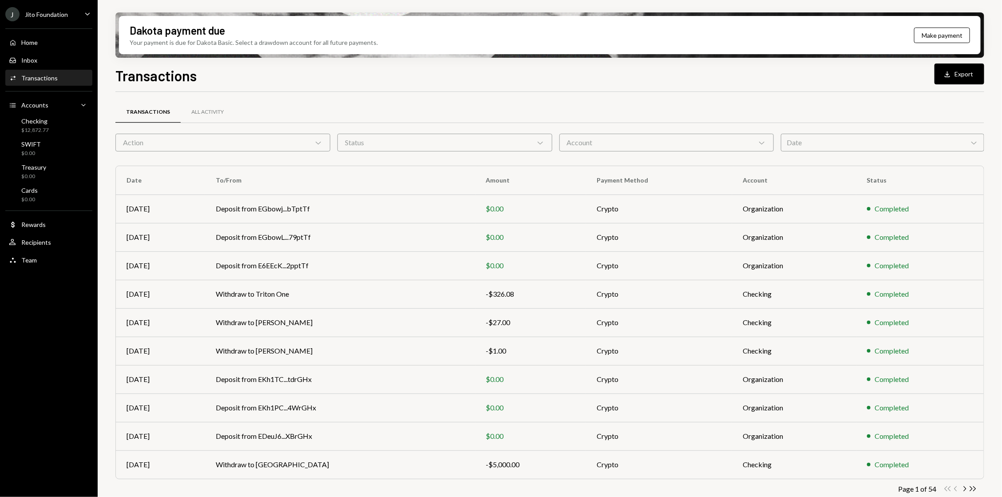
click at [242, 136] on div "Action Chevron Down" at bounding box center [222, 143] width 215 height 18
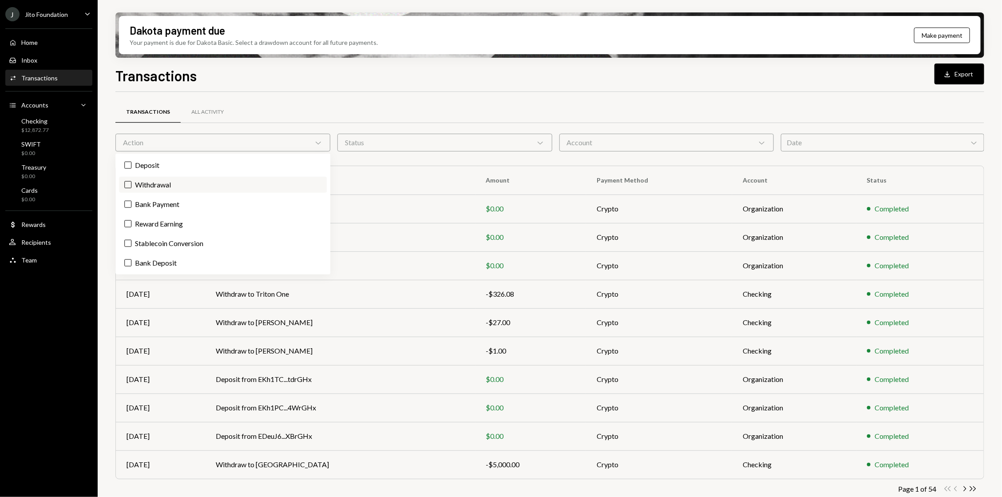
click at [162, 181] on label "Withdrawal" at bounding box center [223, 185] width 208 height 16
click at [131, 181] on button "Withdrawal" at bounding box center [127, 184] width 7 height 7
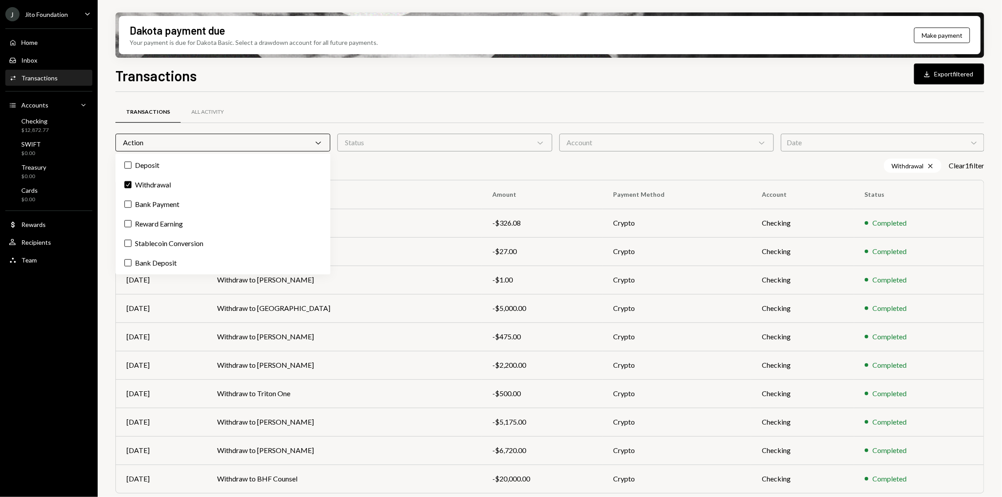
click at [371, 145] on div "Status Chevron Down" at bounding box center [444, 143] width 215 height 18
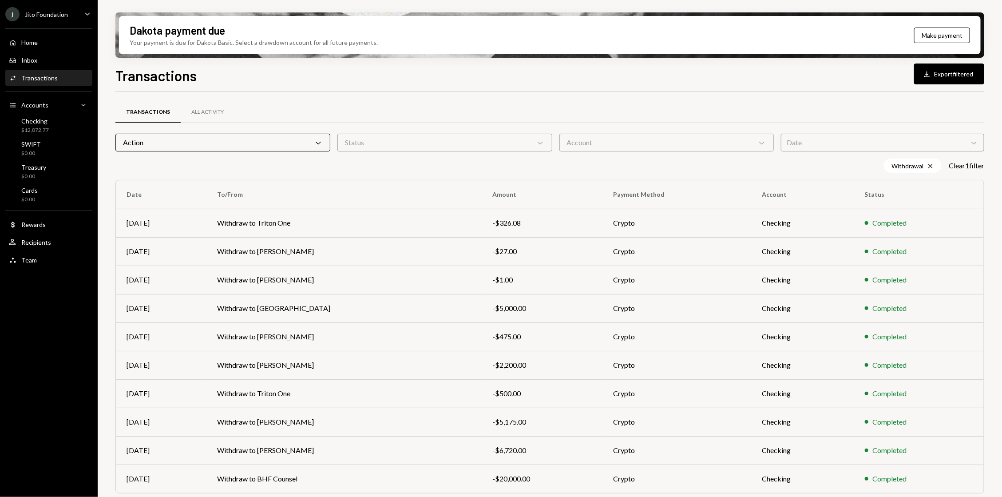
click at [339, 88] on div "Transactions Download Export filtered Transactions All Activity Action Chevron …" at bounding box center [549, 307] width 869 height 484
click at [479, 143] on div "Status Chevron Down" at bounding box center [444, 143] width 215 height 18
click at [405, 163] on label "Completed" at bounding box center [445, 165] width 208 height 16
click at [353, 163] on button "Completed" at bounding box center [349, 165] width 7 height 7
click at [305, 102] on div "Transactions All Activity" at bounding box center [549, 112] width 869 height 23
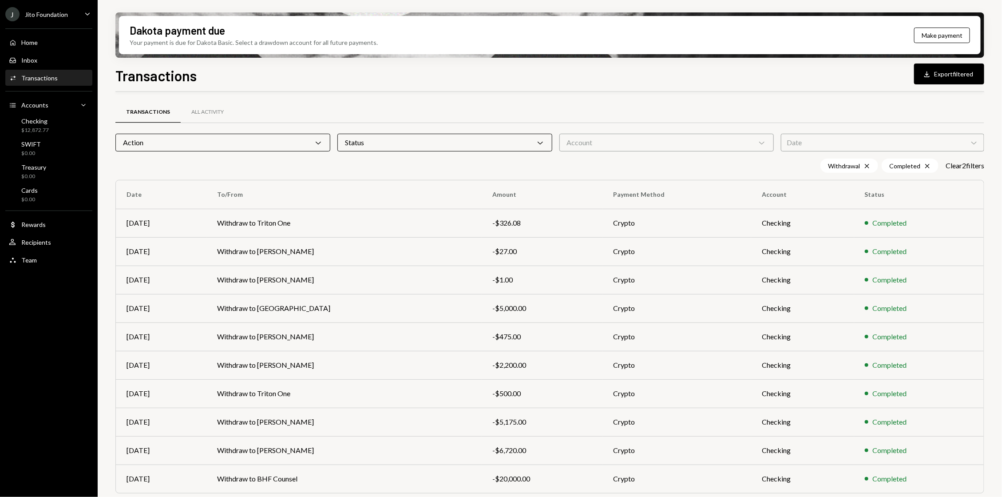
scroll to position [23, 0]
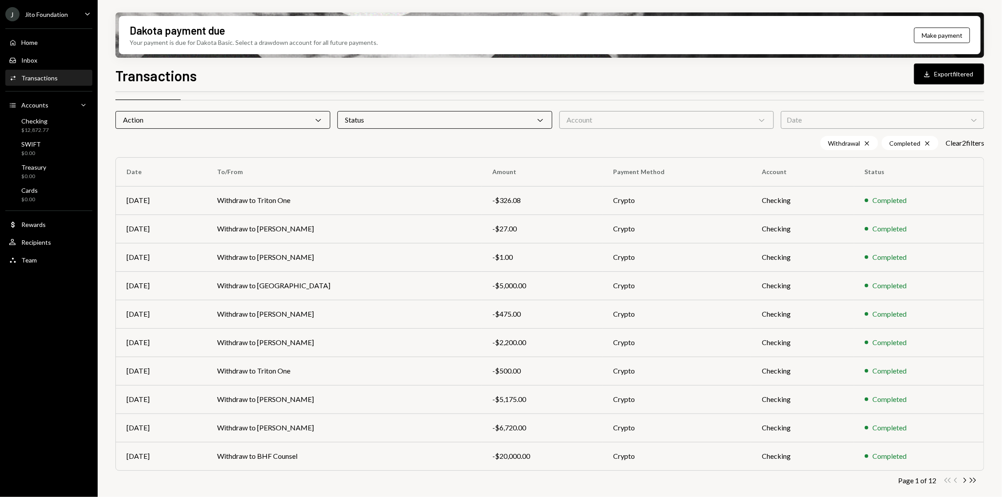
click at [889, 121] on div "Date Chevron Down" at bounding box center [882, 120] width 203 height 18
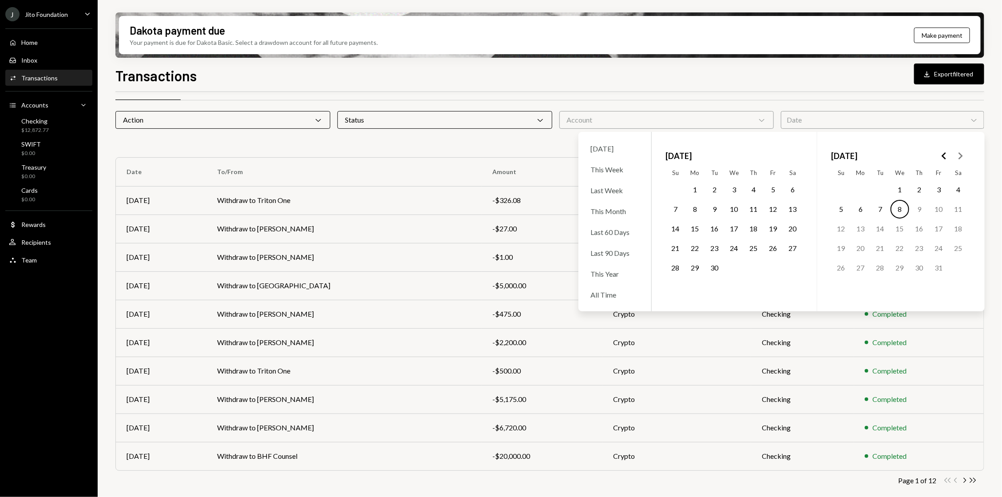
click at [698, 187] on button "1" at bounding box center [695, 189] width 19 height 19
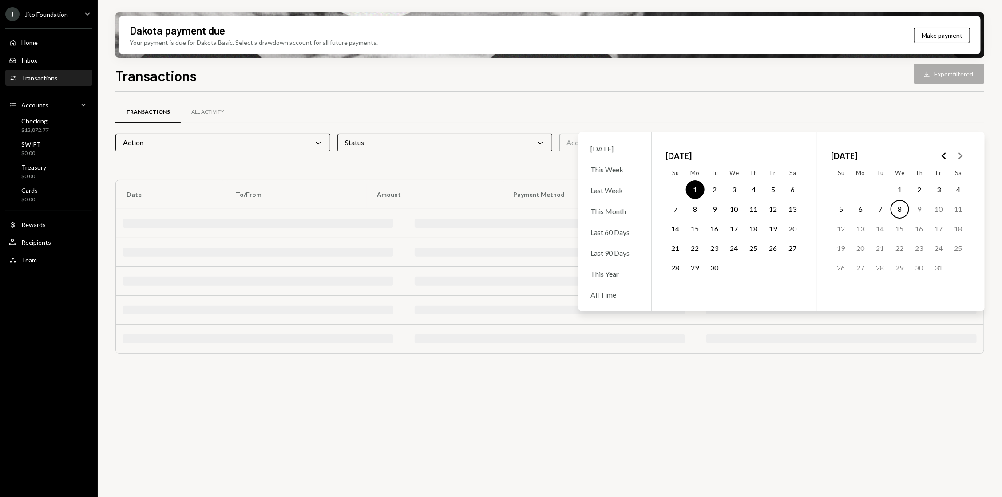
scroll to position [0, 0]
click at [671, 231] on button "14" at bounding box center [675, 228] width 19 height 19
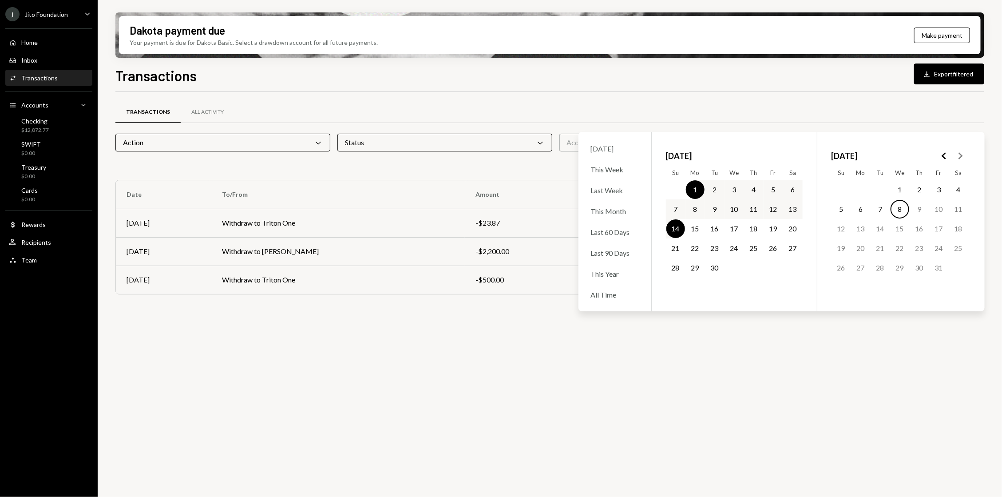
click at [713, 267] on button "30" at bounding box center [714, 267] width 19 height 19
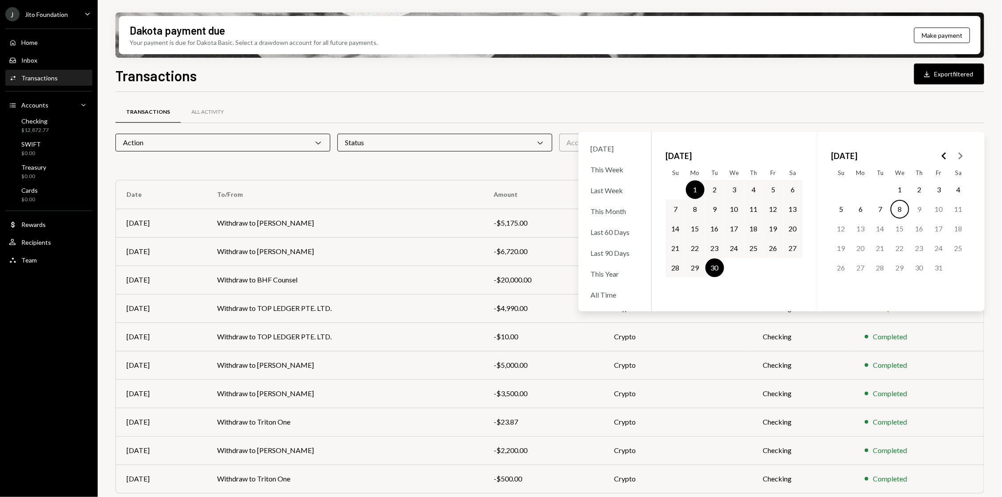
click at [696, 186] on button "1" at bounding box center [695, 189] width 19 height 19
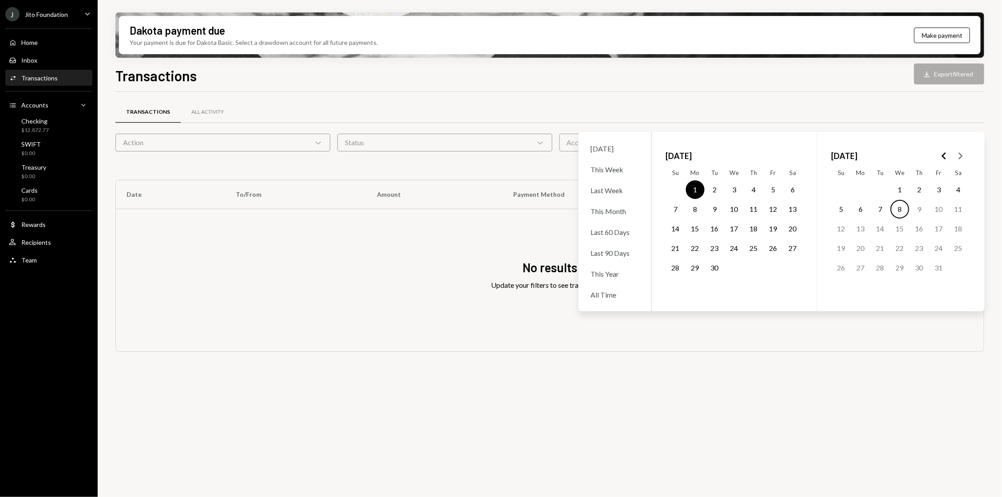
click at [669, 227] on button "14" at bounding box center [675, 228] width 19 height 19
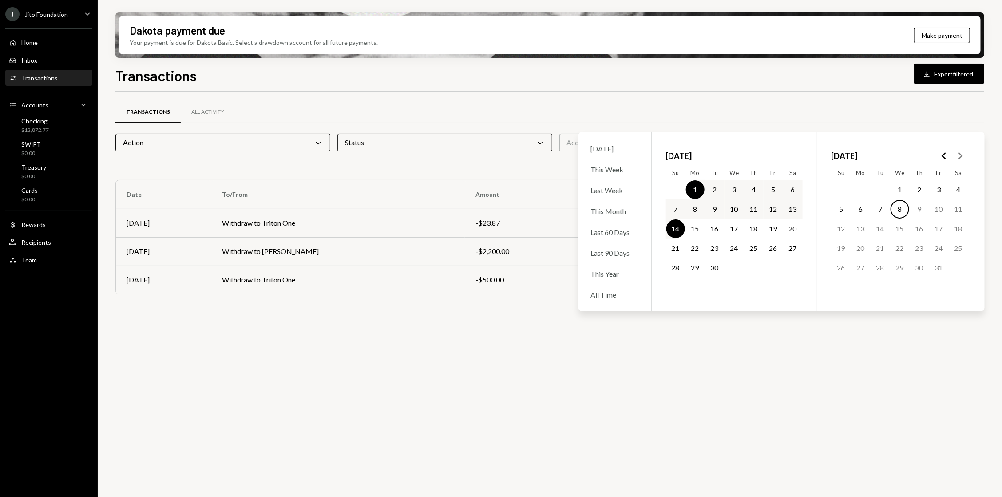
click at [669, 227] on button "14" at bounding box center [675, 228] width 19 height 19
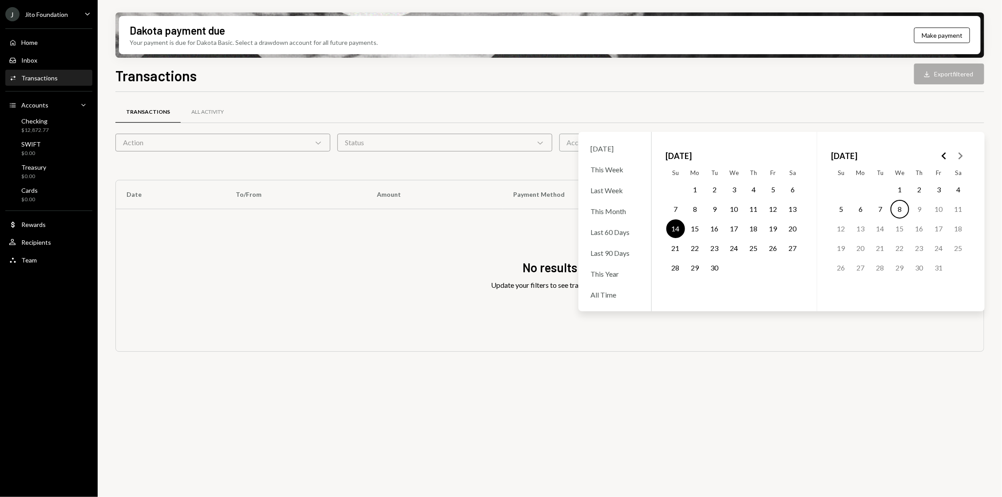
click at [715, 263] on button "30" at bounding box center [714, 267] width 19 height 19
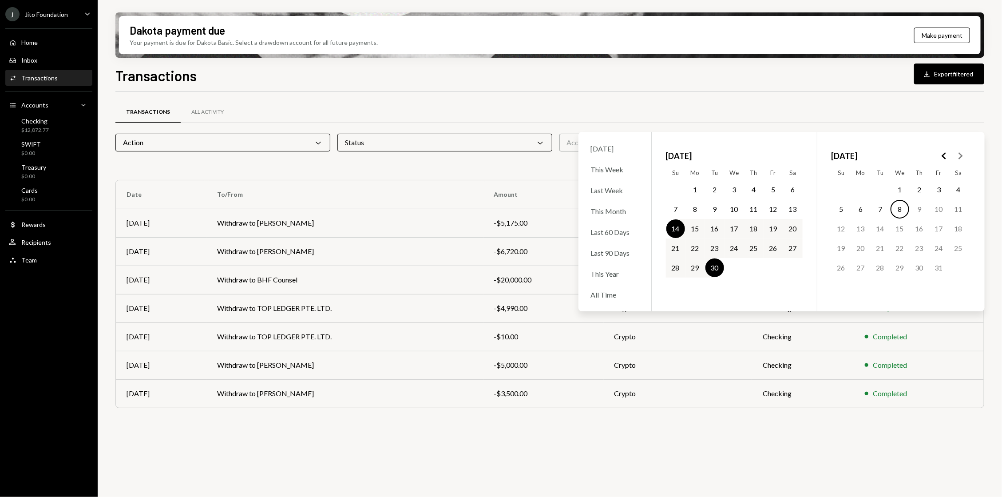
click at [755, 210] on button "11" at bounding box center [754, 209] width 19 height 19
click at [773, 212] on button "12" at bounding box center [773, 209] width 19 height 19
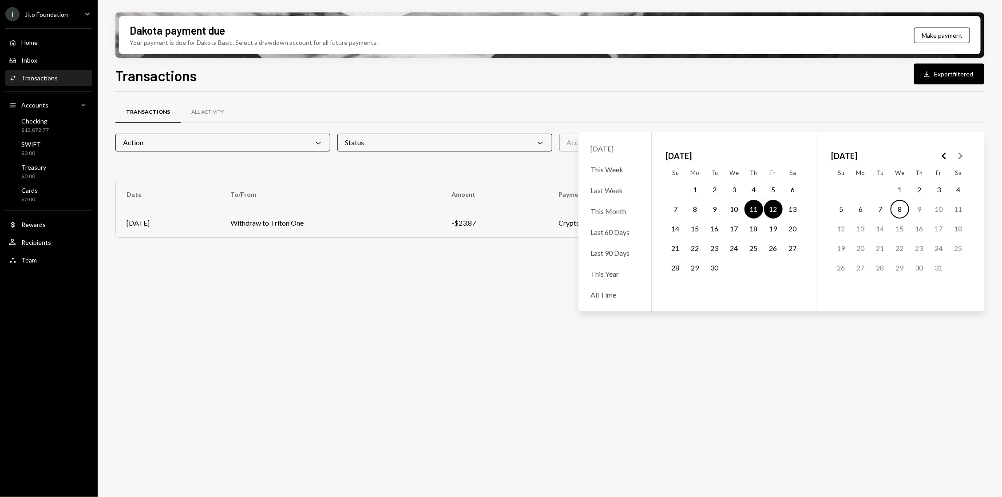
click at [716, 262] on button "30" at bounding box center [714, 267] width 19 height 19
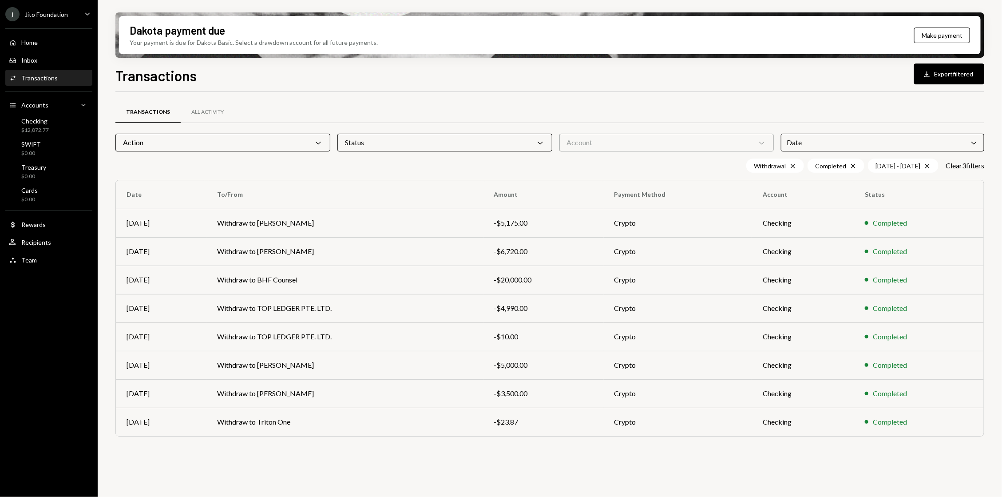
click at [840, 84] on div "Transactions Download Export filtered Transactions All Activity Action Chevron …" at bounding box center [549, 307] width 869 height 484
click at [252, 147] on div "Action Chevron Down" at bounding box center [222, 143] width 215 height 18
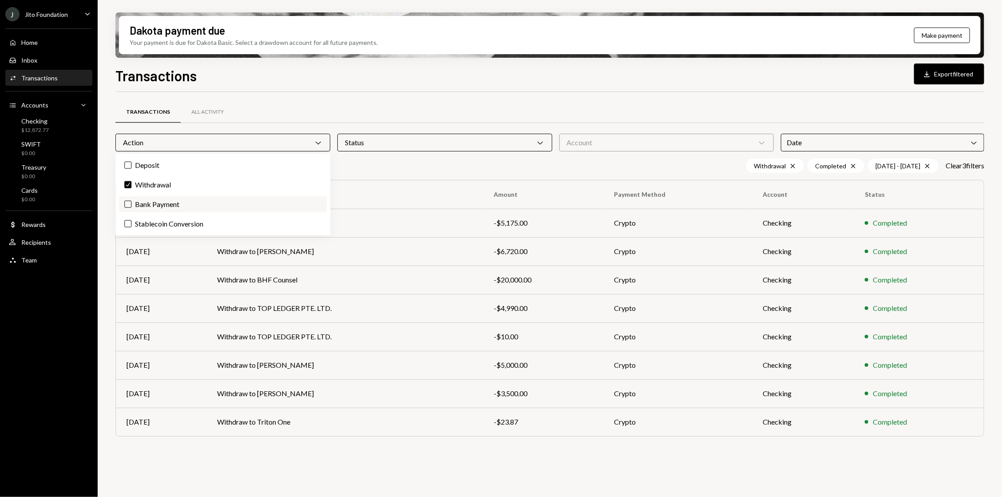
click at [133, 208] on label "Bank Payment" at bounding box center [223, 204] width 208 height 16
click at [131, 208] on button "Bank Payment" at bounding box center [127, 204] width 7 height 7
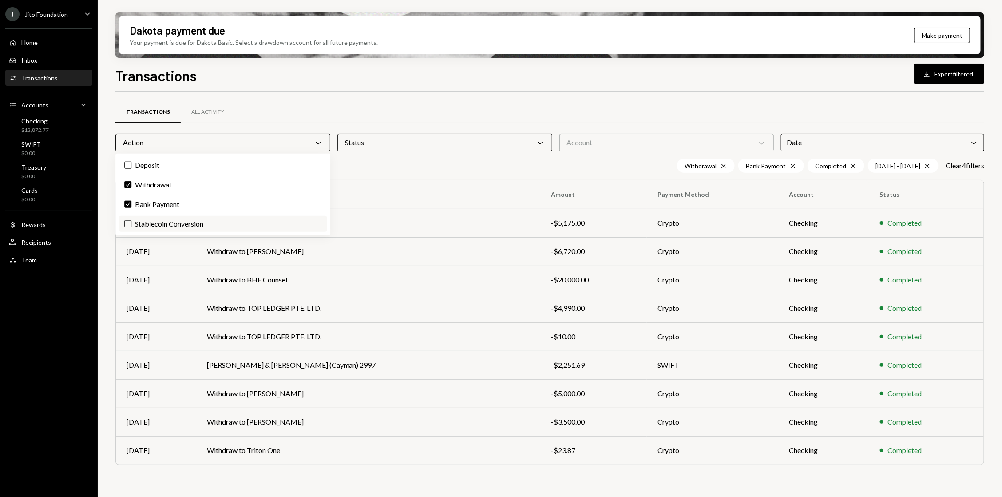
click at [132, 223] on label "Stablecoin Conversion" at bounding box center [223, 224] width 208 height 16
click at [131, 223] on button "Stablecoin Conversion" at bounding box center [127, 223] width 7 height 7
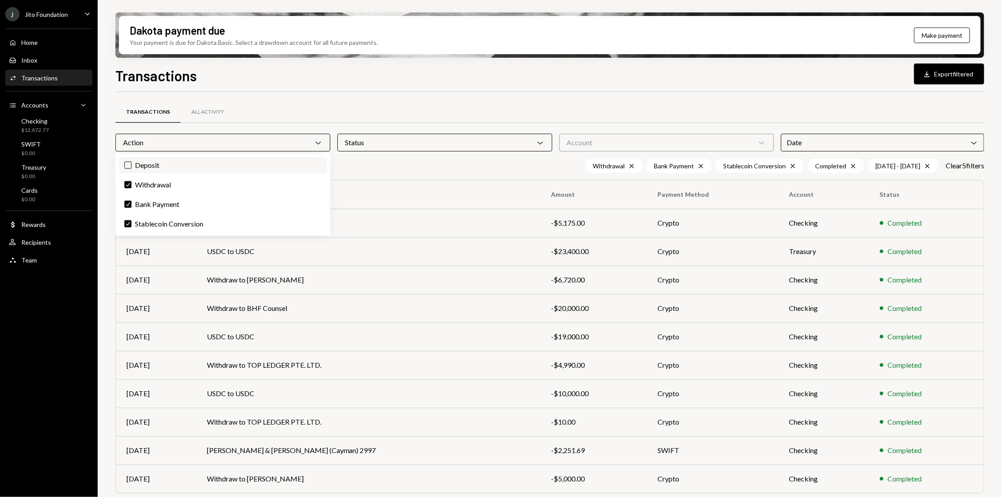
click at [135, 168] on label "Deposit" at bounding box center [223, 165] width 208 height 16
click at [131, 168] on button "Deposit" at bounding box center [127, 165] width 7 height 7
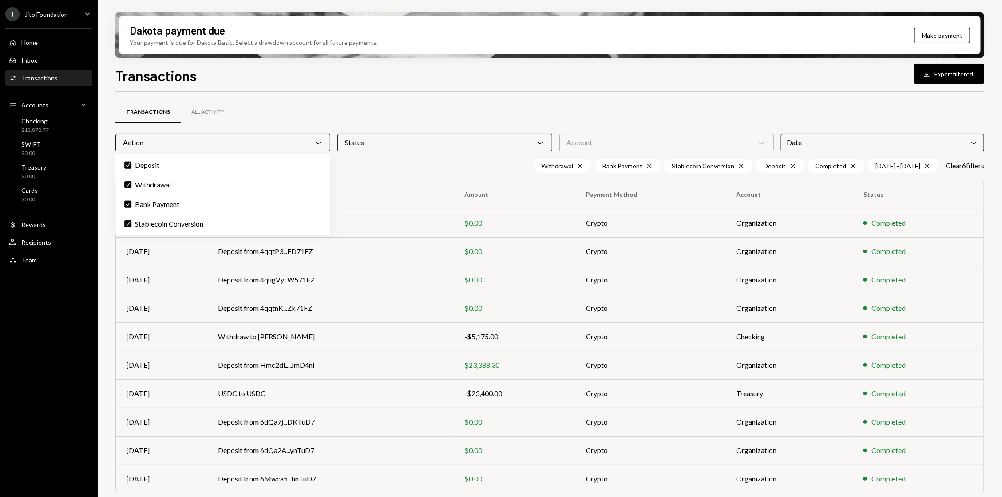
click at [364, 111] on div "Transactions All Activity" at bounding box center [549, 112] width 869 height 23
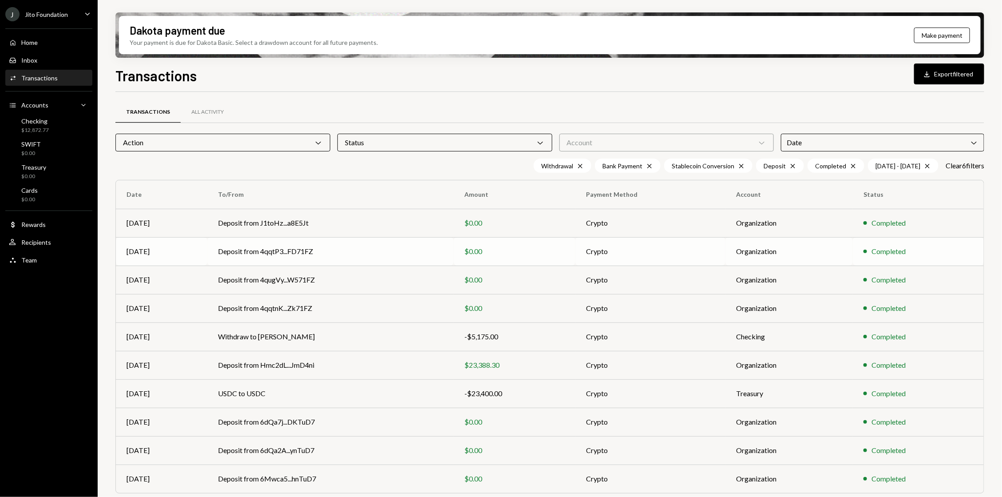
scroll to position [23, 0]
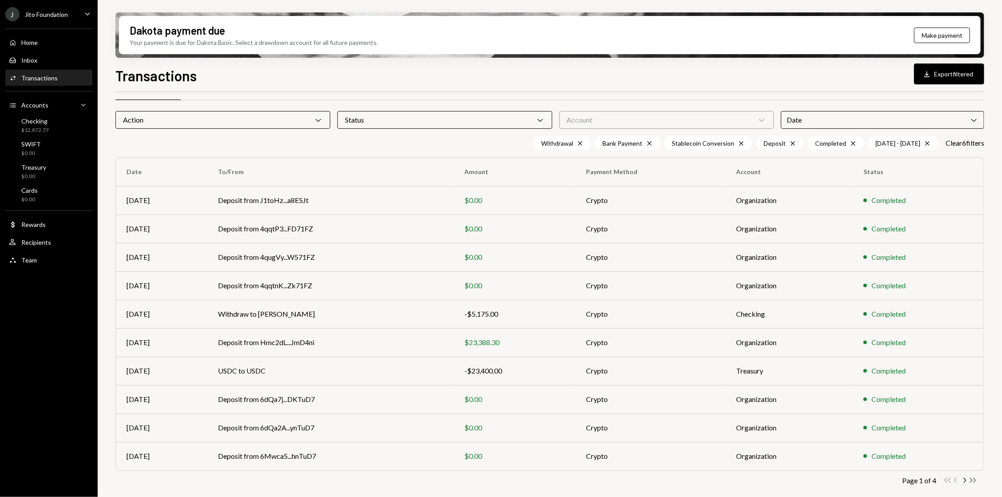
click at [972, 480] on icon "button" at bounding box center [973, 480] width 6 height 5
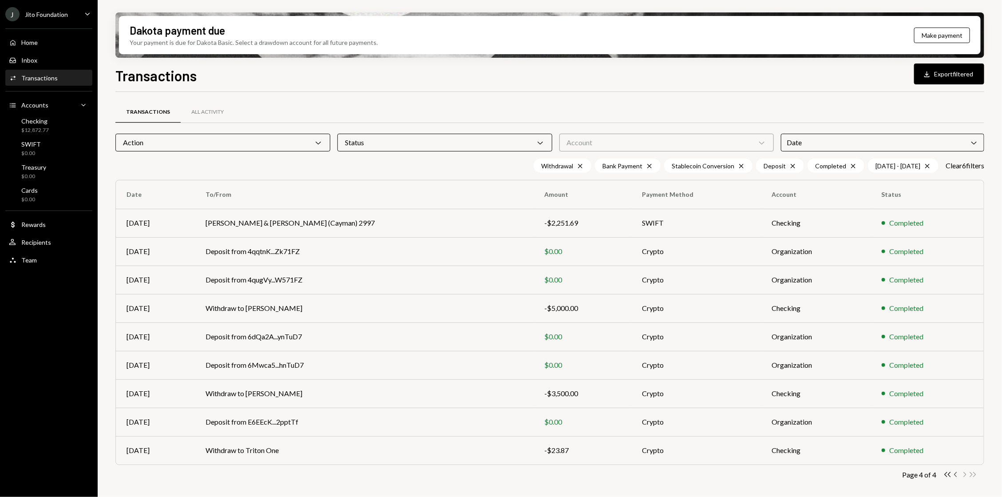
click at [955, 472] on icon "Chevron Left" at bounding box center [956, 474] width 8 height 8
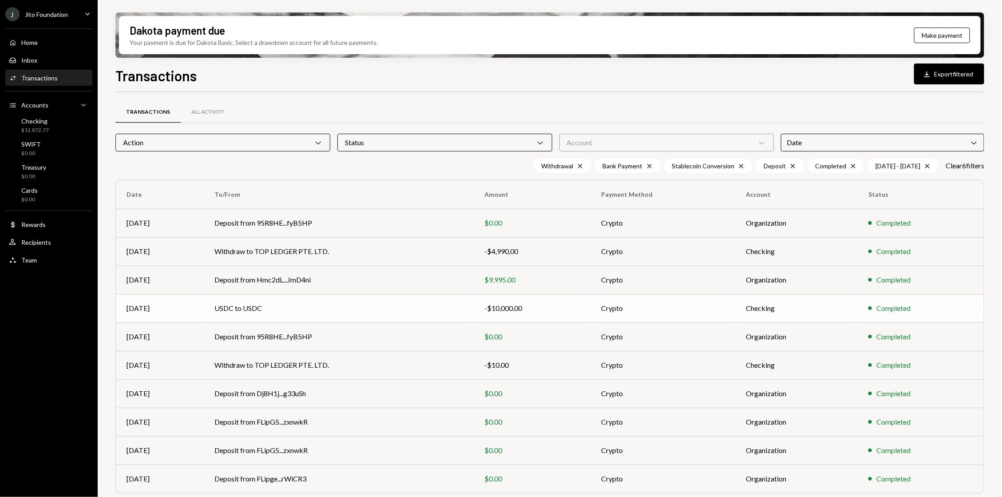
scroll to position [23, 0]
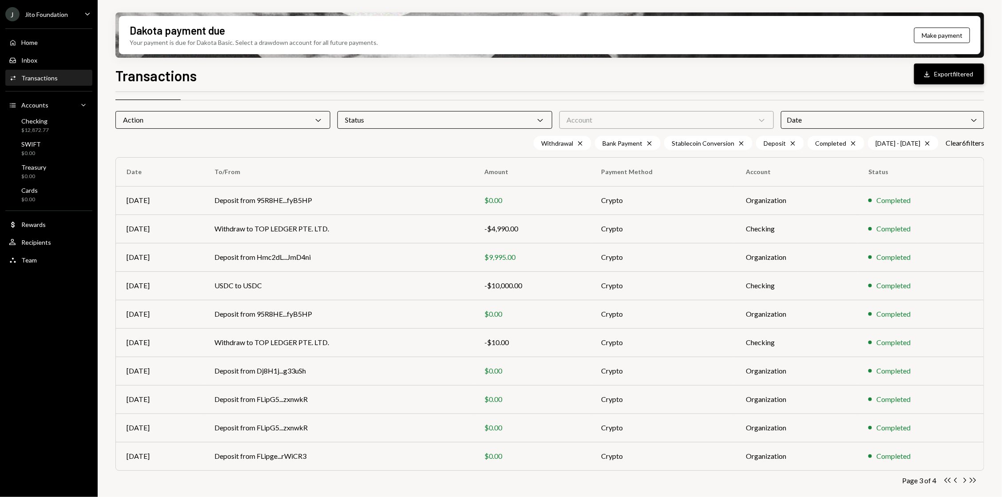
click at [951, 70] on button "Download Export filtered" at bounding box center [949, 73] width 70 height 21
click at [438, 117] on div "Status Chevron Down" at bounding box center [444, 120] width 215 height 18
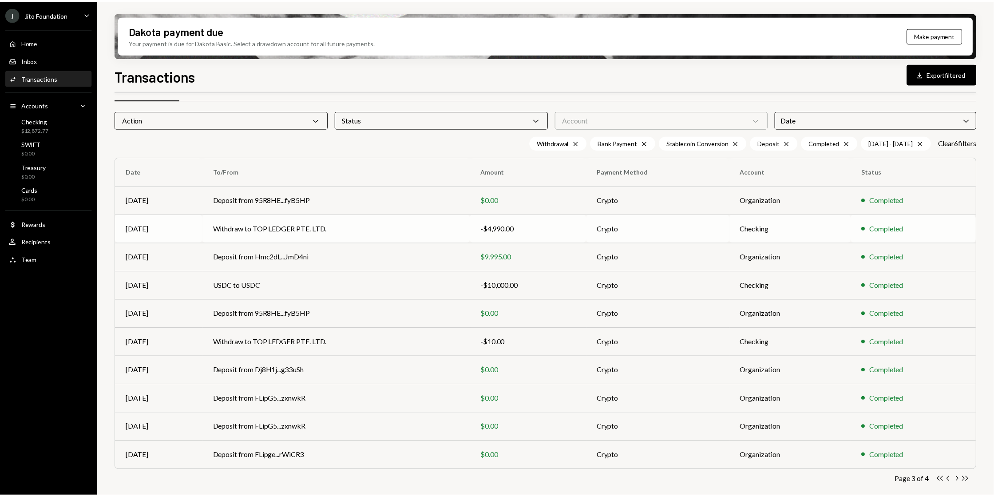
scroll to position [0, 0]
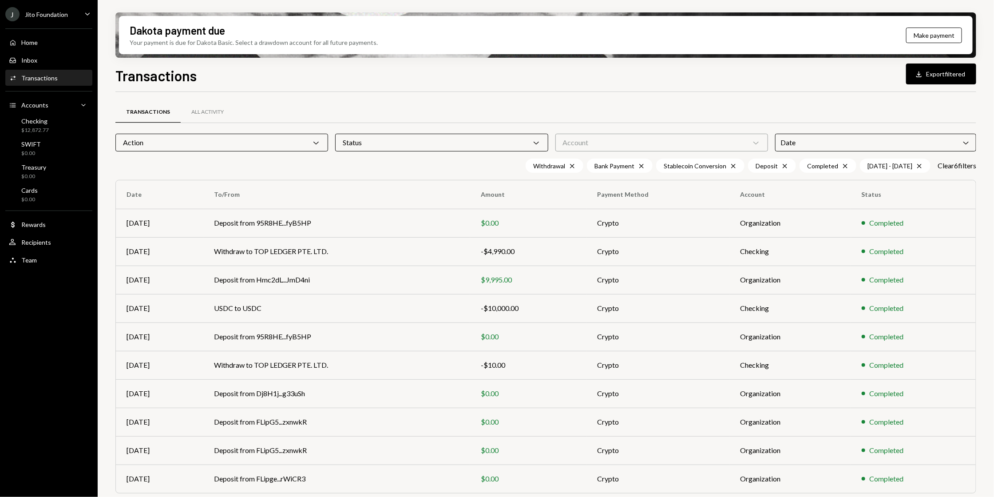
click at [78, 8] on div "J Jito Foundation Caret Down" at bounding box center [49, 14] width 98 height 14
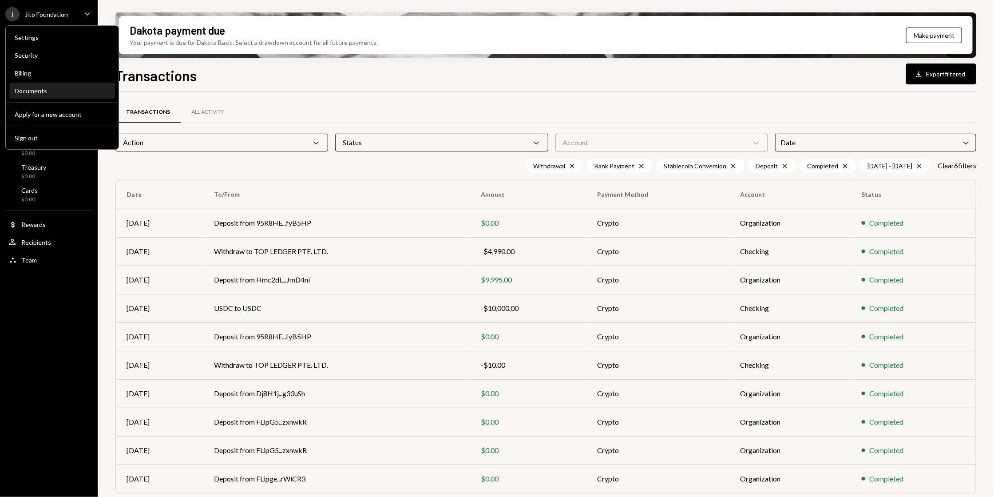
click at [73, 92] on div "Documents" at bounding box center [62, 91] width 95 height 8
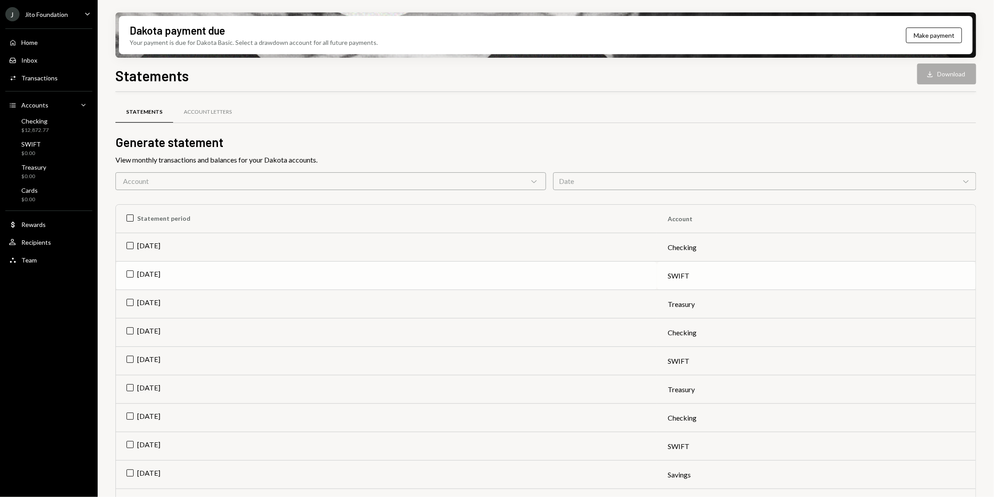
scroll to position [74, 0]
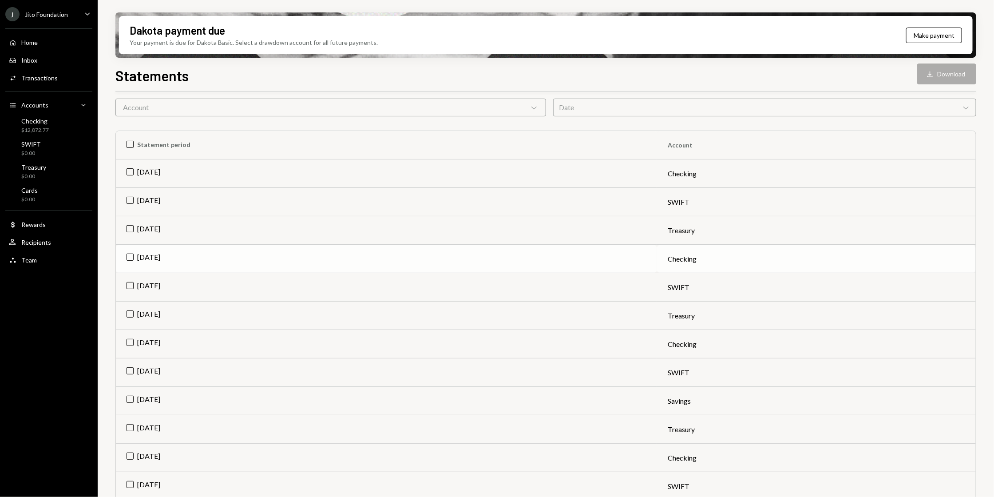
click at [127, 255] on td "[DATE]" at bounding box center [386, 259] width 541 height 28
click at [966, 66] on button "Download Download" at bounding box center [946, 73] width 59 height 21
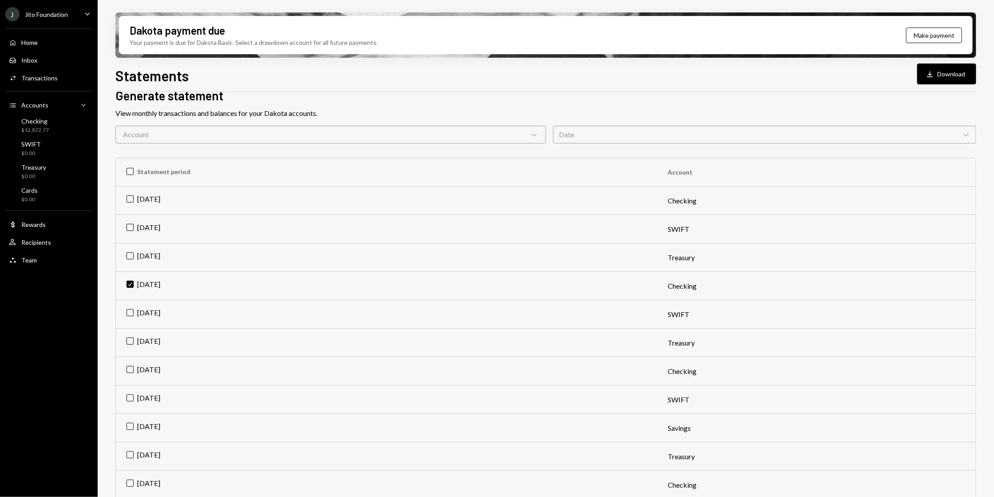
scroll to position [0, 0]
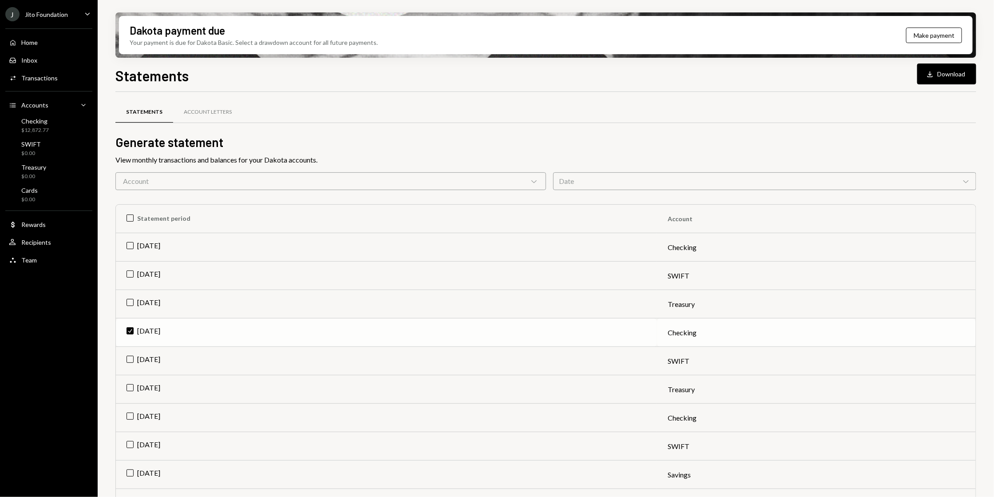
click at [130, 335] on td "Check Aug 2025" at bounding box center [386, 332] width 541 height 28
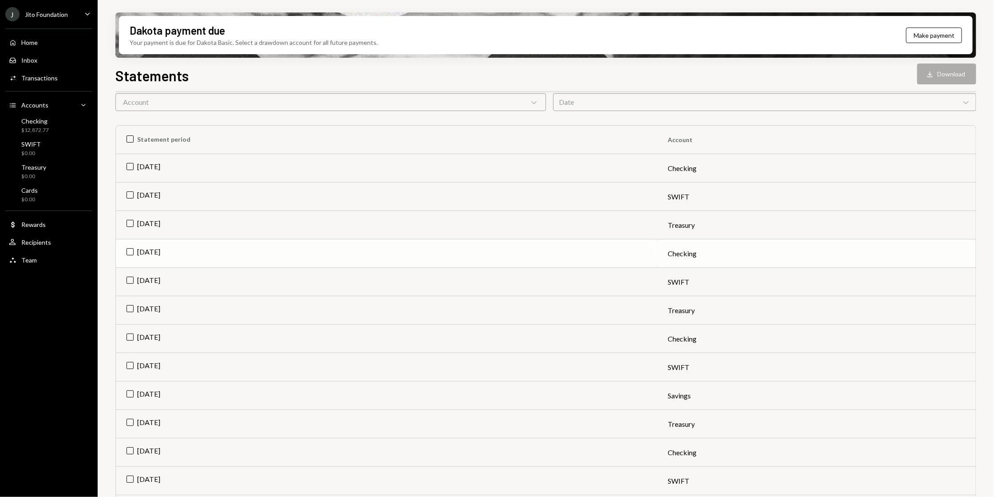
scroll to position [84, 0]
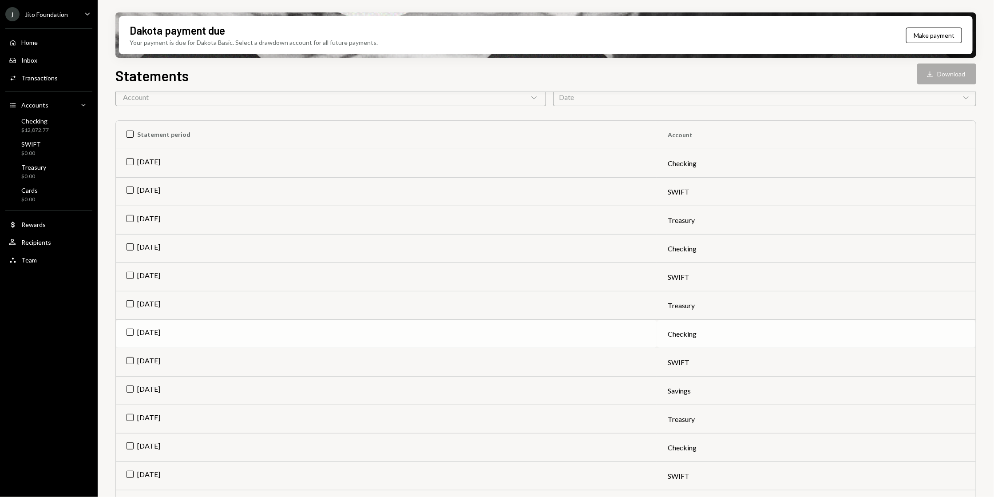
click at [131, 333] on td "[DATE]" at bounding box center [386, 334] width 541 height 28
click at [966, 79] on button "Download Download" at bounding box center [946, 73] width 59 height 21
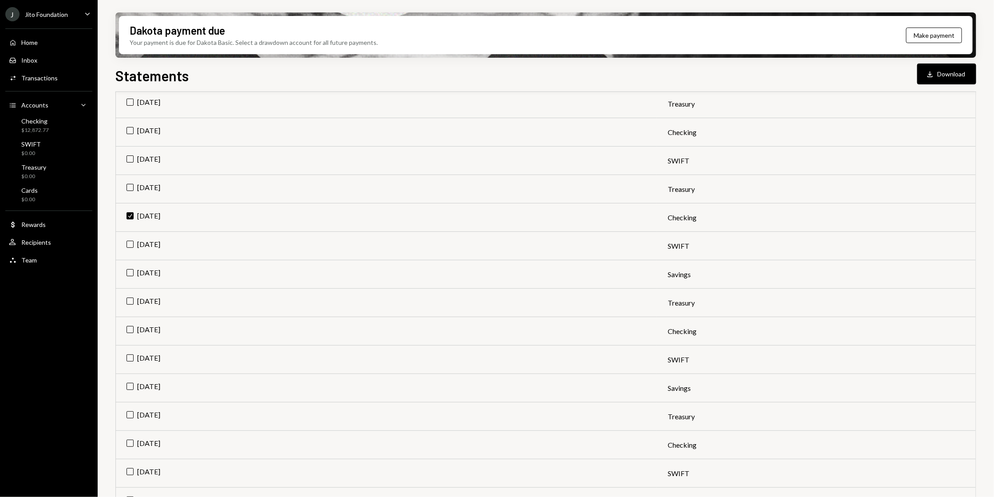
scroll to position [206, 0]
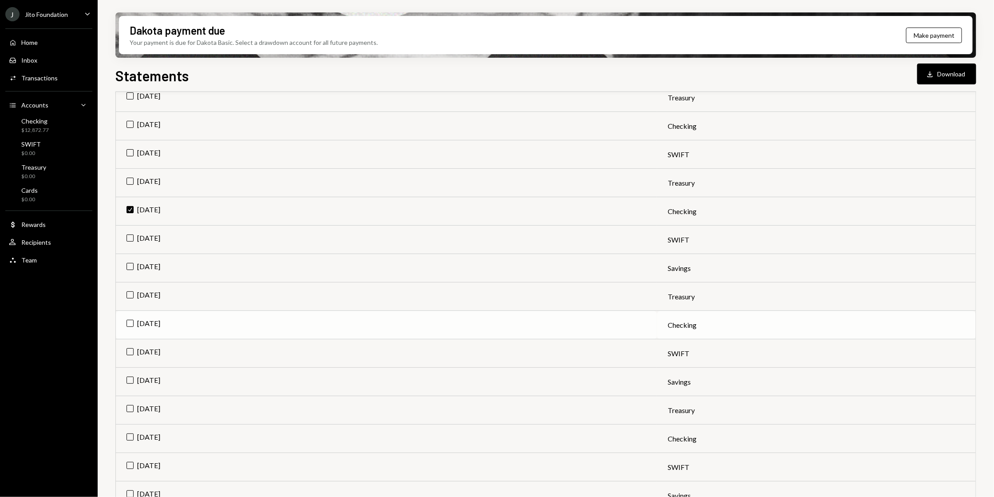
click at [128, 325] on td "[DATE]" at bounding box center [386, 325] width 541 height 28
click at [127, 208] on td "Check Jul 2025" at bounding box center [386, 211] width 541 height 28
click at [963, 79] on button "Download Download" at bounding box center [946, 73] width 59 height 21
click at [127, 119] on td "Check [DATE]" at bounding box center [386, 123] width 541 height 28
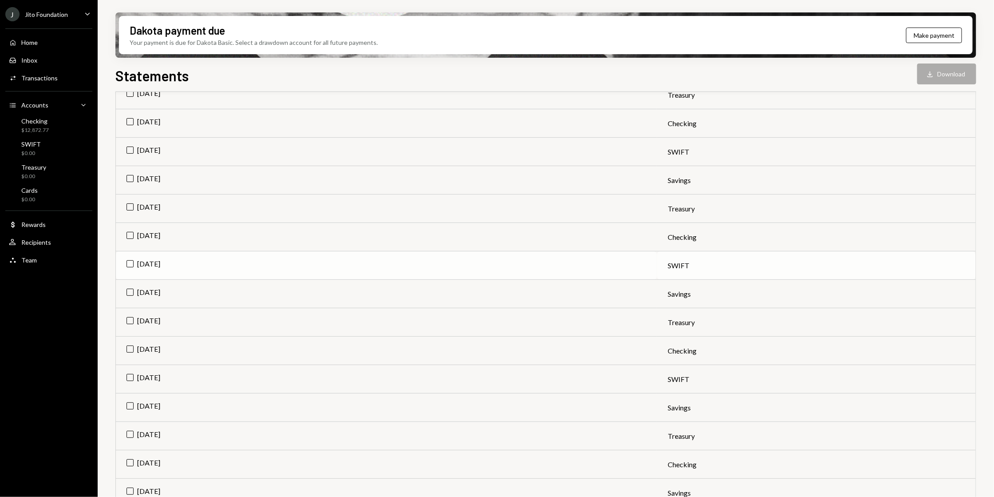
click at [134, 260] on td "[DATE]" at bounding box center [386, 265] width 541 height 28
click at [939, 79] on button "Download Download" at bounding box center [946, 73] width 59 height 21
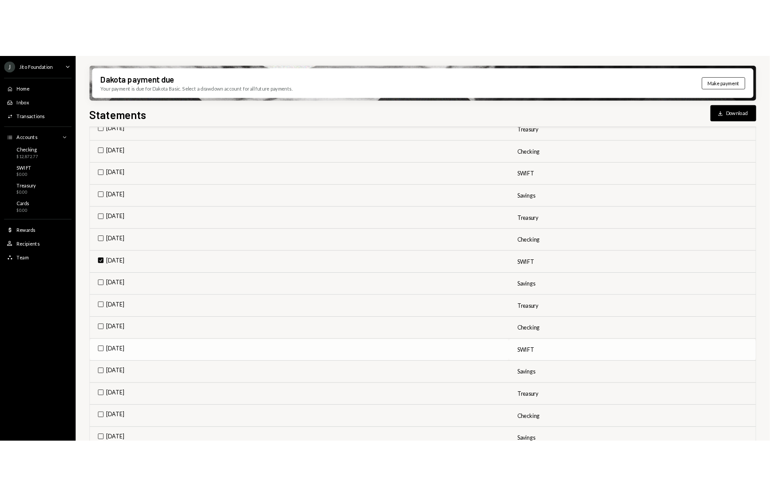
scroll to position [539, 0]
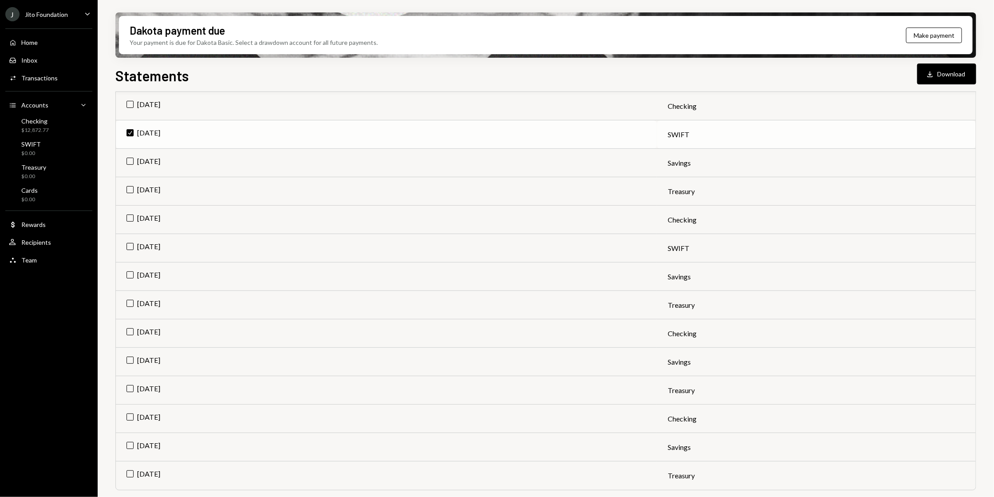
click at [131, 135] on td "Check [DATE]" at bounding box center [386, 134] width 541 height 28
click at [127, 416] on td "[DATE]" at bounding box center [386, 418] width 541 height 28
click at [936, 67] on button "Download Download" at bounding box center [946, 73] width 59 height 21
click at [131, 416] on td "Check Feb 2025" at bounding box center [386, 418] width 541 height 28
click at [132, 336] on td "[DATE]" at bounding box center [386, 333] width 541 height 28
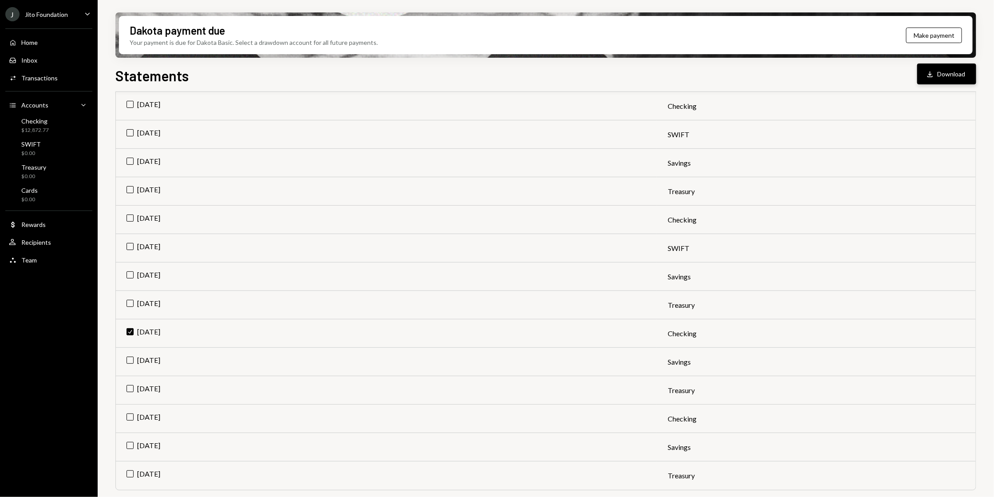
click at [930, 74] on icon "button" at bounding box center [929, 74] width 5 height 6
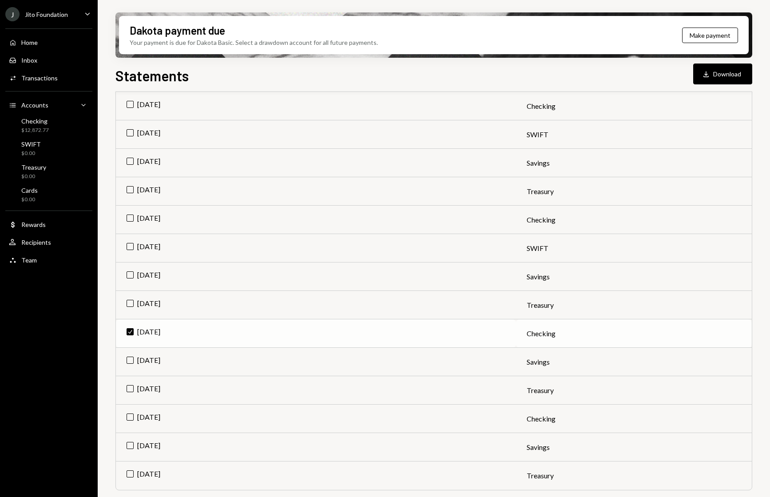
click at [132, 333] on td "Check Mar 2025" at bounding box center [316, 333] width 400 height 28
click at [129, 222] on td "[DATE]" at bounding box center [316, 220] width 400 height 28
click at [723, 73] on button "Download Download" at bounding box center [722, 73] width 59 height 21
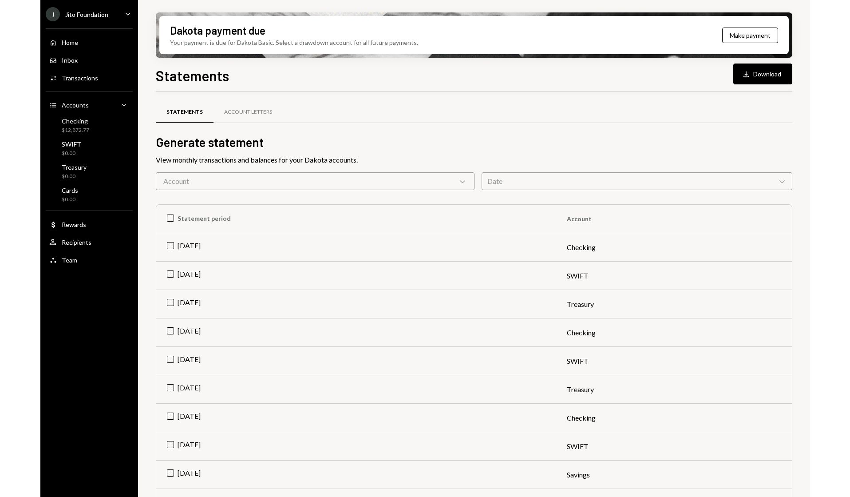
scroll to position [539, 0]
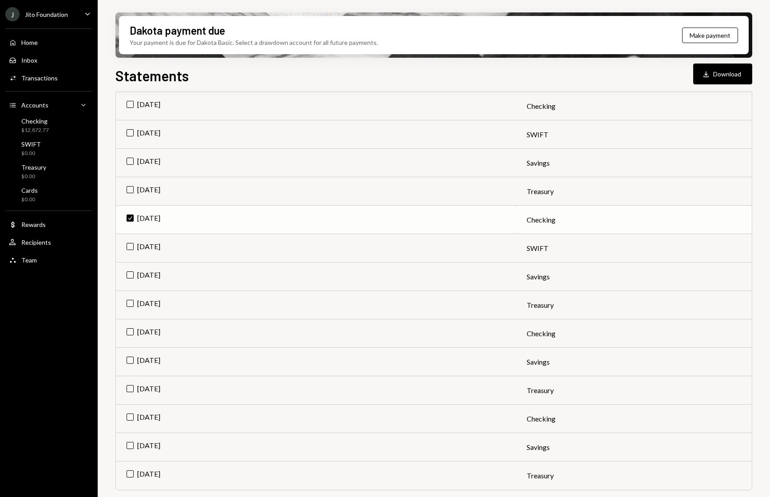
click at [135, 216] on td "Check [DATE]" at bounding box center [316, 220] width 400 height 28
click at [129, 108] on td "[DATE]" at bounding box center [316, 106] width 400 height 28
click at [717, 71] on button "Download Download" at bounding box center [722, 73] width 59 height 21
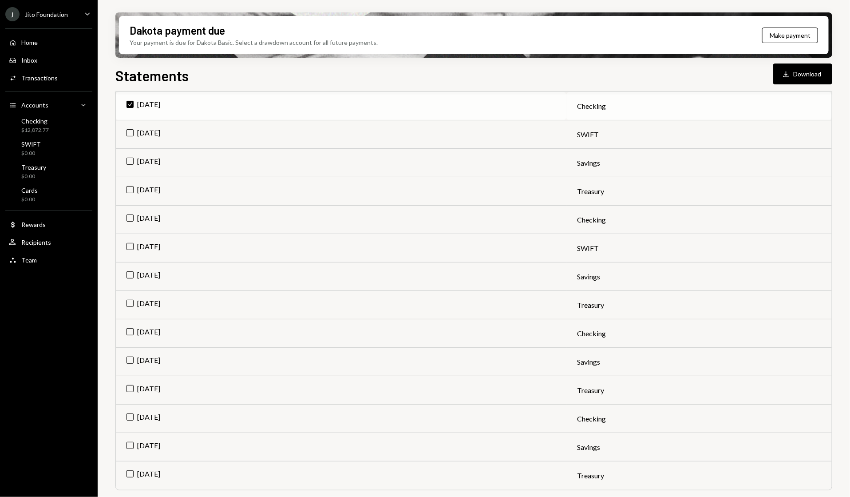
click at [130, 103] on td "Check [DATE]" at bounding box center [341, 106] width 451 height 28
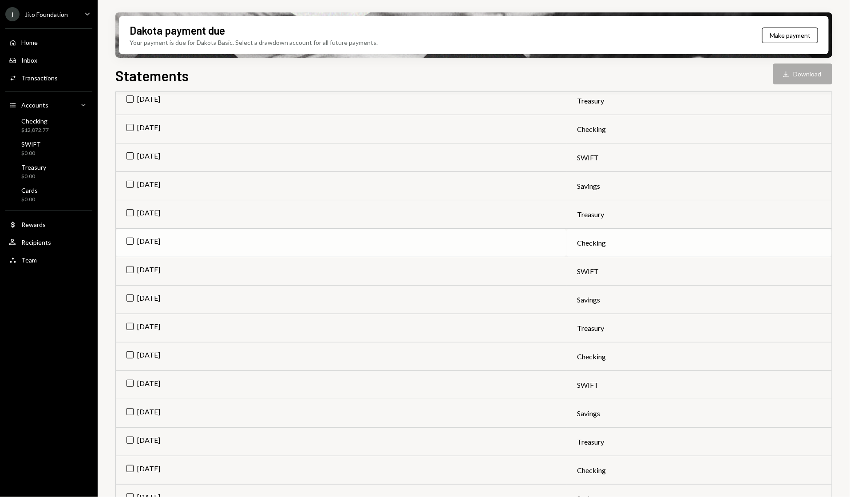
scroll to position [388, 0]
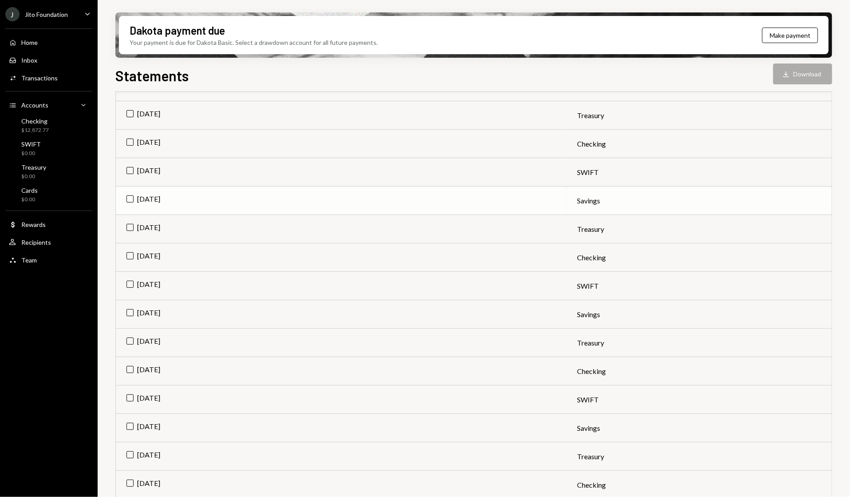
click at [131, 196] on td "[DATE]" at bounding box center [341, 200] width 451 height 28
click at [769, 71] on icon "Download" at bounding box center [786, 74] width 9 height 9
click at [127, 195] on td "Check [DATE]" at bounding box center [341, 200] width 451 height 28
click at [131, 141] on td "[DATE]" at bounding box center [341, 144] width 451 height 28
click at [769, 63] on button "Download Download" at bounding box center [802, 73] width 59 height 21
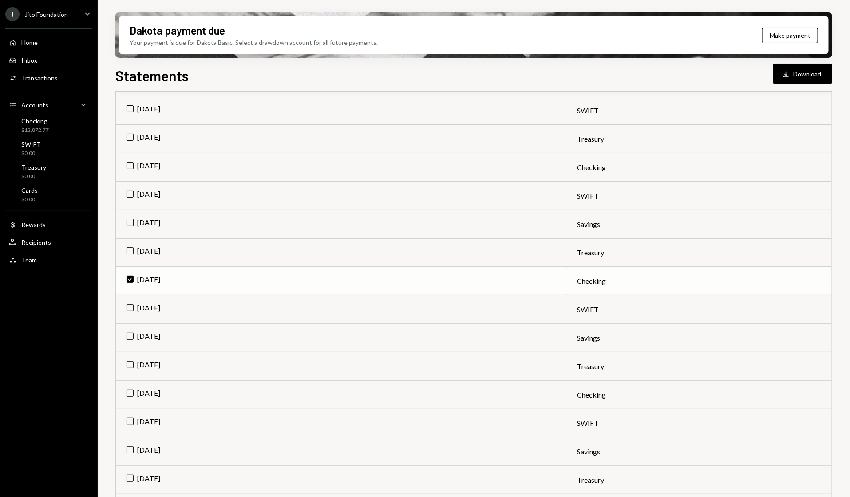
scroll to position [211, 0]
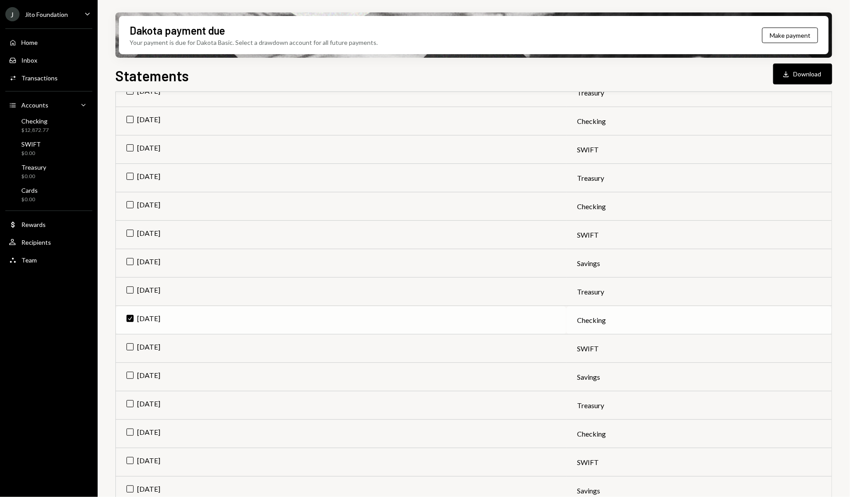
click at [132, 315] on td "Check [DATE]" at bounding box center [341, 320] width 451 height 28
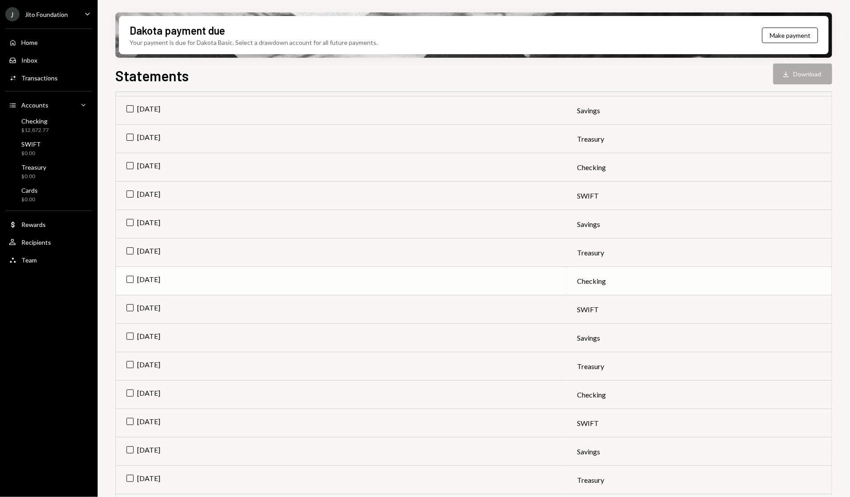
scroll to position [431, 0]
